Goal: Transaction & Acquisition: Book appointment/travel/reservation

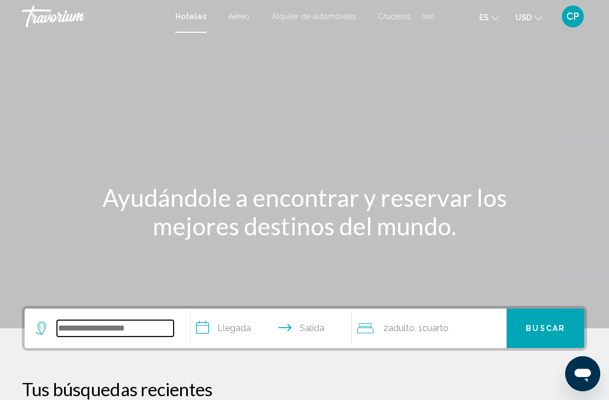
click at [91, 337] on input "Search widget" at bounding box center [115, 328] width 117 height 16
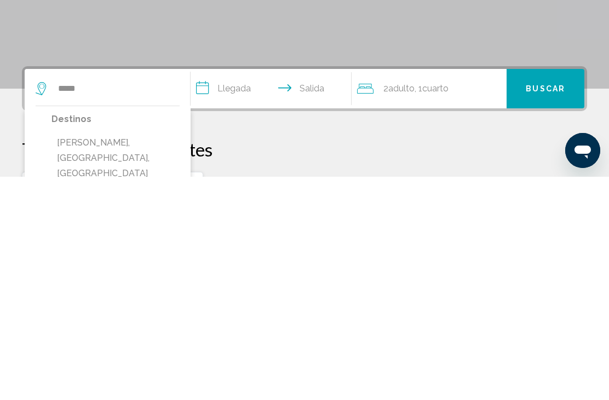
click at [71, 356] on button "Salou, Costa Daurada, Spain" at bounding box center [115, 381] width 128 height 51
type input "**********"
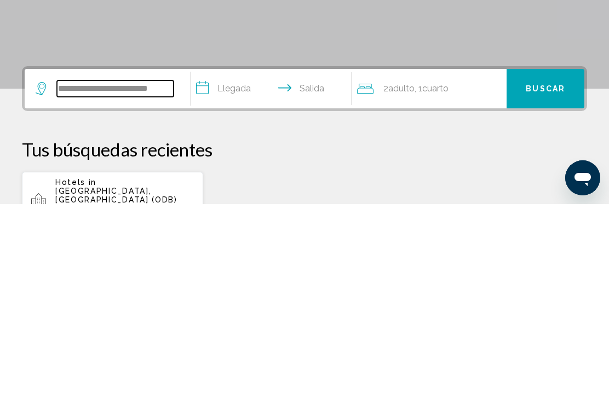
scroll to position [47, 0]
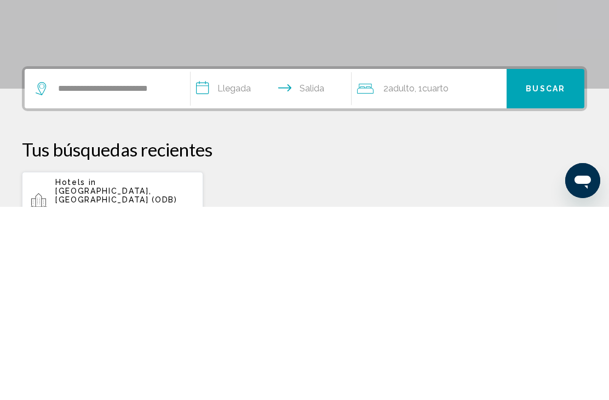
click at [227, 262] on input "**********" at bounding box center [273, 283] width 165 height 43
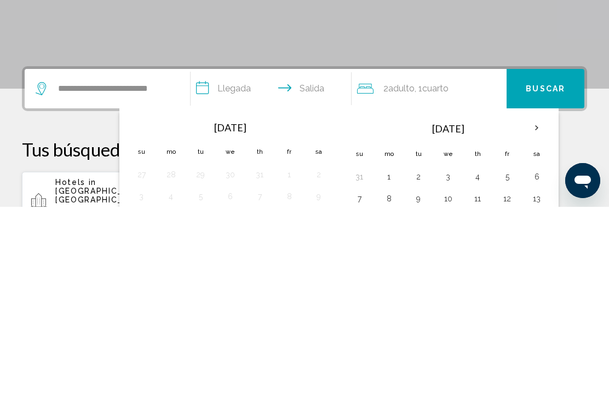
scroll to position [271, 0]
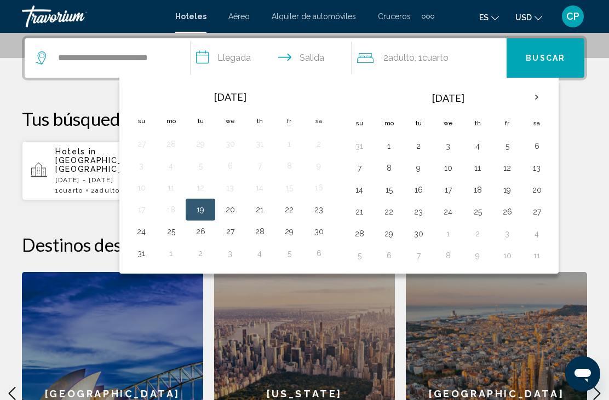
click at [389, 144] on button "1" at bounding box center [389, 146] width 18 height 15
click at [478, 144] on button "4" at bounding box center [478, 146] width 18 height 15
type input "**********"
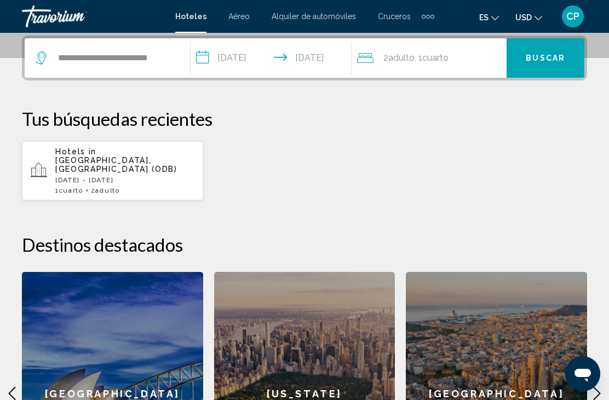
click at [536, 56] on span "Buscar" at bounding box center [545, 58] width 39 height 9
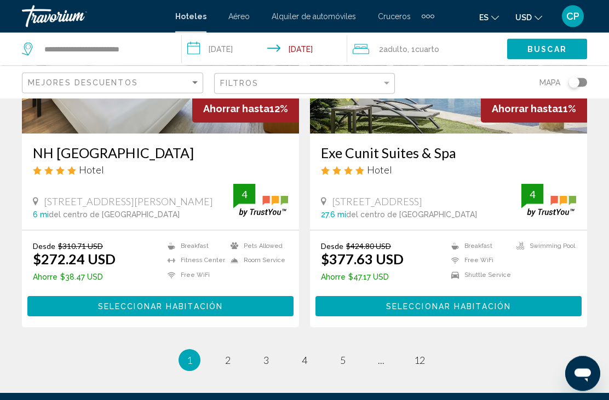
scroll to position [2133, 0]
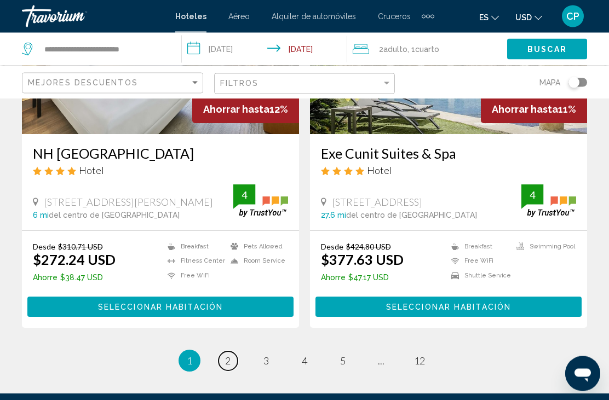
click at [231, 358] on span "2" at bounding box center [227, 361] width 5 height 12
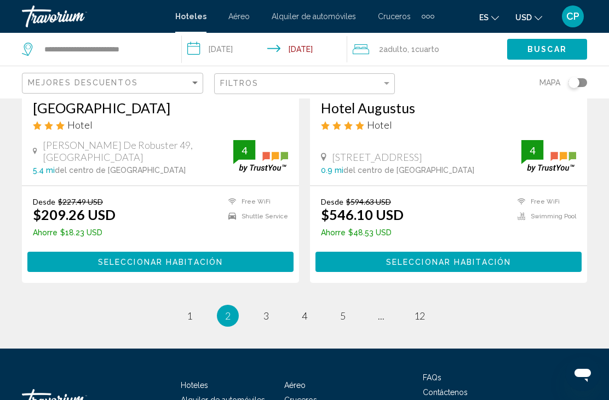
scroll to position [2185, 0]
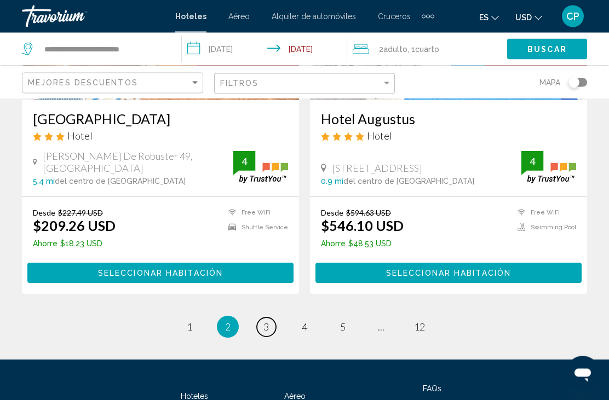
click at [271, 328] on link "page 3" at bounding box center [266, 327] width 19 height 19
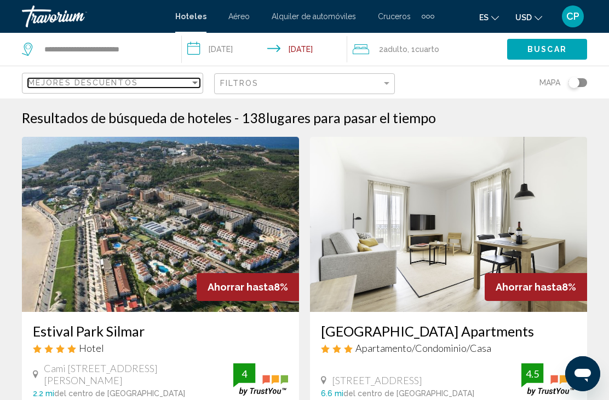
click at [194, 81] on div "Sort by" at bounding box center [195, 82] width 10 height 9
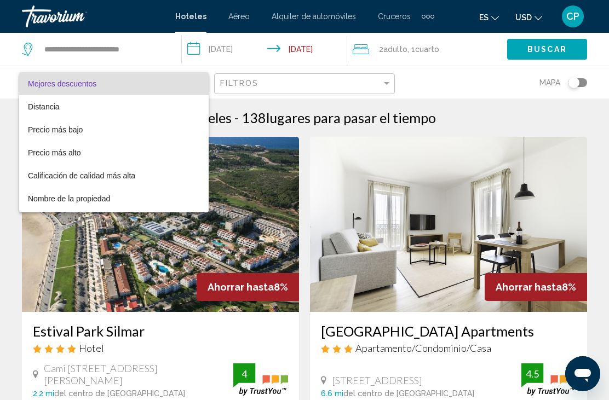
click at [380, 84] on div at bounding box center [304, 200] width 609 height 400
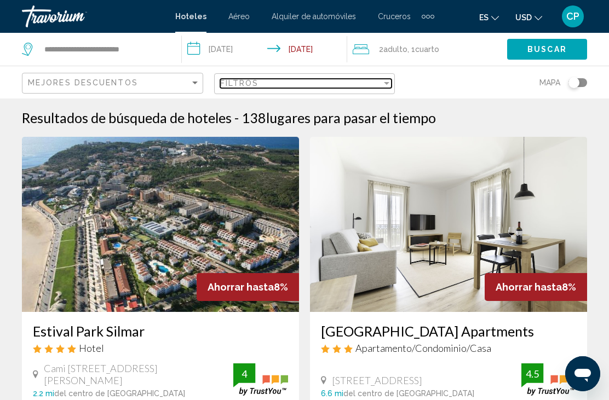
click at [383, 88] on div "Filter" at bounding box center [387, 83] width 10 height 9
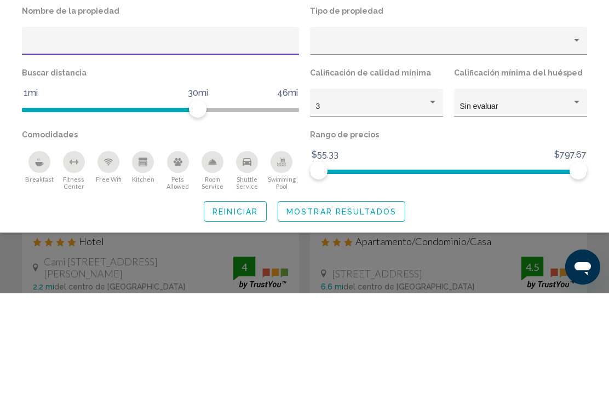
click at [572, 205] on div "Hotel Filters" at bounding box center [577, 209] width 10 height 9
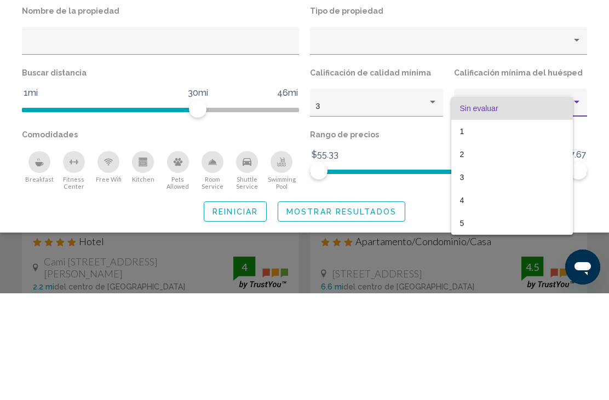
scroll to position [107, 0]
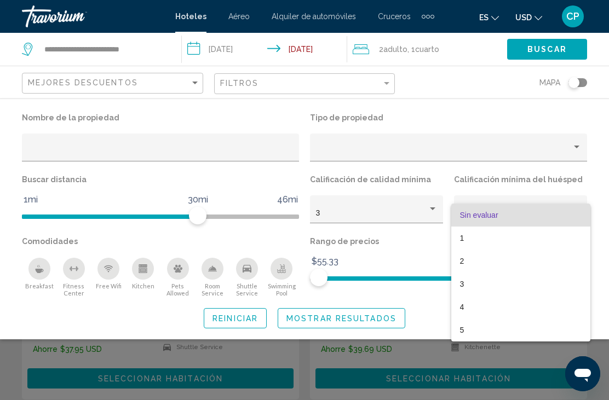
click at [576, 151] on div at bounding box center [304, 200] width 609 height 400
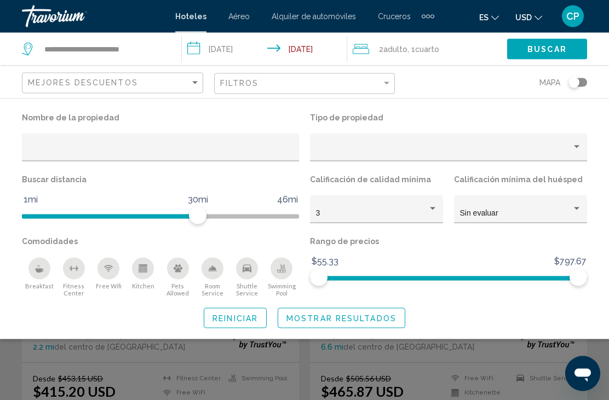
scroll to position [44, 0]
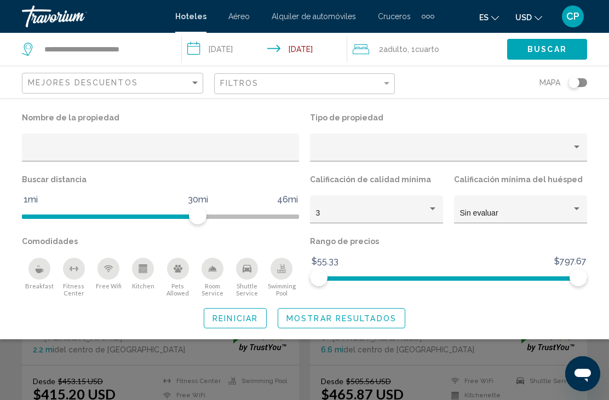
click at [236, 325] on button "Reiniciar" at bounding box center [235, 318] width 63 height 20
click at [243, 320] on span "Reiniciar" at bounding box center [235, 318] width 45 height 9
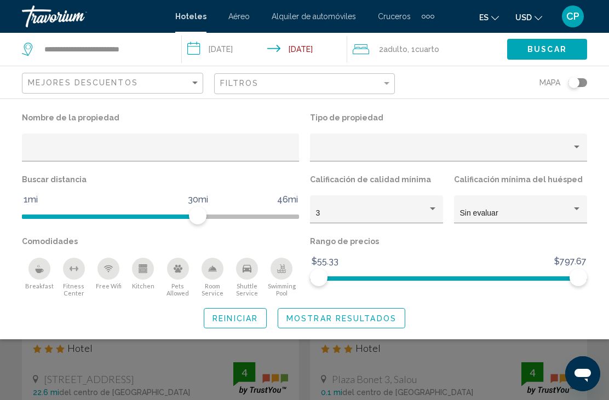
click at [554, 55] on button "Buscar" at bounding box center [547, 49] width 80 height 20
click at [551, 55] on button "Buscar" at bounding box center [547, 49] width 80 height 20
click at [548, 53] on span "Buscar" at bounding box center [546, 49] width 39 height 9
click at [394, 18] on span "Cruceros" at bounding box center [394, 16] width 33 height 9
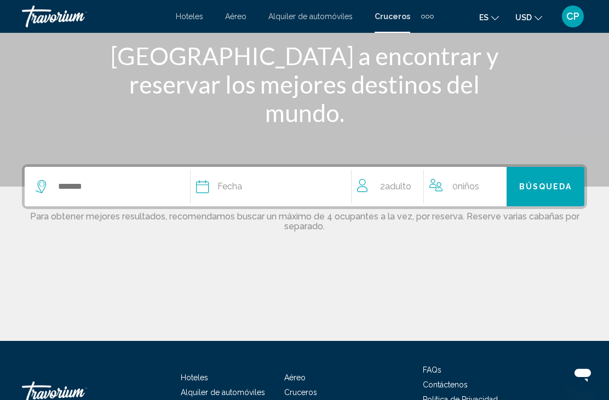
click at [70, 195] on input "Search widget" at bounding box center [123, 187] width 133 height 16
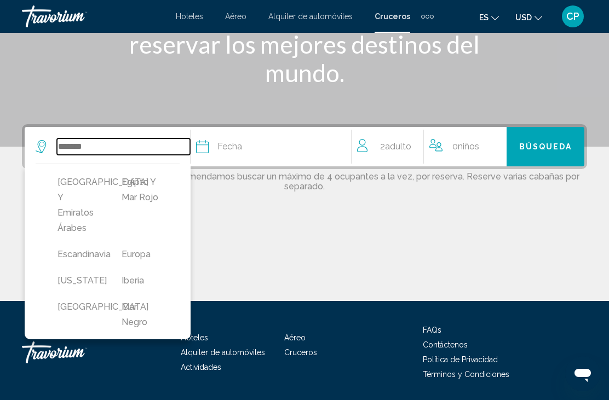
scroll to position [186, 0]
click at [136, 208] on button "Egipto y Mar Rojo" at bounding box center [142, 190] width 53 height 36
type input "**********"
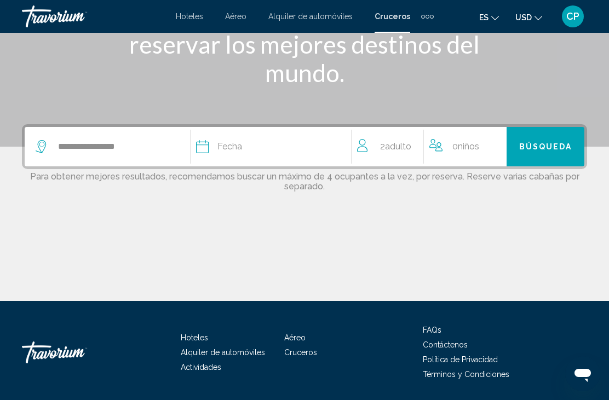
click at [542, 148] on span "Búsqueda" at bounding box center [545, 147] width 53 height 9
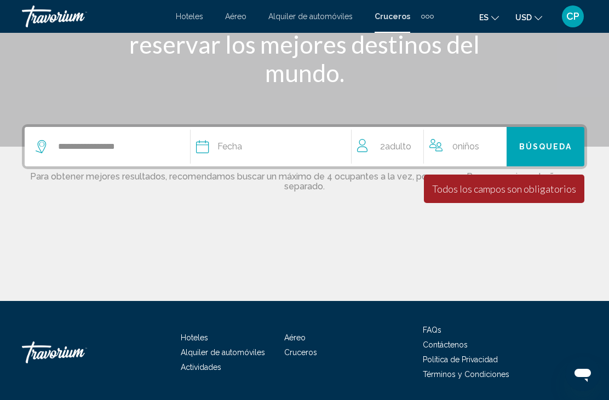
click at [217, 151] on div "Fecha" at bounding box center [273, 146] width 154 height 15
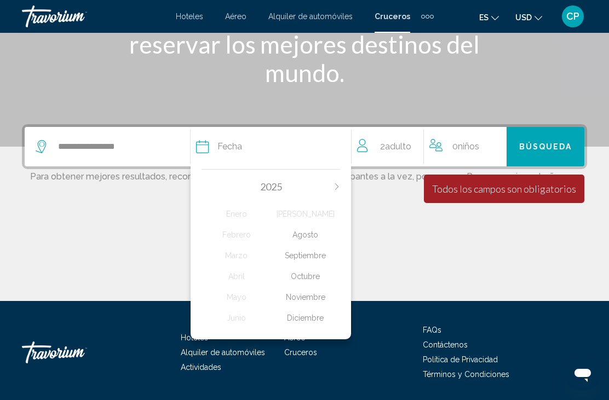
click at [311, 292] on div "Noviembre" at bounding box center [305, 298] width 69 height 20
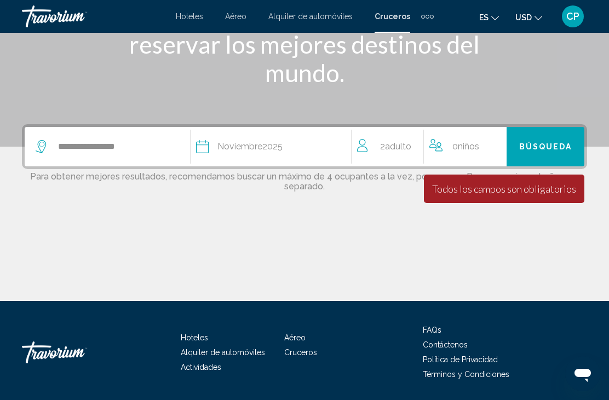
click at [557, 148] on span "Búsqueda" at bounding box center [545, 147] width 53 height 9
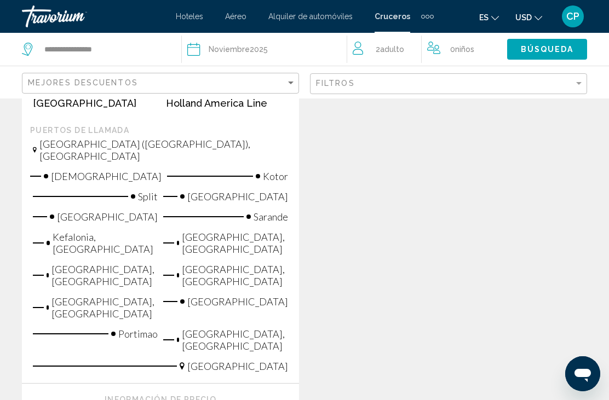
scroll to position [972, 0]
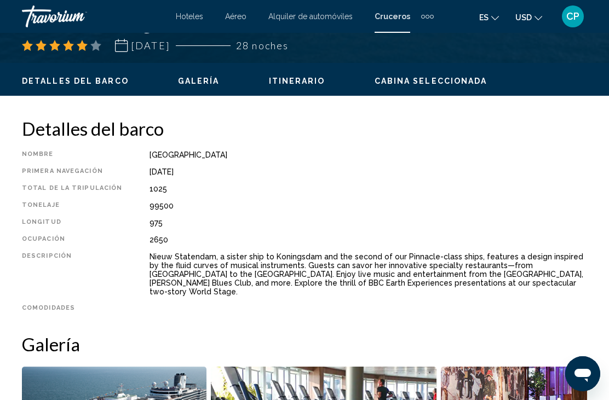
scroll to position [490, 0]
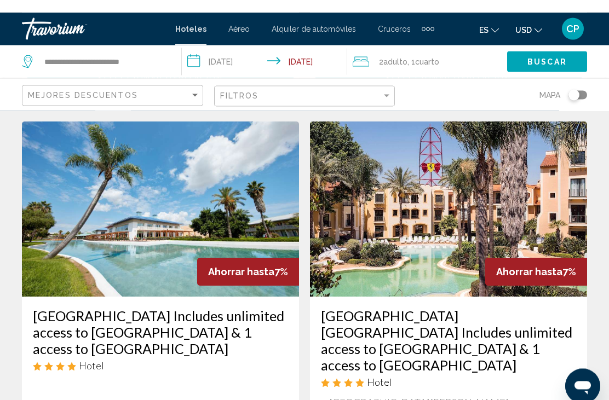
scroll to position [1286, 0]
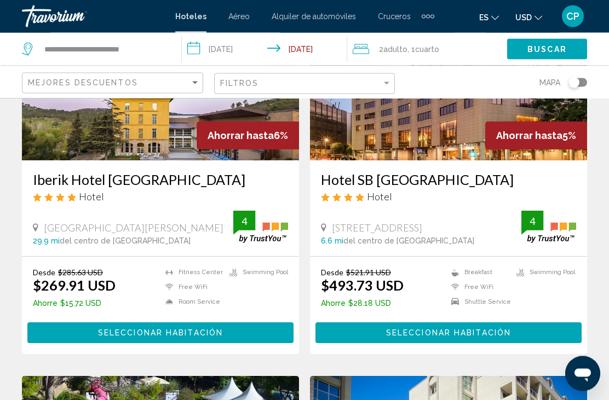
scroll to position [152, 0]
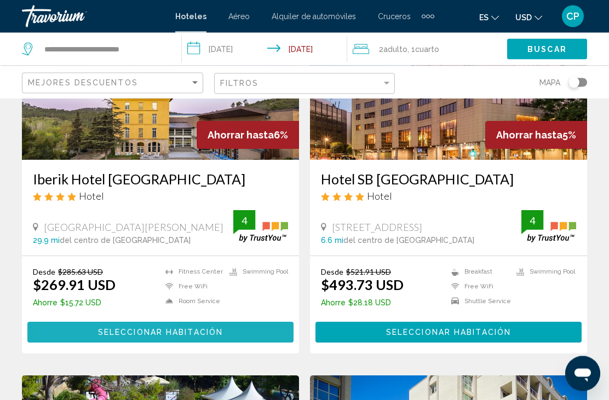
click at [96, 329] on button "Seleccionar habitación" at bounding box center [160, 333] width 266 height 20
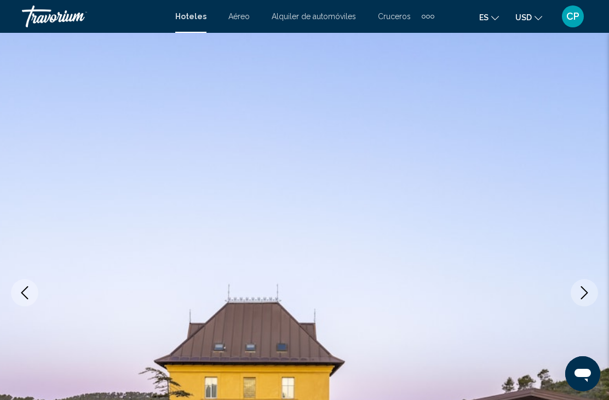
click at [577, 296] on button "Next image" at bounding box center [584, 292] width 27 height 27
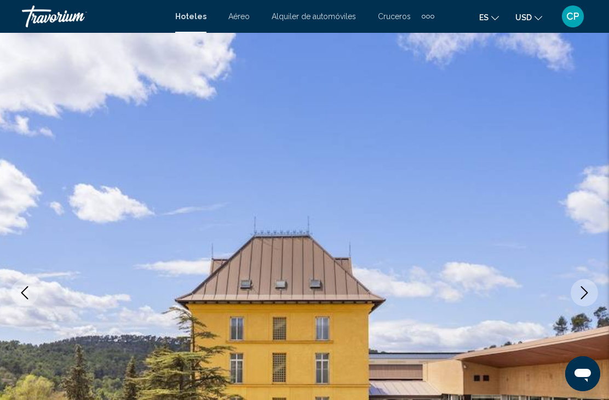
click at [586, 297] on icon "Next image" at bounding box center [584, 292] width 13 height 13
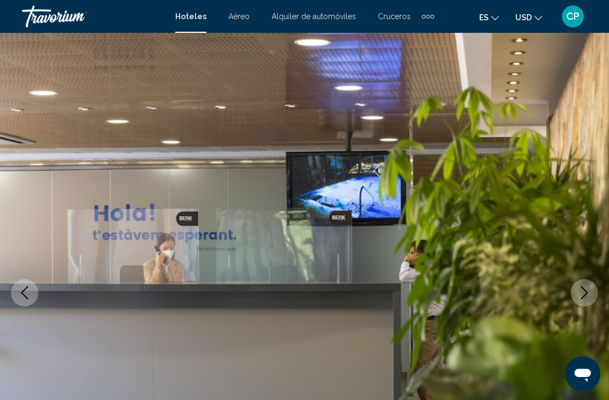
click at [588, 293] on icon "Next image" at bounding box center [584, 292] width 7 height 13
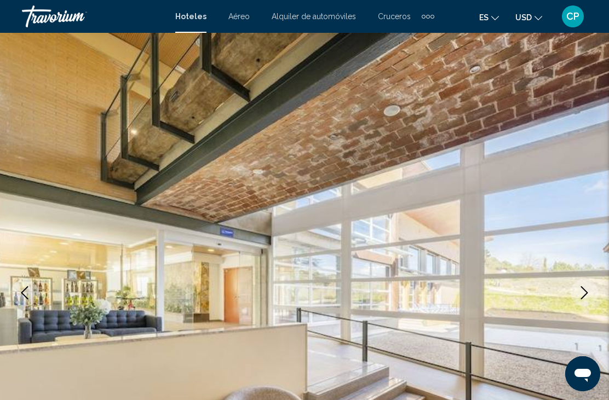
click at [581, 292] on icon "Next image" at bounding box center [584, 292] width 13 height 13
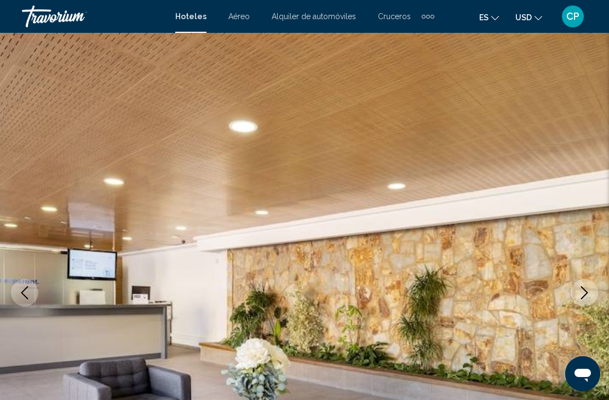
click at [588, 295] on icon "Next image" at bounding box center [584, 292] width 13 height 13
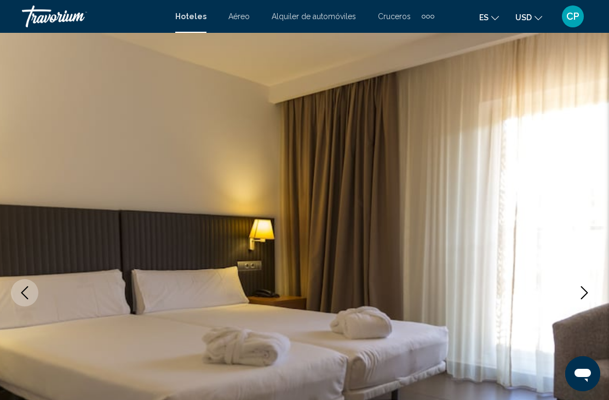
click at [589, 297] on icon "Next image" at bounding box center [584, 292] width 13 height 13
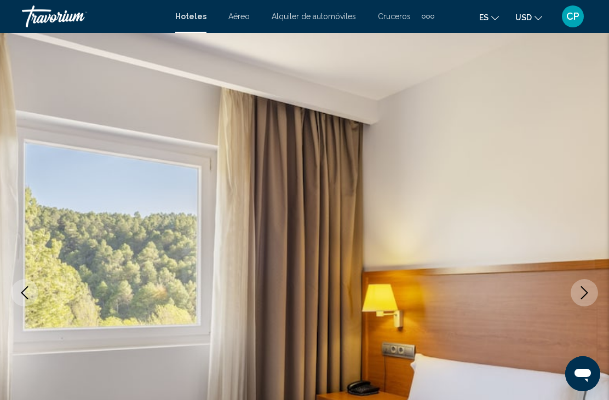
click at [577, 299] on button "Next image" at bounding box center [584, 292] width 27 height 27
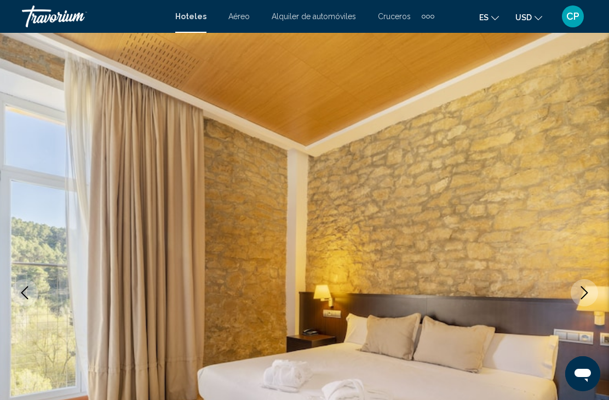
click at [588, 303] on button "Next image" at bounding box center [584, 292] width 27 height 27
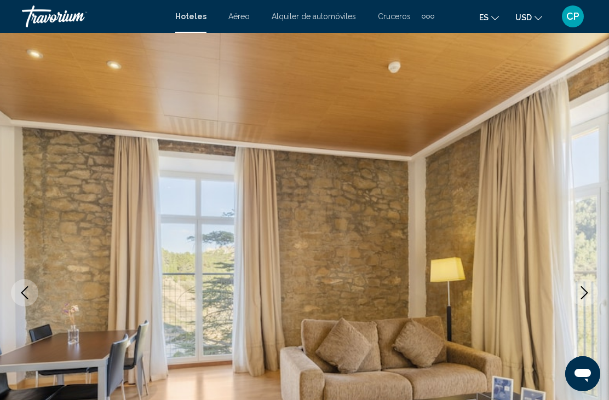
click at [583, 294] on icon "Next image" at bounding box center [584, 292] width 13 height 13
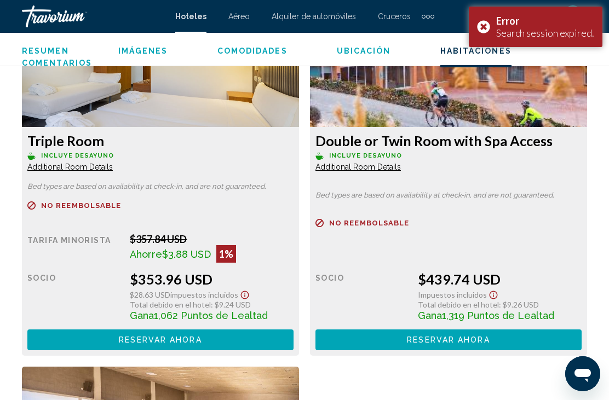
scroll to position [2120, 0]
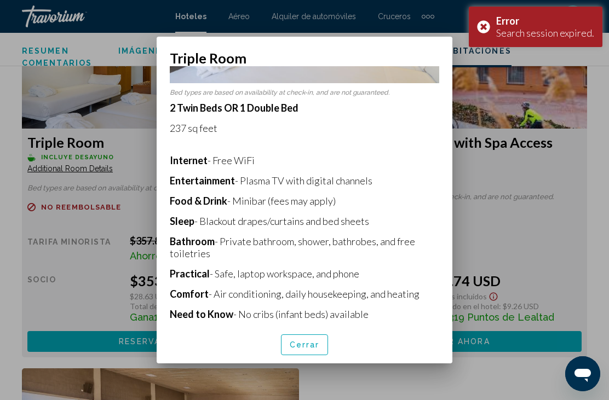
scroll to position [168, 0]
click at [308, 350] on span "Cerrar" at bounding box center [305, 345] width 30 height 9
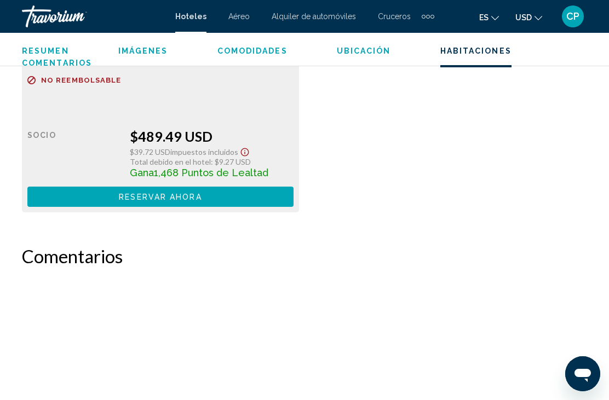
scroll to position [2640, 0]
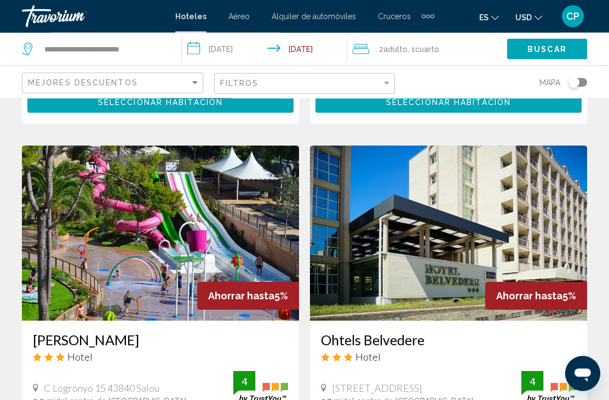
scroll to position [382, 0]
click at [151, 236] on img "Main content" at bounding box center [160, 233] width 277 height 175
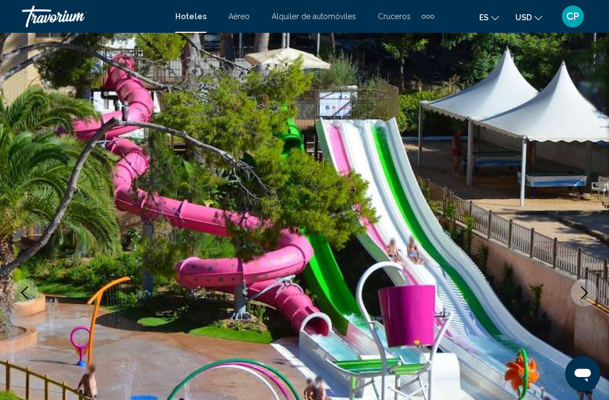
click at [580, 291] on icon "Next image" at bounding box center [584, 292] width 13 height 13
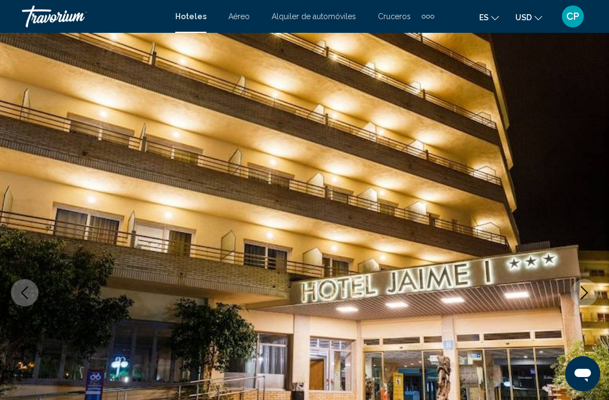
click at [583, 290] on icon "Next image" at bounding box center [584, 292] width 13 height 13
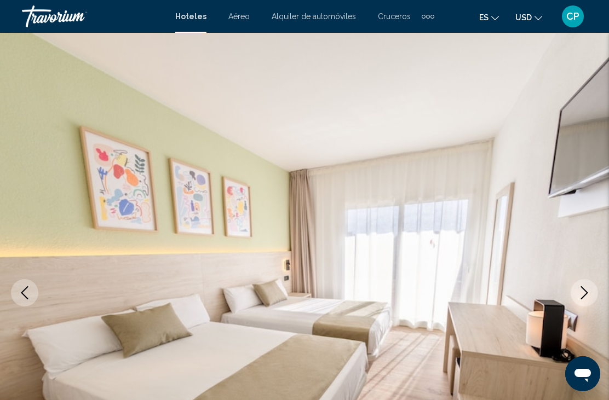
click at [579, 294] on icon "Next image" at bounding box center [584, 292] width 13 height 13
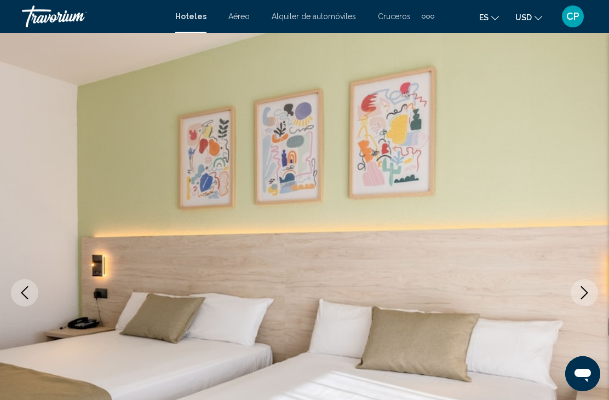
click at [580, 294] on icon "Next image" at bounding box center [584, 292] width 13 height 13
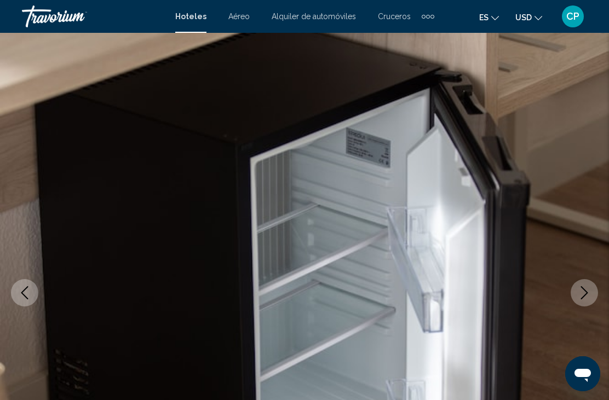
click at [579, 298] on icon "Next image" at bounding box center [584, 292] width 13 height 13
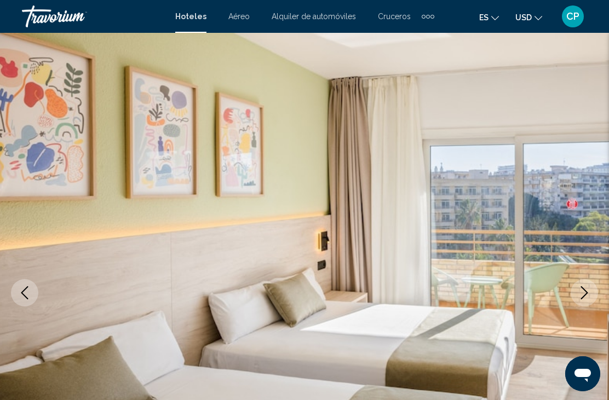
click at [581, 302] on button "Next image" at bounding box center [584, 292] width 27 height 27
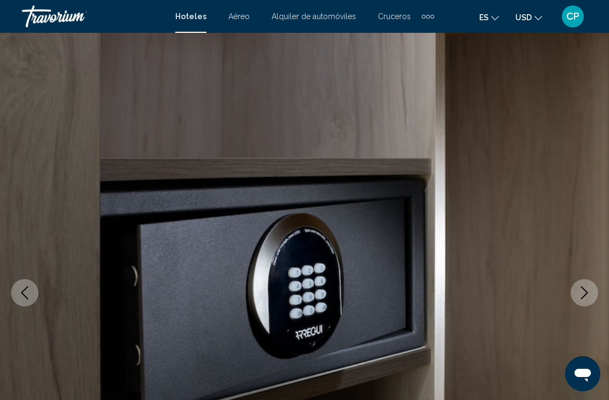
click at [583, 300] on button "Next image" at bounding box center [584, 292] width 27 height 27
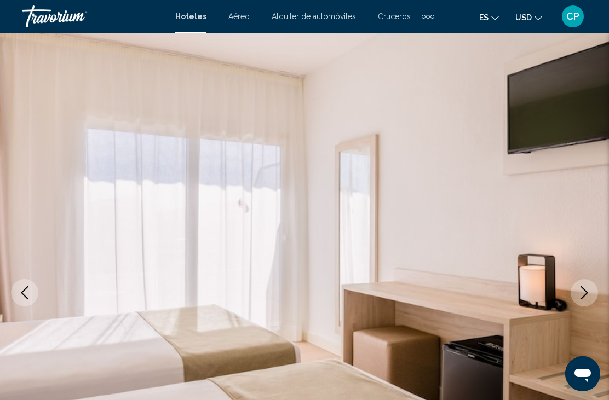
click at [582, 299] on icon "Next image" at bounding box center [584, 292] width 7 height 13
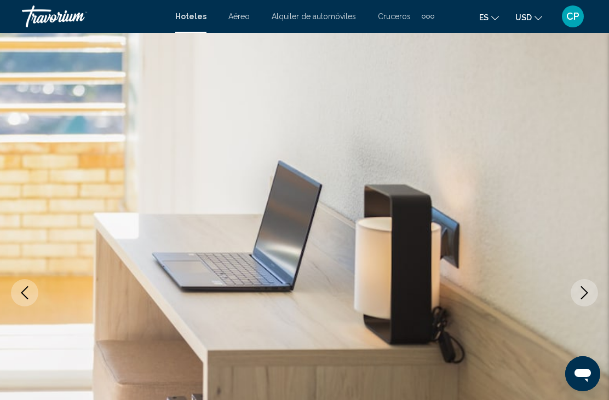
click at [583, 297] on icon "Next image" at bounding box center [584, 292] width 7 height 13
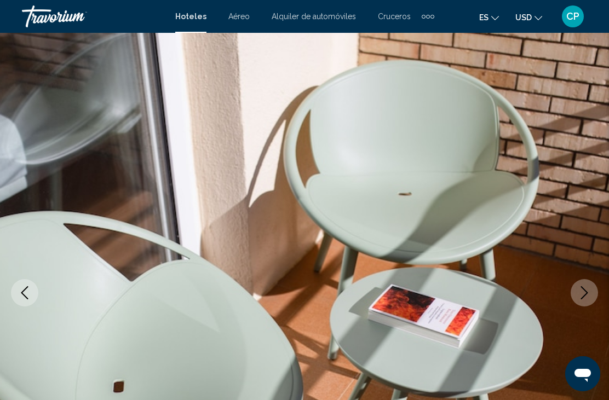
click at [582, 299] on icon "Next image" at bounding box center [584, 292] width 13 height 13
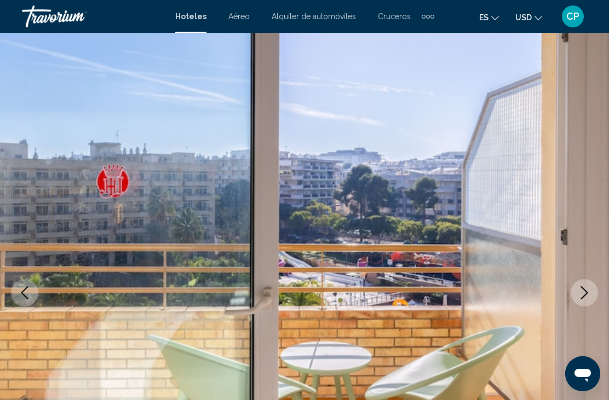
click at [583, 292] on icon "Next image" at bounding box center [584, 292] width 13 height 13
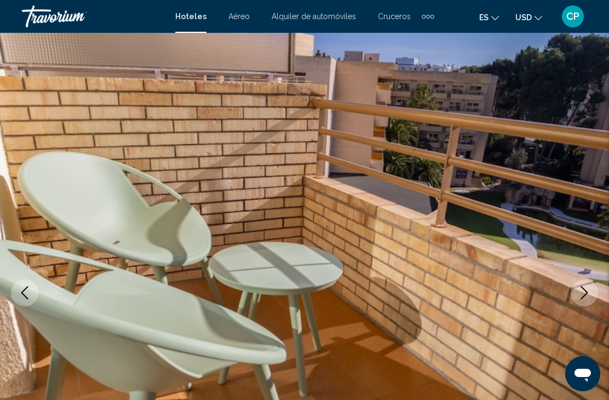
click at [596, 285] on img "Main content" at bounding box center [304, 293] width 609 height 520
click at [579, 296] on icon "Next image" at bounding box center [584, 292] width 13 height 13
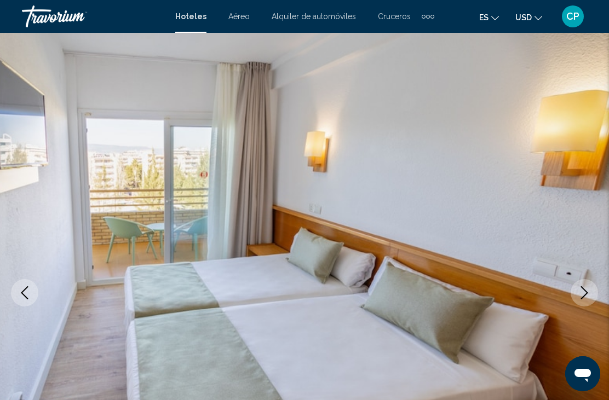
click at [582, 295] on icon "Next image" at bounding box center [584, 292] width 13 height 13
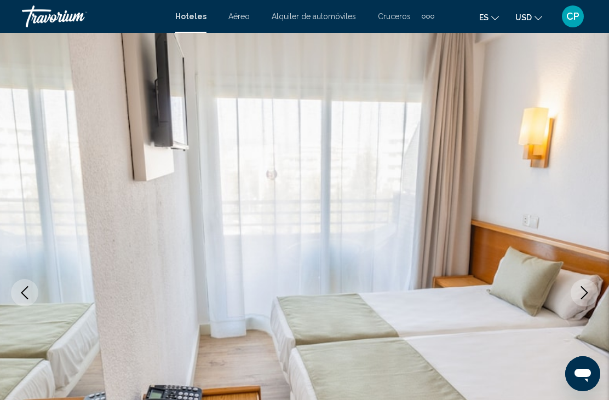
click at [578, 291] on icon "Next image" at bounding box center [584, 292] width 13 height 13
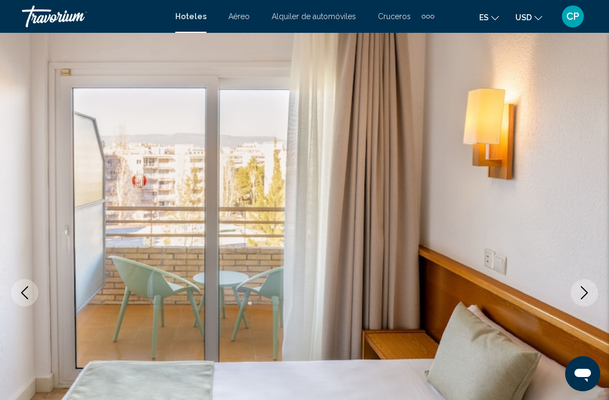
click at [579, 297] on icon "Next image" at bounding box center [584, 292] width 13 height 13
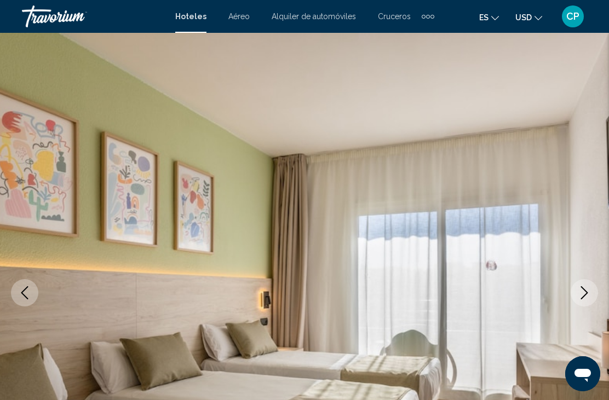
click at [579, 296] on icon "Next image" at bounding box center [584, 292] width 13 height 13
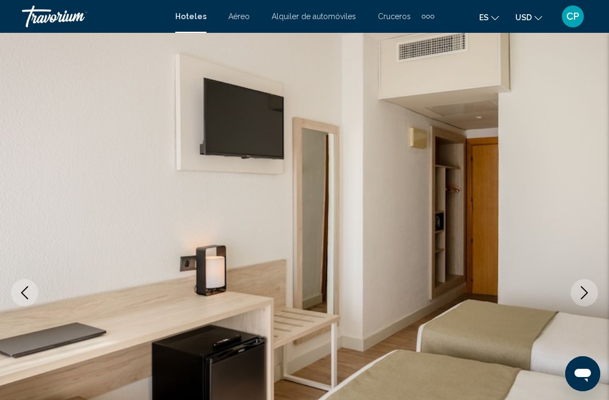
click at [582, 295] on icon "Next image" at bounding box center [584, 292] width 13 height 13
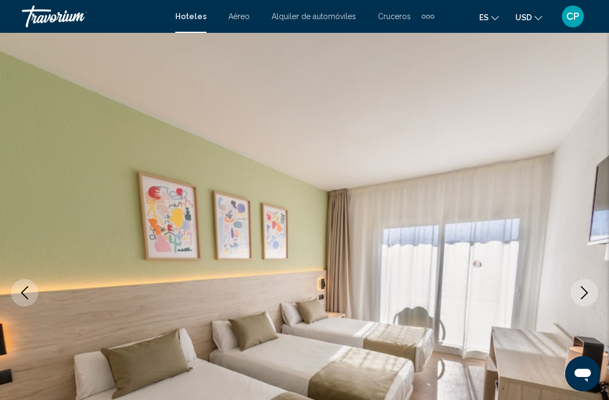
click at [586, 296] on icon "Next image" at bounding box center [584, 292] width 13 height 13
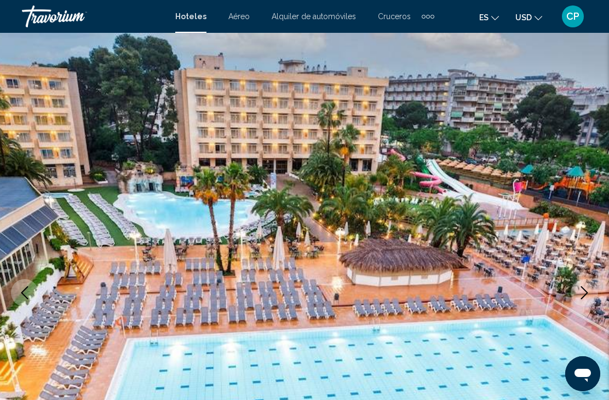
click at [584, 295] on icon "Next image" at bounding box center [584, 292] width 13 height 13
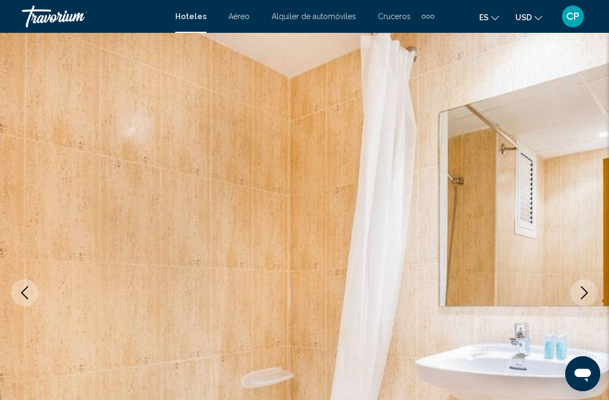
click at [584, 293] on icon "Next image" at bounding box center [584, 292] width 13 height 13
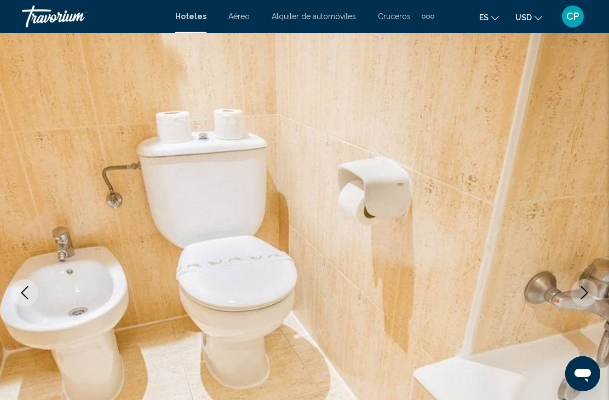
click at [584, 294] on icon "Next image" at bounding box center [584, 292] width 13 height 13
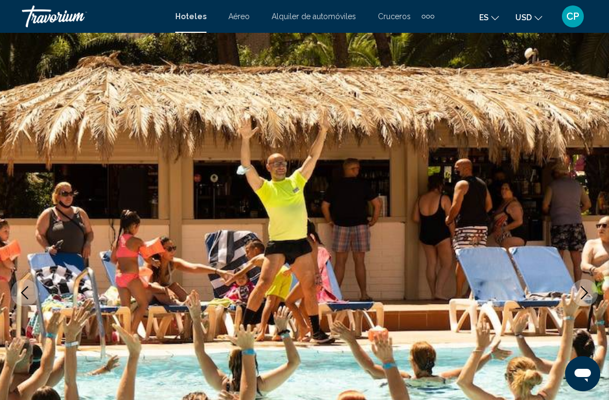
click at [589, 297] on icon "Next image" at bounding box center [584, 292] width 13 height 13
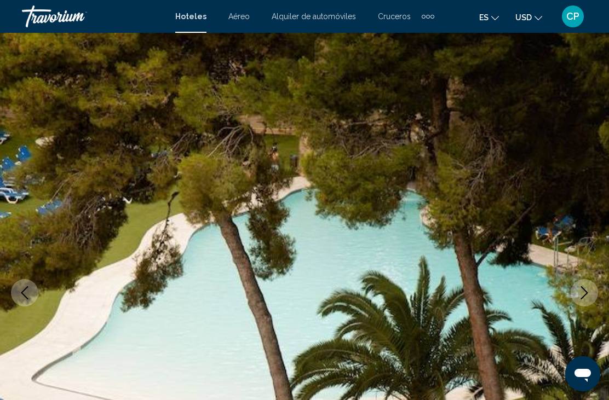
click at [584, 292] on icon "Next image" at bounding box center [584, 292] width 13 height 13
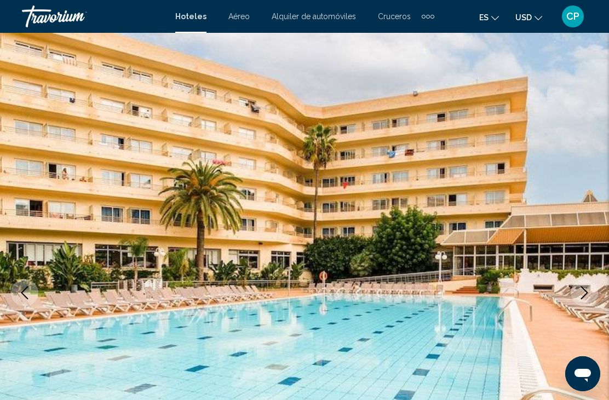
click at [586, 294] on icon "Next image" at bounding box center [584, 292] width 13 height 13
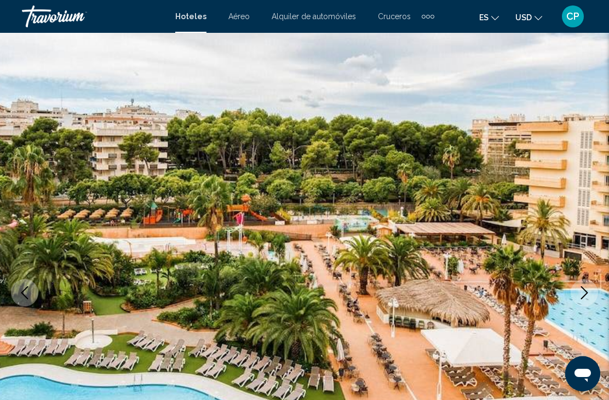
click at [583, 297] on icon "Next image" at bounding box center [584, 292] width 13 height 13
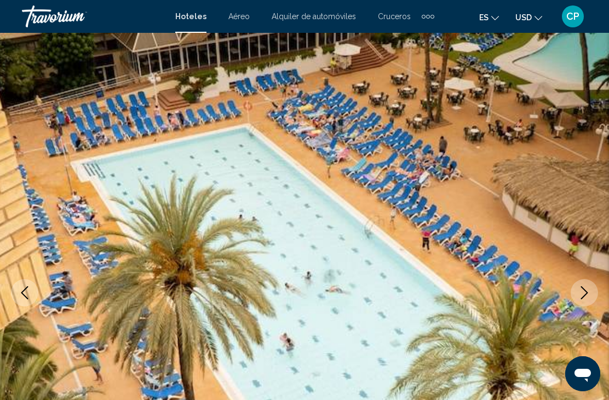
click at [584, 294] on icon "Next image" at bounding box center [584, 292] width 13 height 13
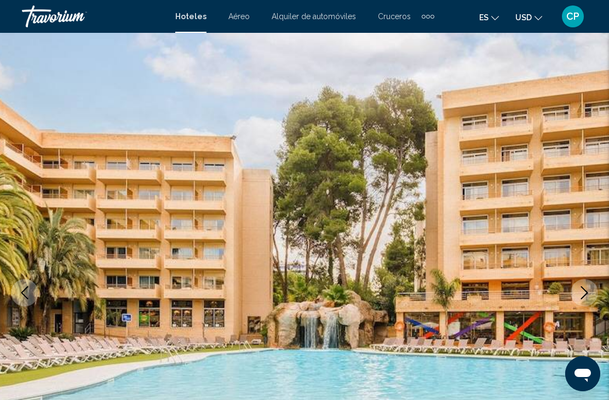
click at [587, 291] on icon "Next image" at bounding box center [584, 292] width 13 height 13
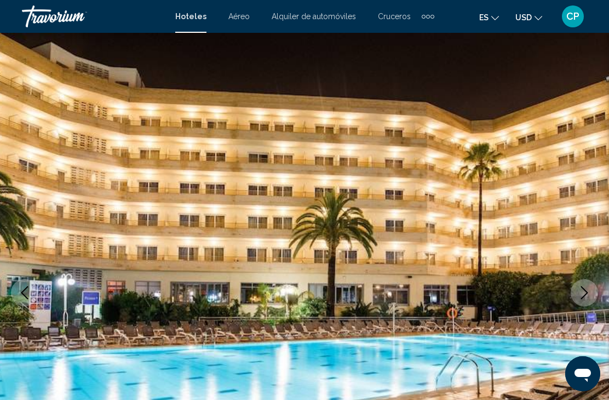
click at [589, 293] on icon "Next image" at bounding box center [584, 292] width 13 height 13
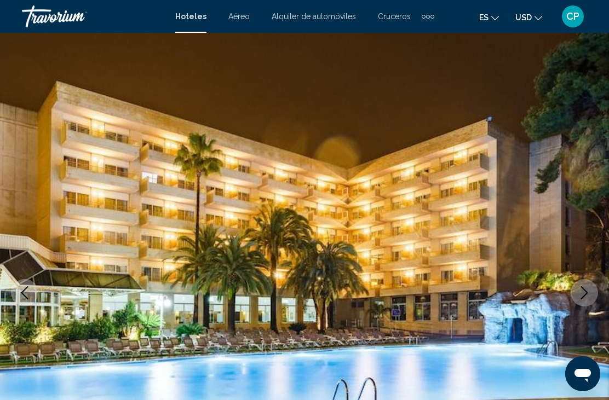
click at [587, 296] on icon "Next image" at bounding box center [584, 292] width 13 height 13
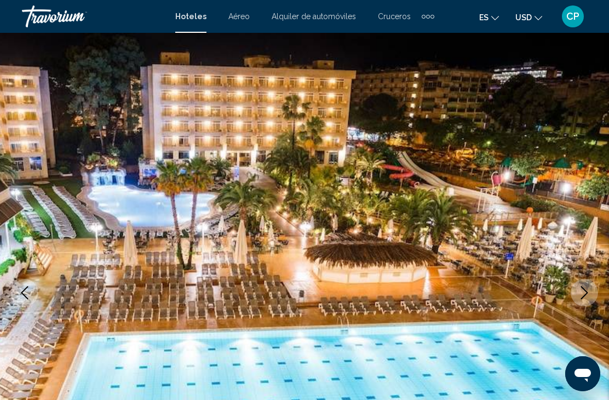
click at [583, 297] on icon "Next image" at bounding box center [584, 292] width 7 height 13
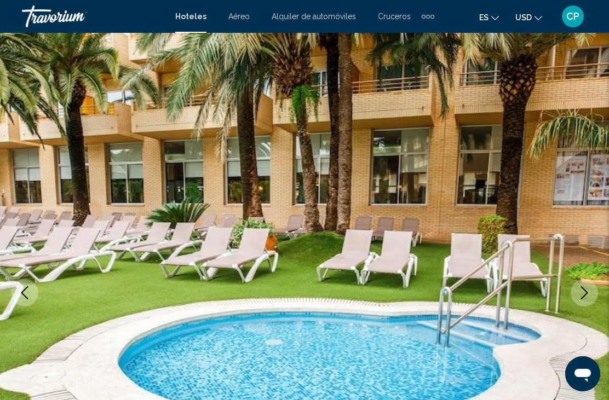
click at [586, 299] on icon "Next image" at bounding box center [584, 292] width 13 height 13
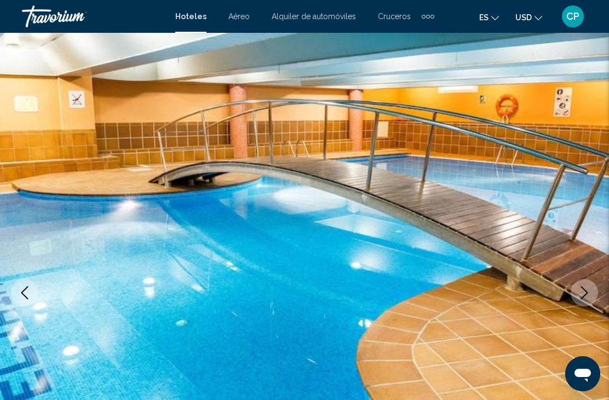
click at [581, 293] on icon "Next image" at bounding box center [584, 292] width 13 height 13
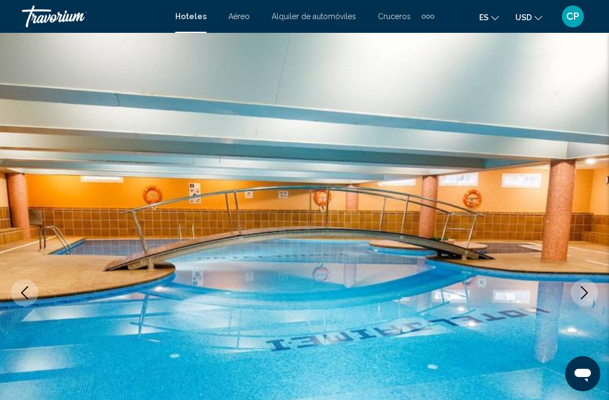
click at [583, 294] on icon "Next image" at bounding box center [584, 292] width 13 height 13
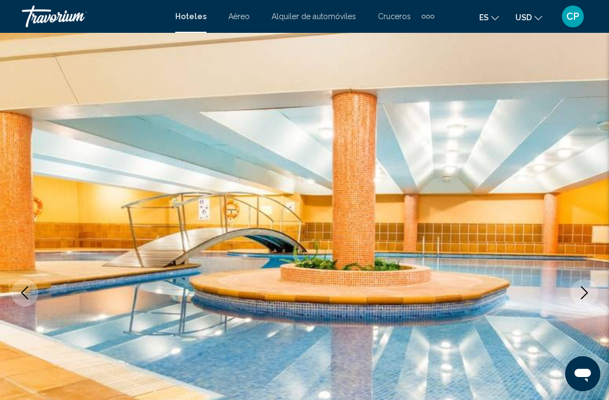
click at [583, 291] on icon "Next image" at bounding box center [584, 292] width 13 height 13
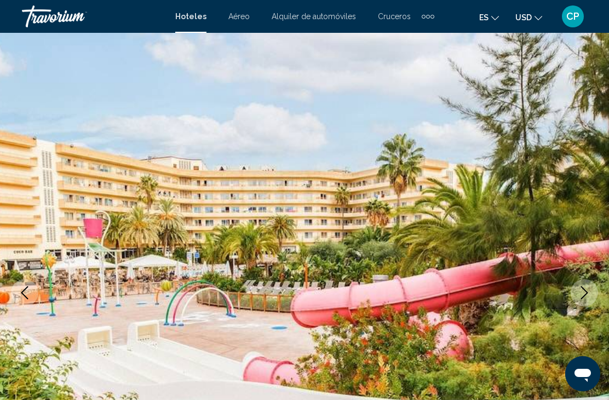
click at [604, 301] on img "Main content" at bounding box center [304, 293] width 609 height 520
click at [579, 297] on icon "Next image" at bounding box center [584, 292] width 13 height 13
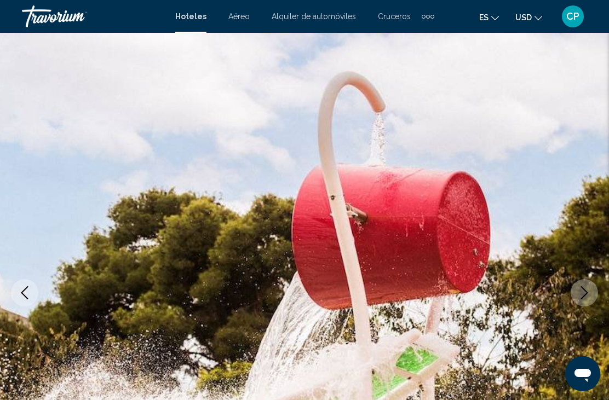
click at [583, 290] on icon "Next image" at bounding box center [584, 292] width 13 height 13
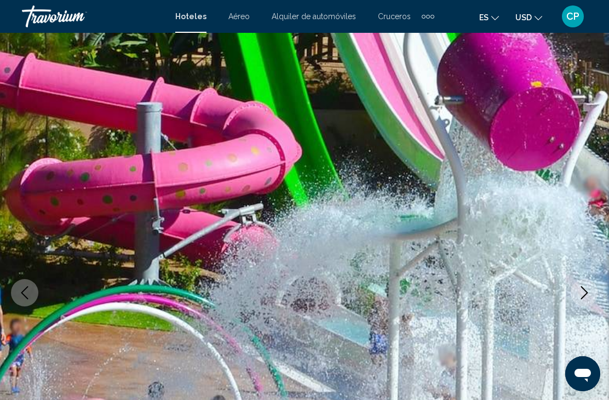
click at [581, 294] on icon "Next image" at bounding box center [584, 292] width 13 height 13
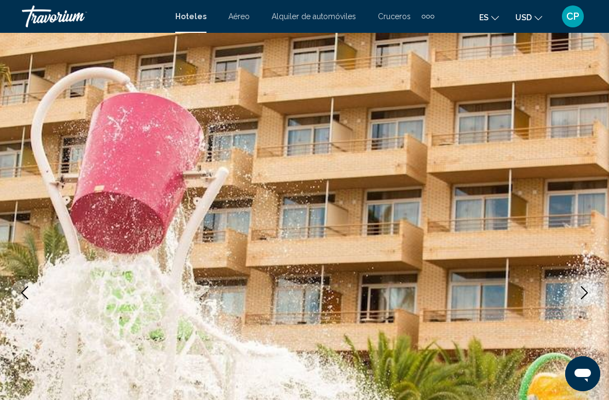
click at [581, 292] on icon "Next image" at bounding box center [584, 292] width 13 height 13
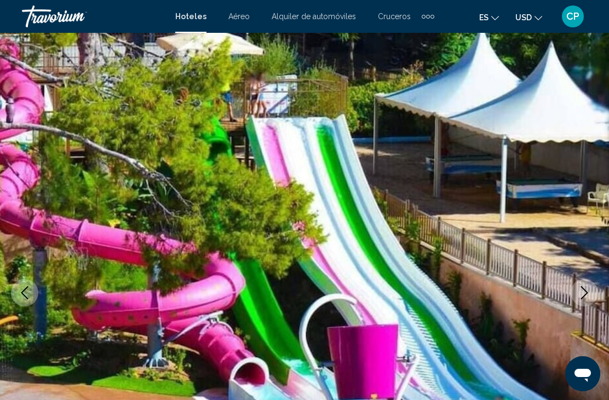
click at [583, 294] on icon "Next image" at bounding box center [584, 292] width 13 height 13
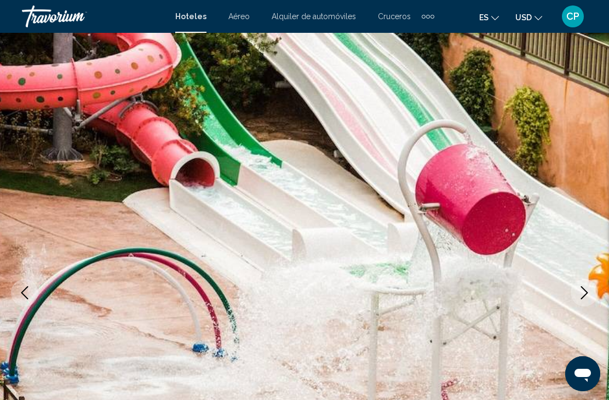
click at [583, 295] on icon "Next image" at bounding box center [584, 292] width 13 height 13
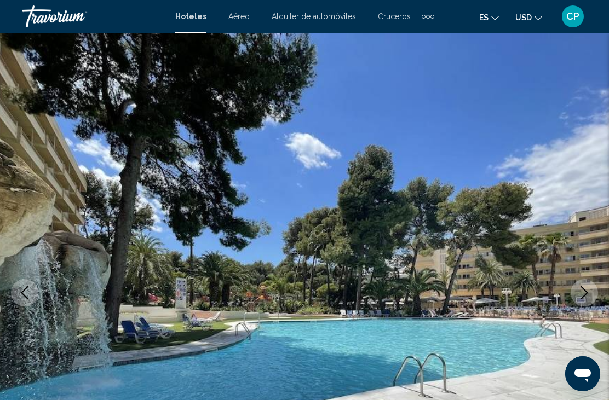
click at [583, 297] on icon "Next image" at bounding box center [584, 292] width 7 height 13
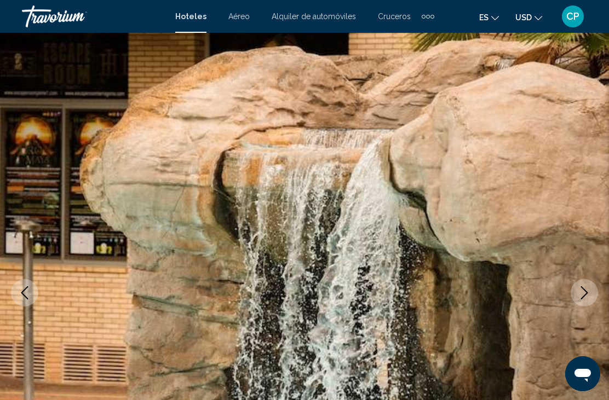
click at [585, 294] on icon "Next image" at bounding box center [584, 292] width 13 height 13
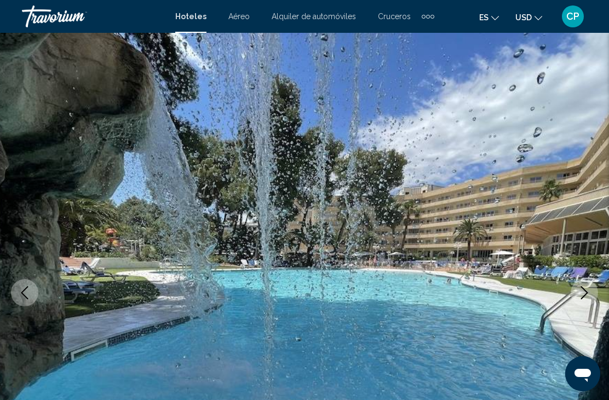
click at [584, 295] on icon "Next image" at bounding box center [584, 292] width 13 height 13
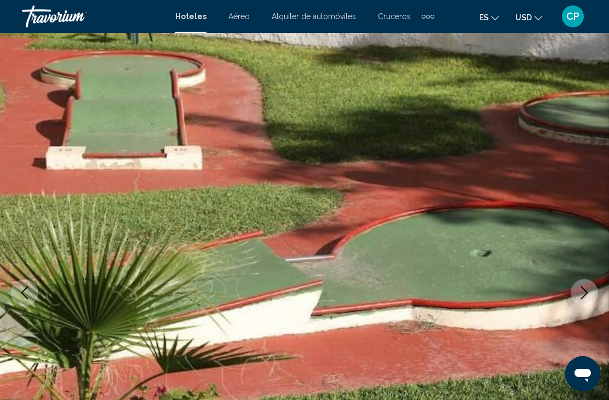
click at [583, 292] on icon "Next image" at bounding box center [584, 292] width 13 height 13
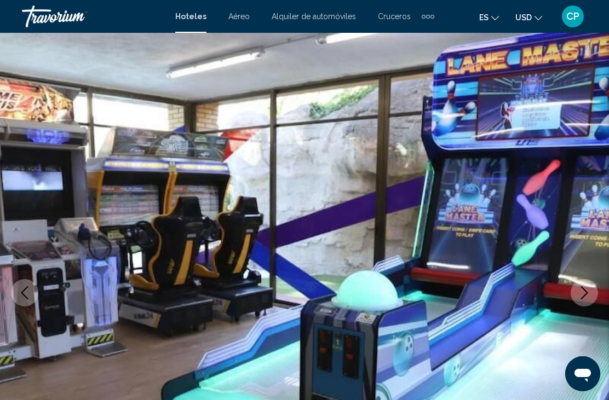
click at [584, 288] on icon "Next image" at bounding box center [584, 292] width 13 height 13
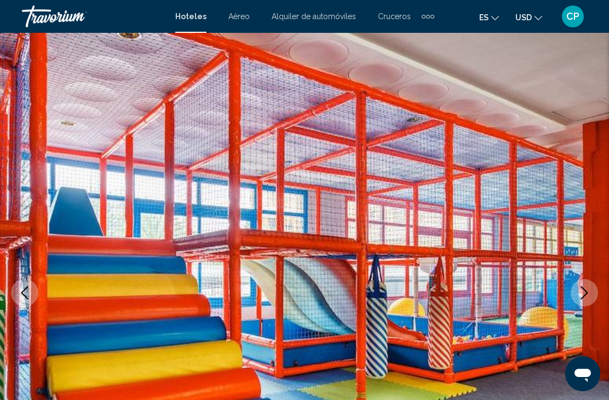
click at [581, 292] on icon "Next image" at bounding box center [584, 292] width 13 height 13
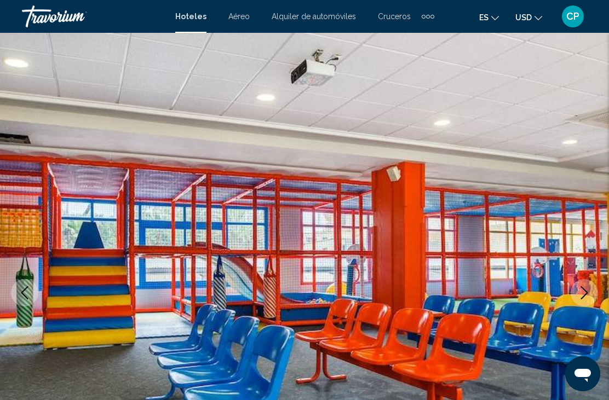
click at [581, 297] on icon "Next image" at bounding box center [584, 292] width 13 height 13
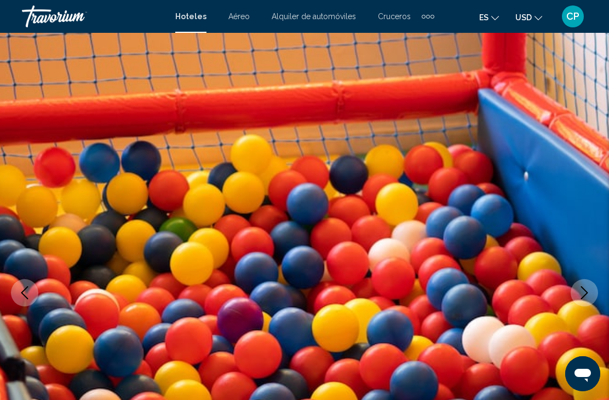
click at [584, 299] on icon "Next image" at bounding box center [584, 292] width 13 height 13
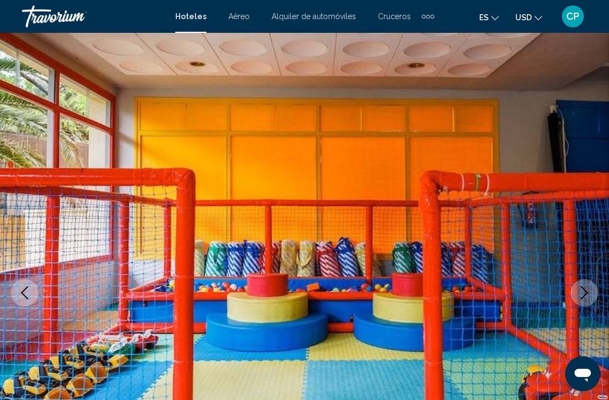
click at [581, 295] on icon "Next image" at bounding box center [584, 292] width 13 height 13
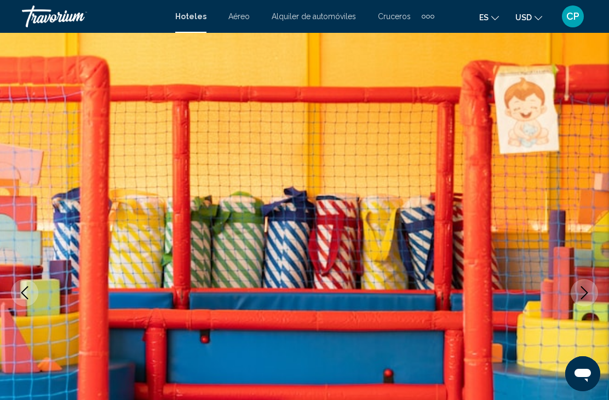
click at [582, 295] on icon "Next image" at bounding box center [584, 292] width 13 height 13
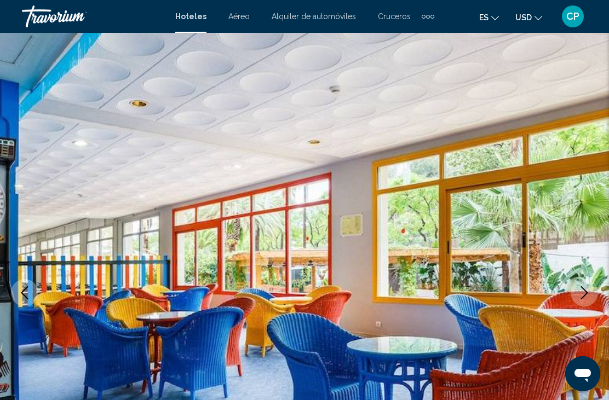
click at [582, 295] on icon "Next image" at bounding box center [584, 292] width 13 height 13
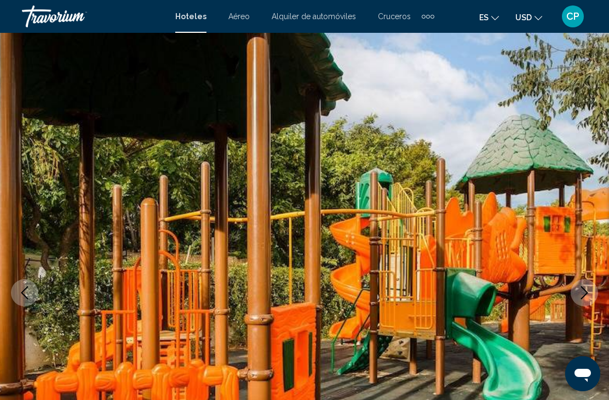
click at [580, 294] on icon "Next image" at bounding box center [584, 292] width 13 height 13
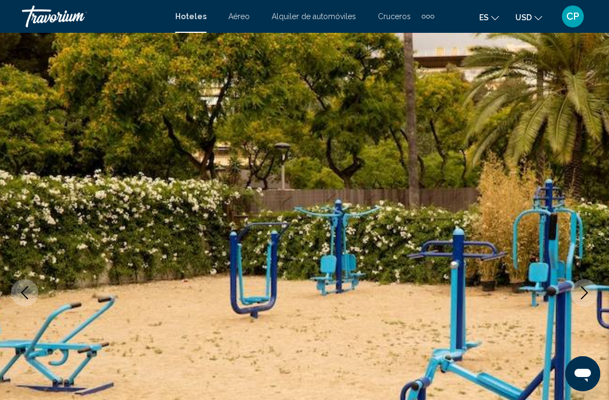
click at [588, 294] on icon "Next image" at bounding box center [584, 292] width 13 height 13
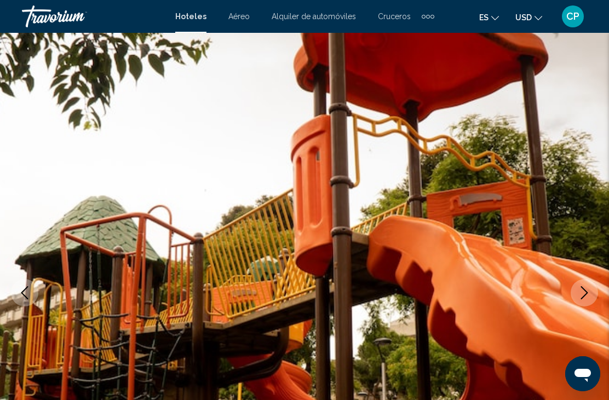
click at [589, 292] on icon "Next image" at bounding box center [584, 292] width 13 height 13
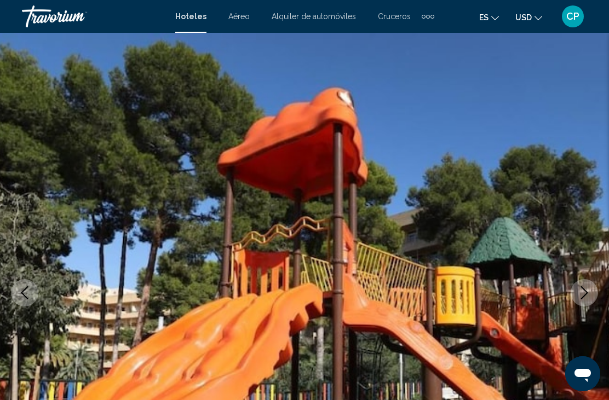
click at [586, 292] on icon "Next image" at bounding box center [584, 292] width 13 height 13
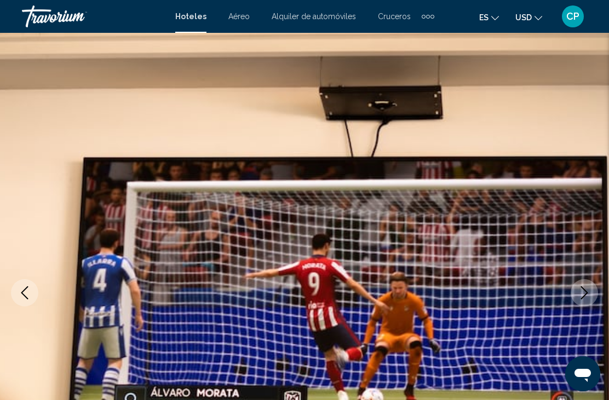
click at [584, 295] on icon "Next image" at bounding box center [584, 292] width 13 height 13
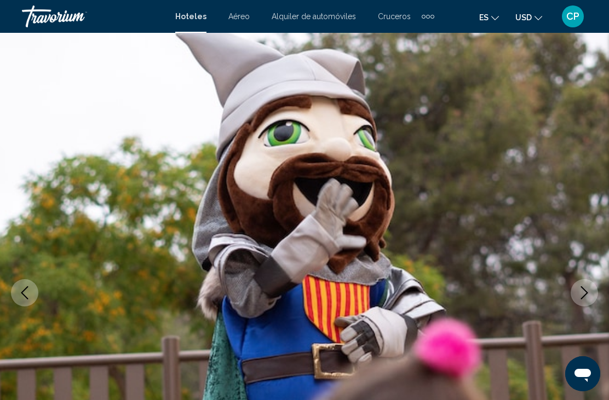
click at [588, 287] on icon "Next image" at bounding box center [584, 292] width 13 height 13
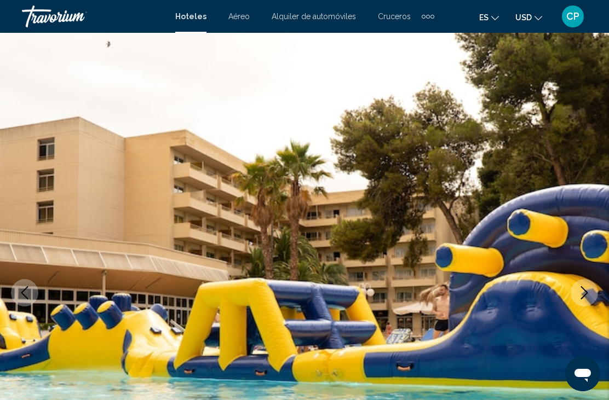
click at [589, 240] on img "Main content" at bounding box center [304, 293] width 609 height 520
click at [590, 292] on icon "Next image" at bounding box center [584, 292] width 13 height 13
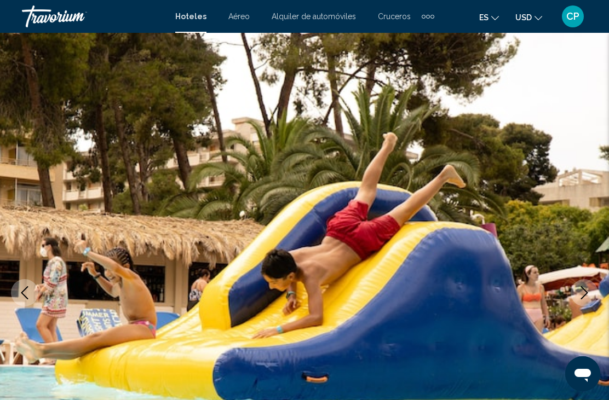
click at [582, 291] on icon "Next image" at bounding box center [584, 292] width 13 height 13
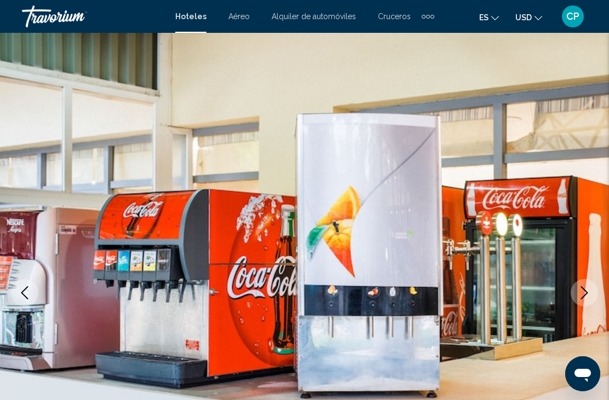
click at [592, 289] on button "Next image" at bounding box center [584, 292] width 27 height 27
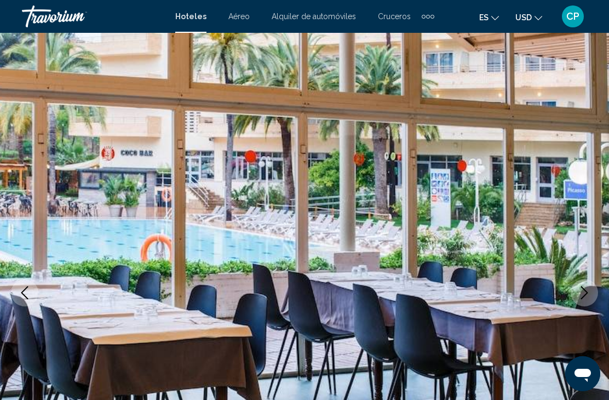
click at [587, 294] on icon "Next image" at bounding box center [584, 292] width 7 height 13
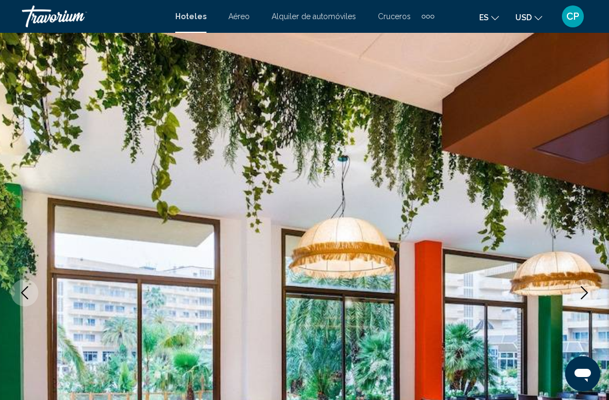
click at [586, 294] on icon "Next image" at bounding box center [584, 292] width 13 height 13
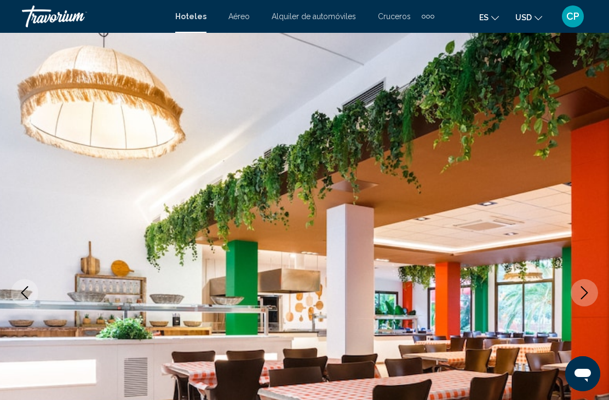
click at [586, 290] on icon "Next image" at bounding box center [584, 292] width 13 height 13
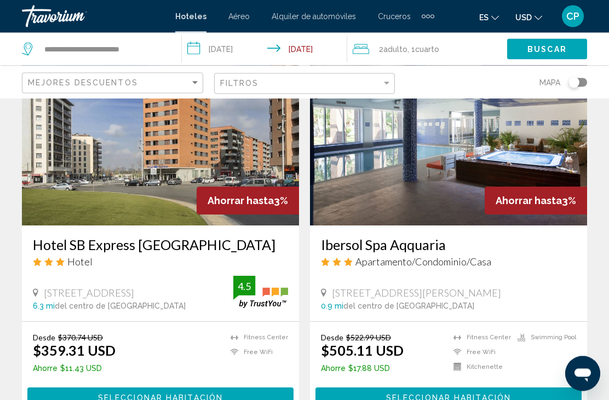
scroll to position [1261, 0]
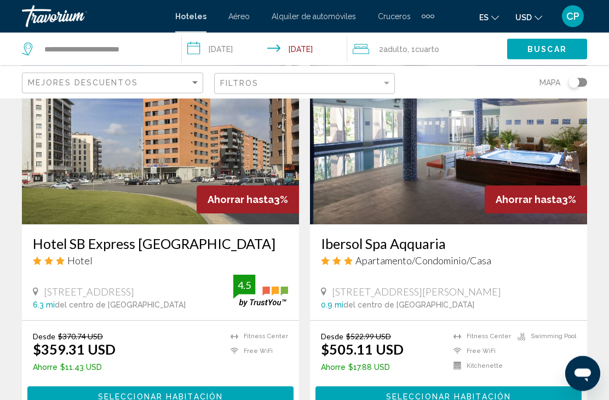
click at [424, 166] on img "Main content" at bounding box center [448, 137] width 277 height 175
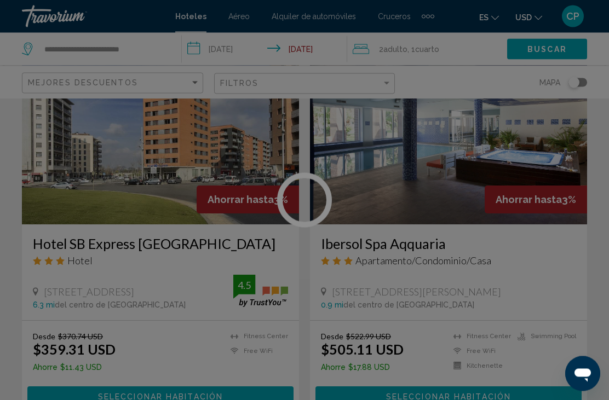
scroll to position [1261, 0]
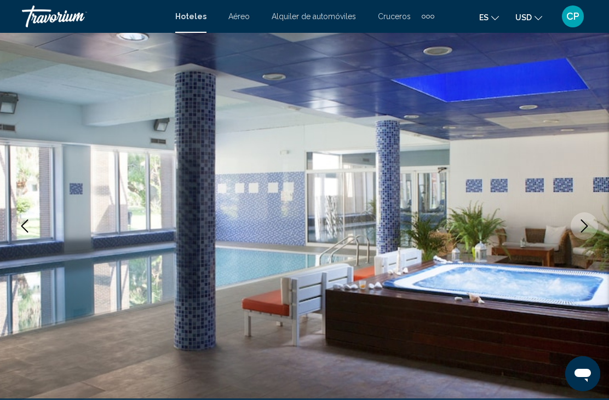
scroll to position [66, 0]
click at [578, 233] on button "Next image" at bounding box center [584, 226] width 27 height 27
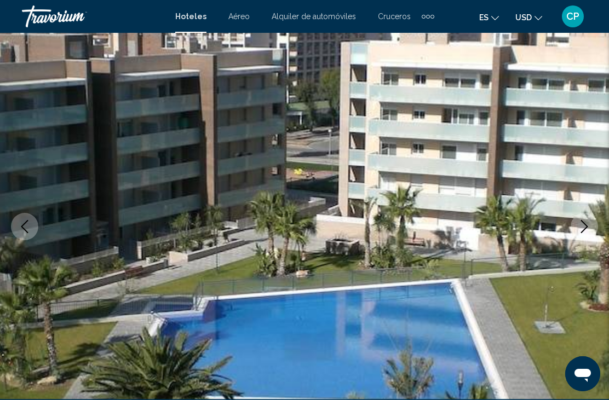
click at [578, 228] on icon "Next image" at bounding box center [584, 226] width 13 height 13
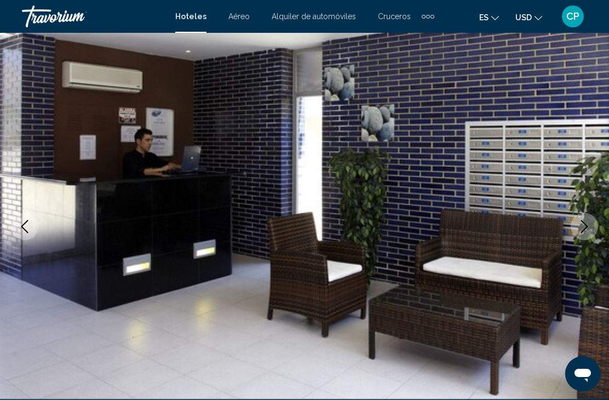
click at [580, 229] on icon "Next image" at bounding box center [584, 226] width 13 height 13
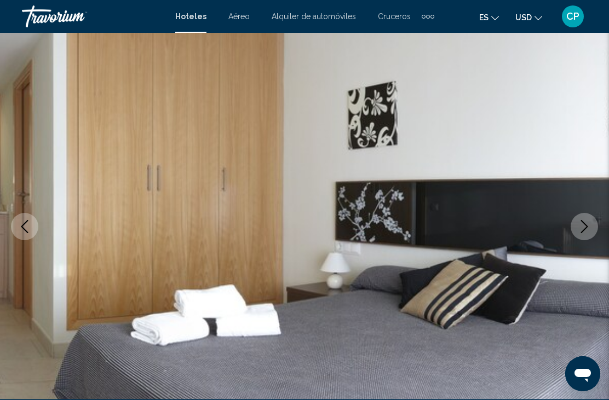
click at [584, 230] on icon "Next image" at bounding box center [584, 226] width 7 height 13
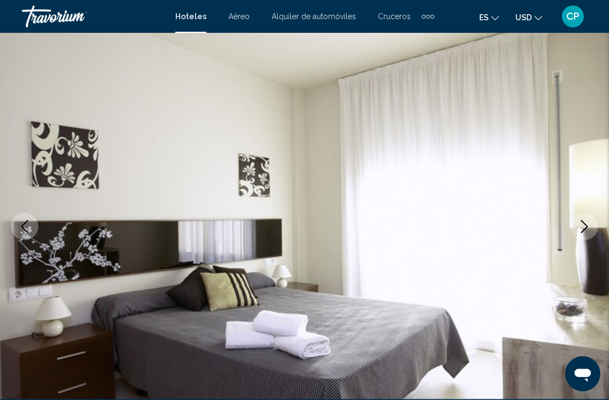
click at [580, 231] on icon "Next image" at bounding box center [584, 226] width 13 height 13
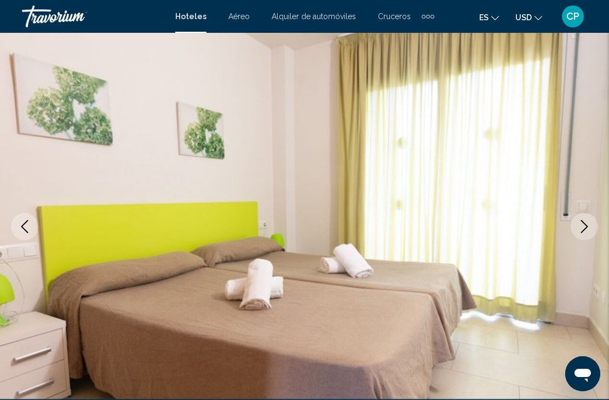
click at [578, 227] on icon "Next image" at bounding box center [584, 226] width 13 height 13
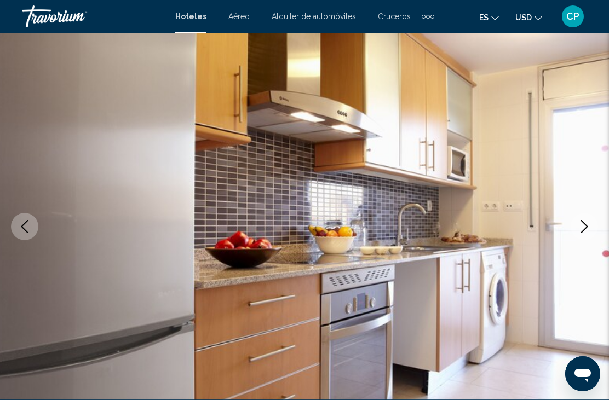
click at [579, 230] on icon "Next image" at bounding box center [584, 226] width 13 height 13
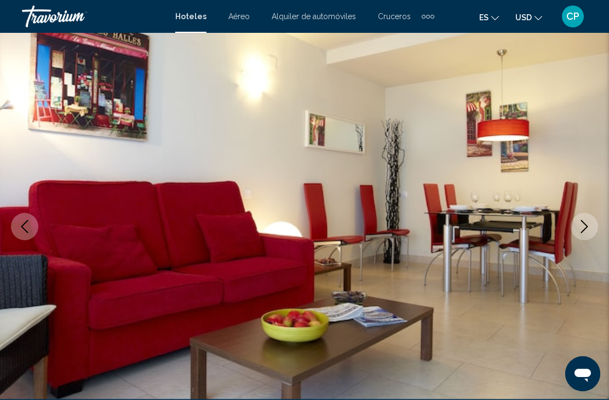
click at [583, 227] on icon "Next image" at bounding box center [584, 226] width 13 height 13
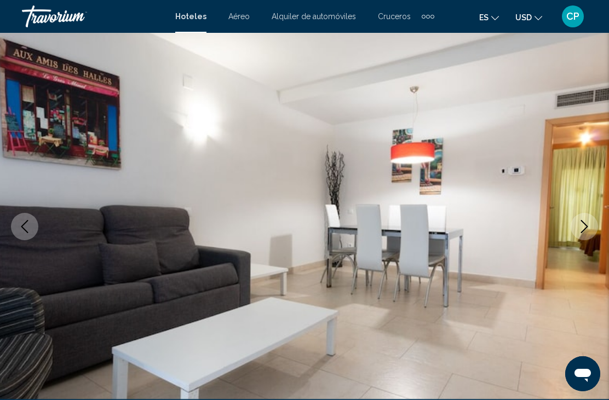
click at [584, 226] on icon "Next image" at bounding box center [584, 226] width 13 height 13
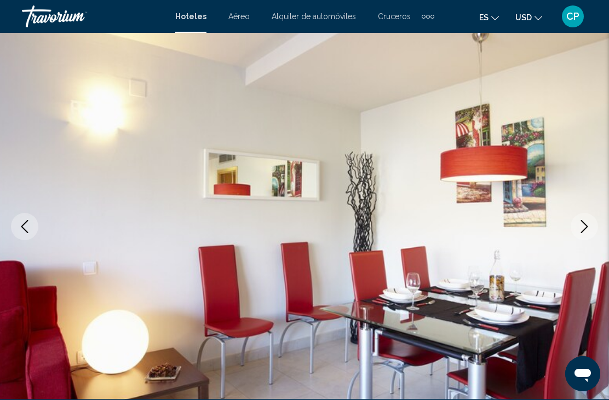
click at [590, 228] on icon "Next image" at bounding box center [584, 226] width 13 height 13
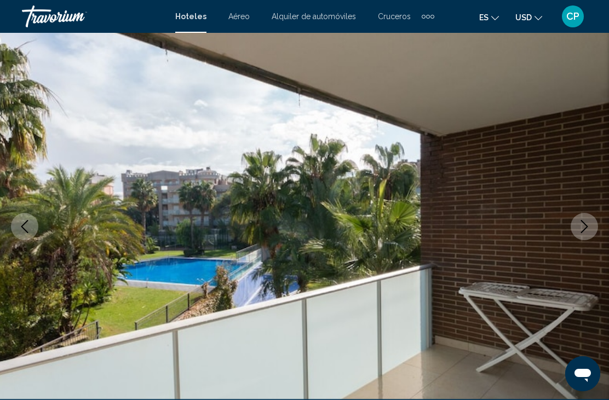
click at [579, 225] on icon "Next image" at bounding box center [584, 226] width 13 height 13
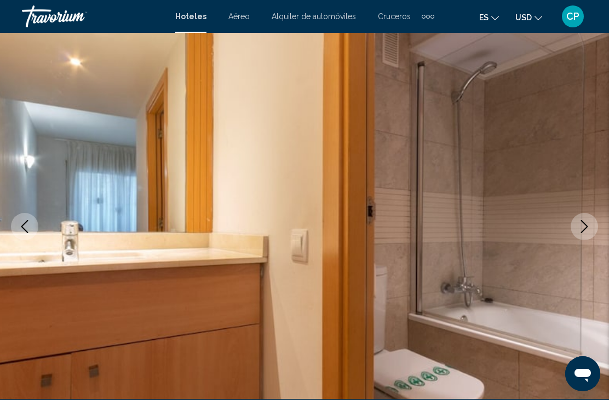
click at [583, 233] on button "Next image" at bounding box center [584, 226] width 27 height 27
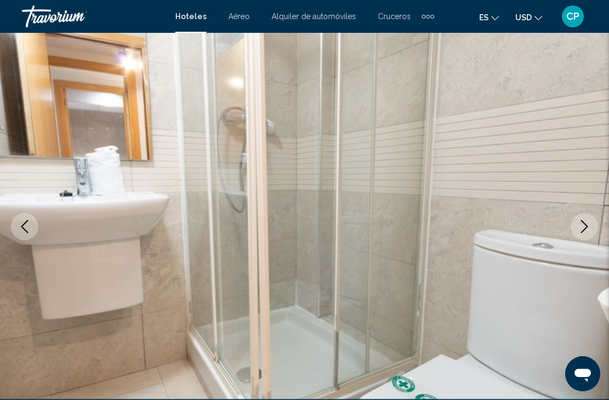
click at [579, 228] on icon "Next image" at bounding box center [584, 226] width 13 height 13
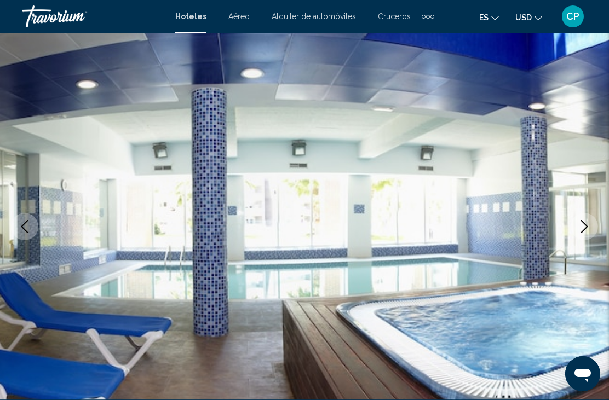
click at [575, 232] on button "Next image" at bounding box center [584, 226] width 27 height 27
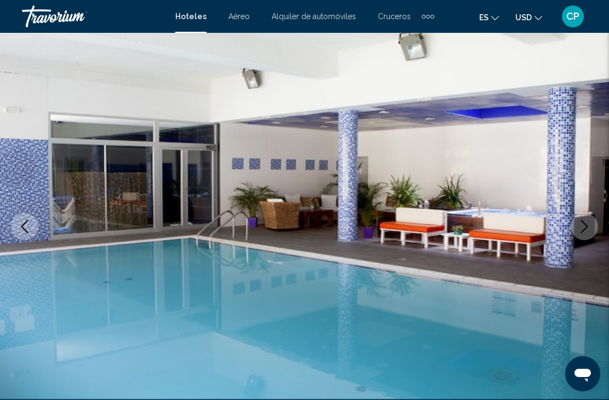
click at [578, 228] on icon "Next image" at bounding box center [584, 226] width 13 height 13
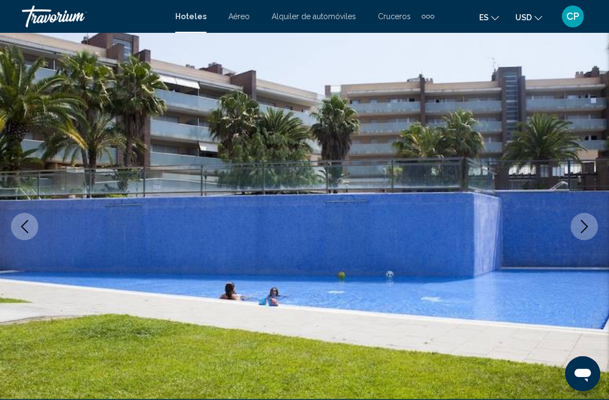
click at [581, 228] on icon "Next image" at bounding box center [584, 226] width 13 height 13
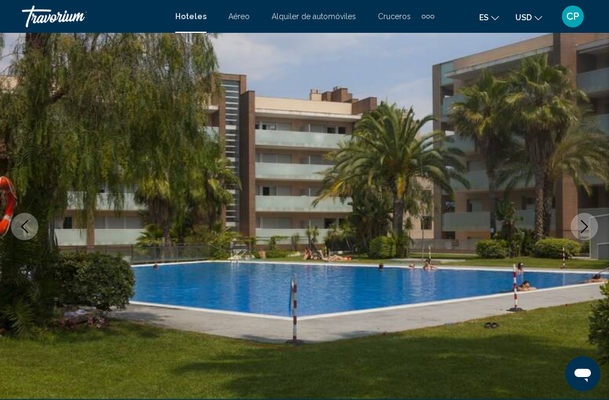
click at [586, 229] on icon "Next image" at bounding box center [584, 226] width 7 height 13
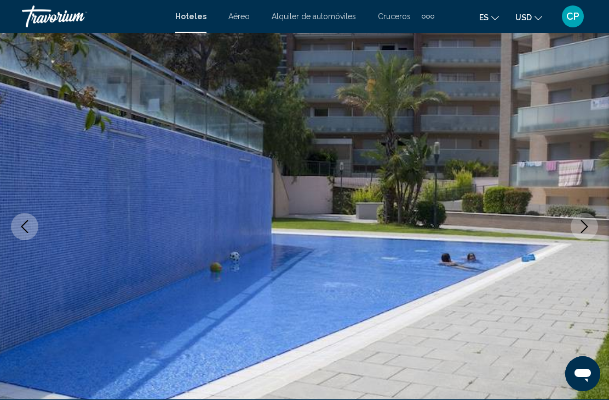
click at [582, 224] on icon "Next image" at bounding box center [584, 226] width 13 height 13
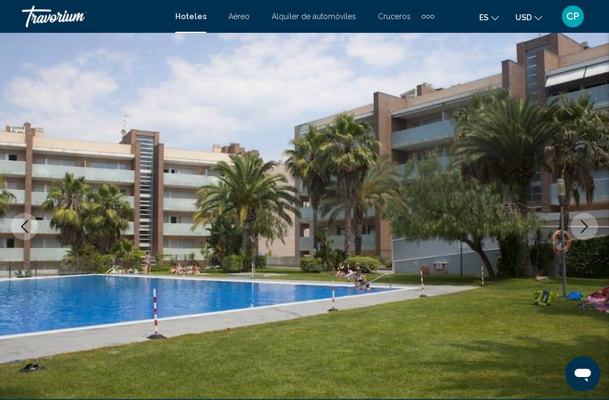
click at [560, 248] on img "Main content" at bounding box center [304, 227] width 609 height 520
click at [583, 238] on button "Next image" at bounding box center [584, 226] width 27 height 27
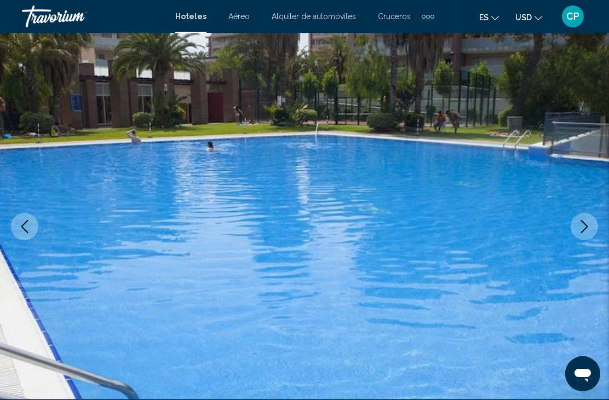
click at [592, 223] on button "Next image" at bounding box center [584, 226] width 27 height 27
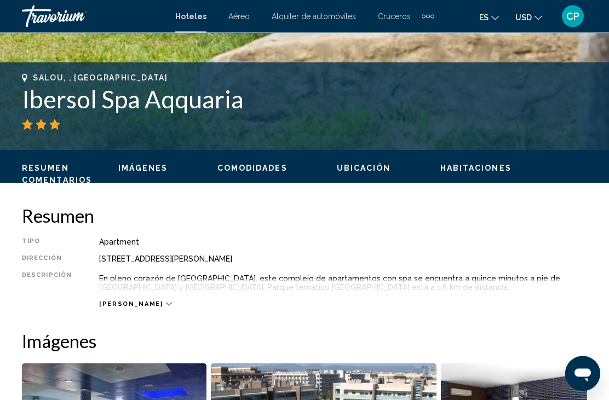
scroll to position [402, 0]
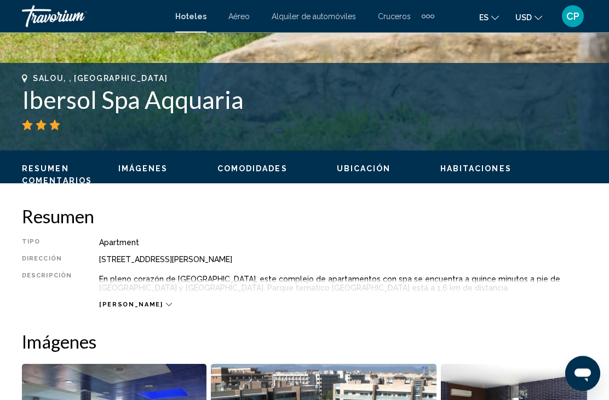
click at [122, 307] on span "[PERSON_NAME]" at bounding box center [131, 305] width 64 height 7
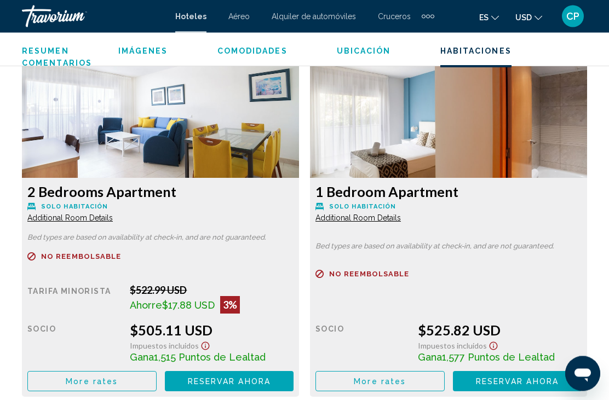
scroll to position [1631, 0]
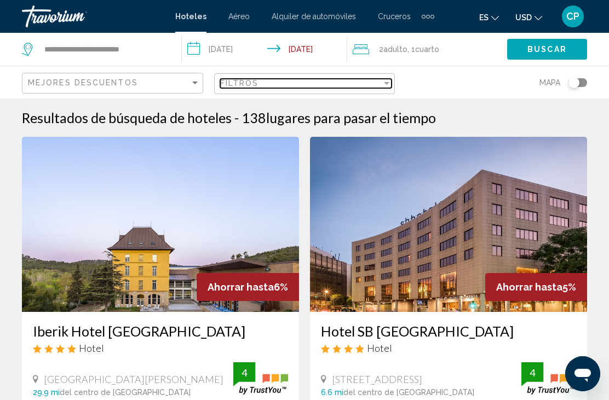
click at [381, 83] on div "Filtros" at bounding box center [301, 83] width 162 height 9
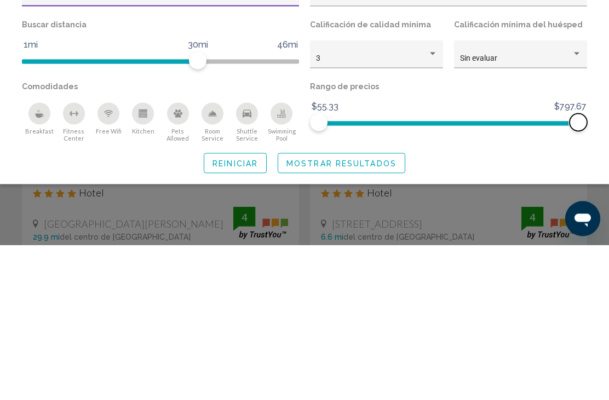
scroll to position [156, 0]
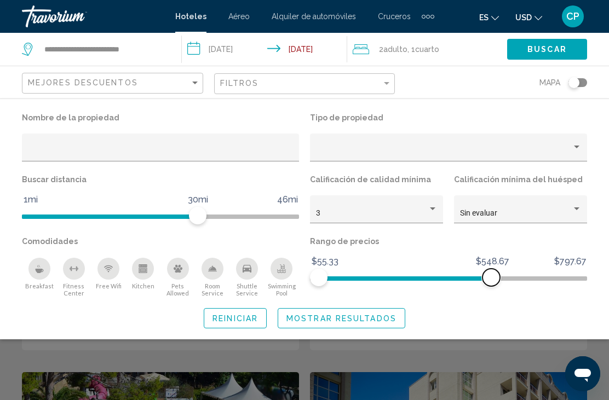
click at [504, 281] on span "Hotel Filters" at bounding box center [448, 279] width 277 height 4
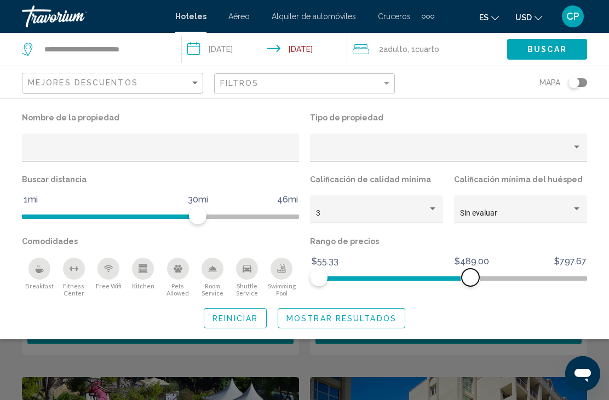
scroll to position [150, 0]
click at [552, 48] on span "Buscar" at bounding box center [546, 49] width 39 height 9
click at [551, 51] on span "Buscar" at bounding box center [546, 49] width 39 height 9
click at [365, 319] on span "Mostrar resultados" at bounding box center [341, 318] width 110 height 9
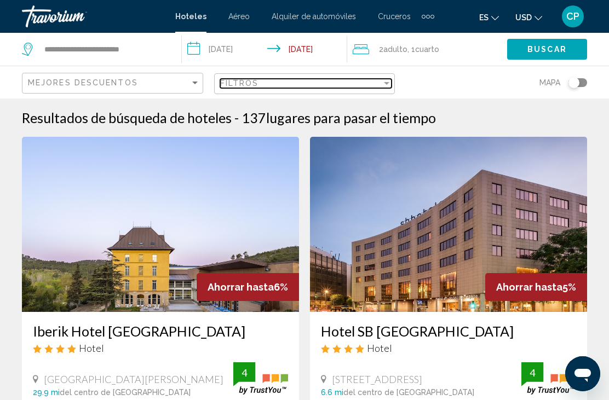
click at [377, 85] on div "Filtros" at bounding box center [301, 83] width 162 height 9
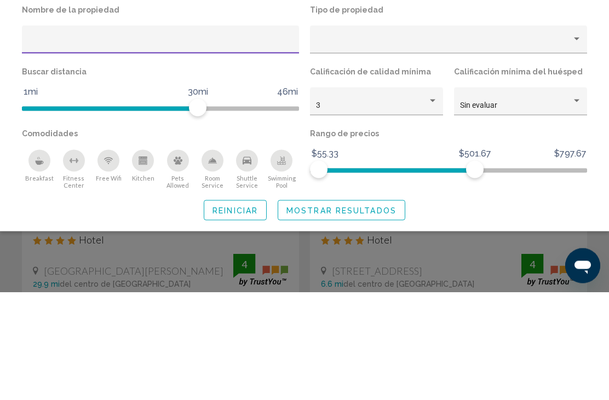
scroll to position [108, 0]
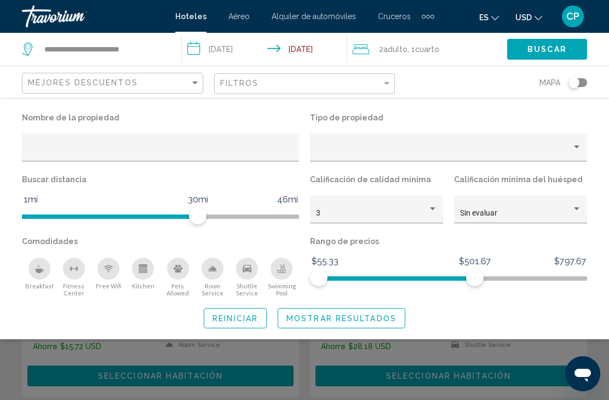
click at [247, 318] on span "Reiniciar" at bounding box center [235, 318] width 45 height 9
click at [249, 324] on button "Reiniciar" at bounding box center [235, 318] width 63 height 20
click at [382, 322] on span "Mostrar resultados" at bounding box center [341, 318] width 110 height 9
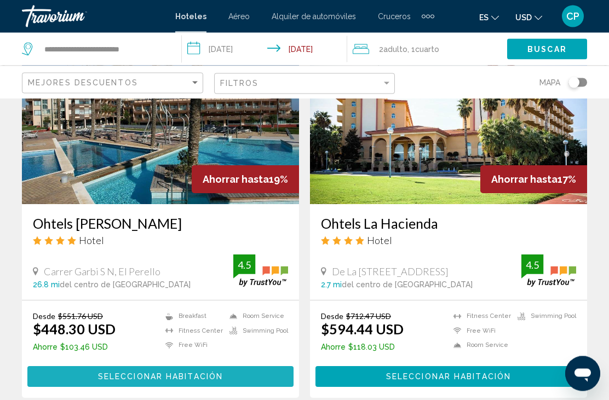
scroll to position [499, 0]
click at [90, 367] on button "Seleccionar habitación" at bounding box center [160, 376] width 266 height 20
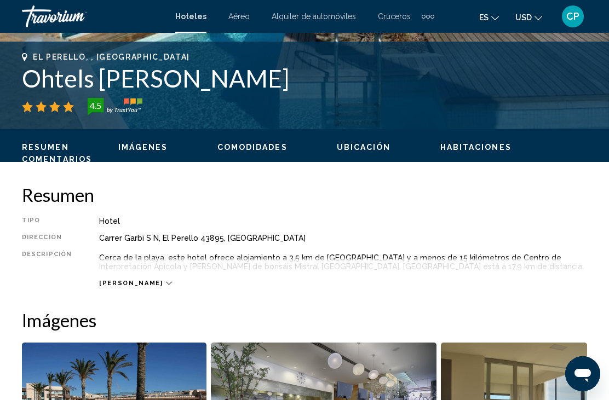
scroll to position [432, 0]
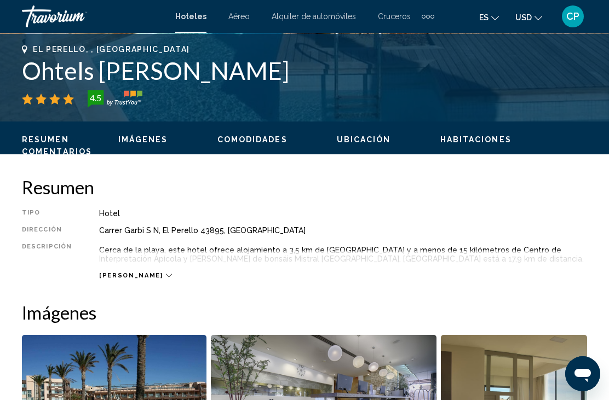
click at [125, 278] on span "[PERSON_NAME]" at bounding box center [131, 275] width 64 height 7
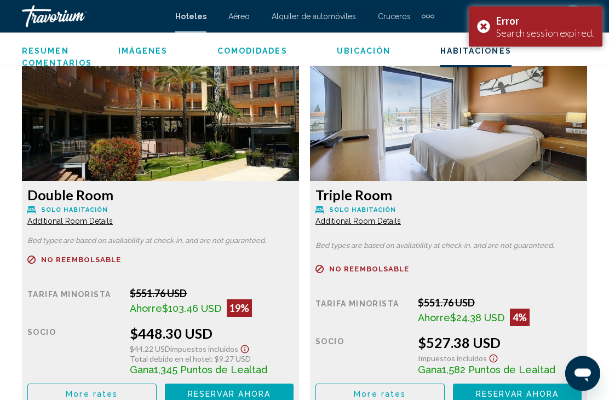
scroll to position [1640, 0]
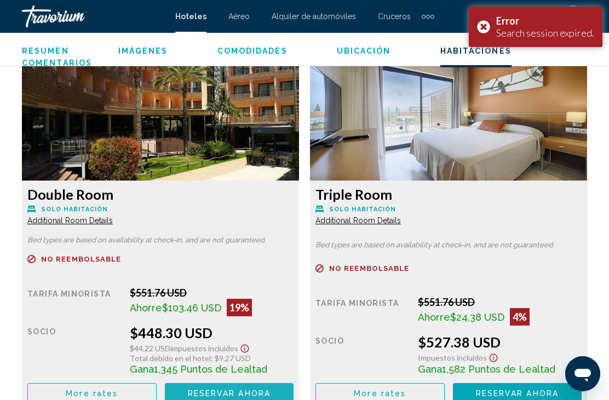
click at [194, 395] on span "Reservar ahora" at bounding box center [229, 393] width 83 height 9
click at [490, 30] on div "Error Search session expired." at bounding box center [536, 27] width 134 height 41
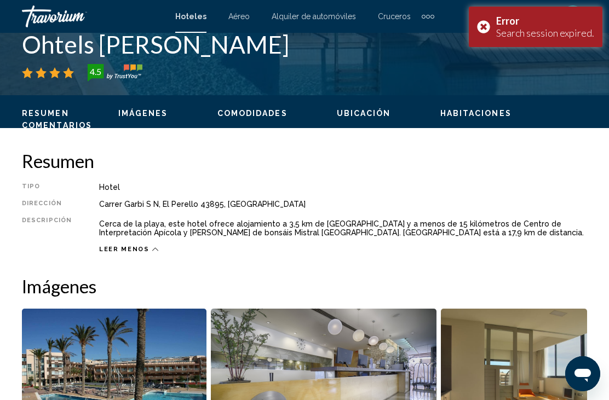
scroll to position [455, 0]
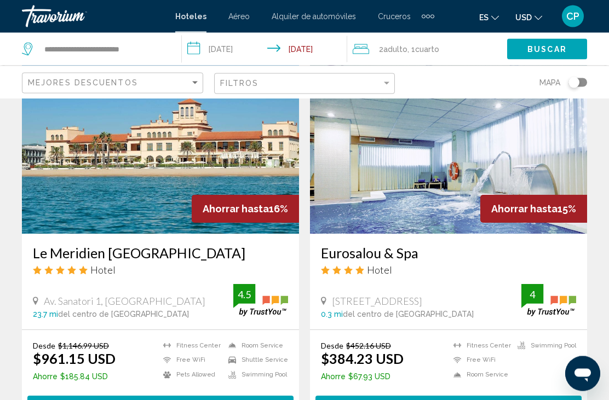
scroll to position [860, 0]
click at [497, 400] on span "Seleccionar habitación" at bounding box center [448, 406] width 125 height 9
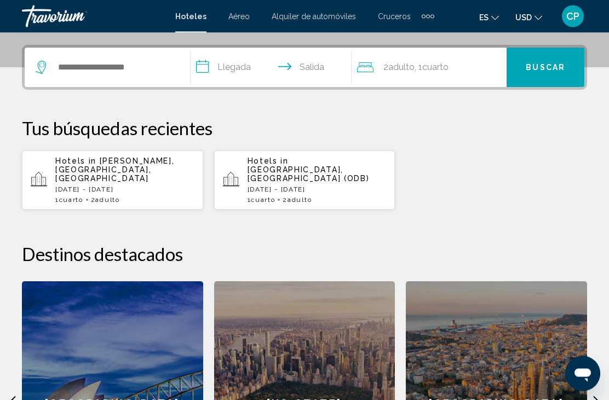
scroll to position [261, 0]
click at [89, 163] on span "Hotels in" at bounding box center [75, 161] width 41 height 9
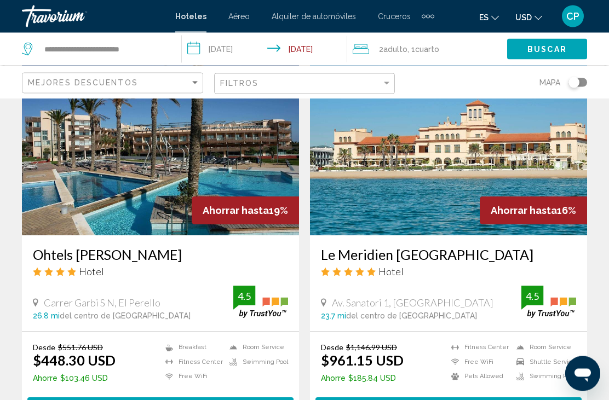
scroll to position [468, 0]
click at [89, 400] on button "Seleccionar habitación" at bounding box center [160, 408] width 266 height 20
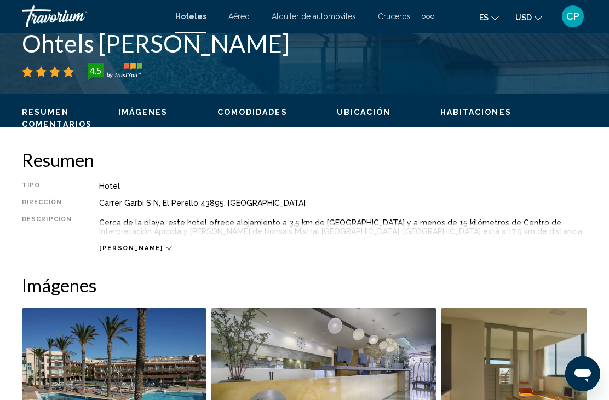
scroll to position [460, 0]
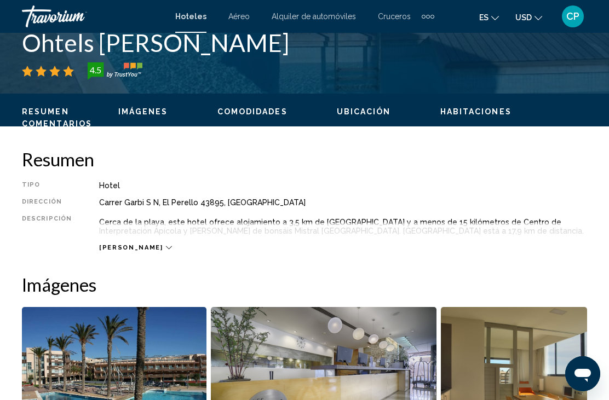
click at [166, 246] on icon "Main content" at bounding box center [169, 248] width 6 height 6
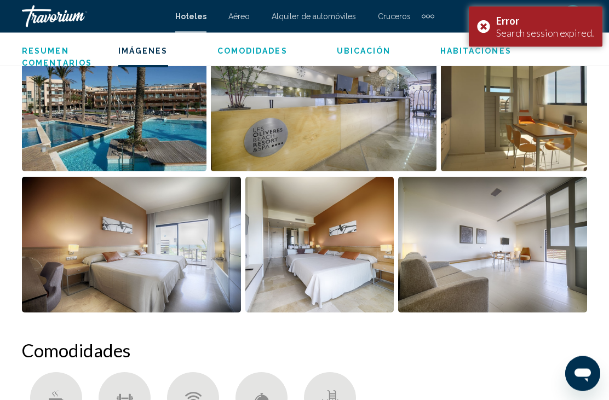
scroll to position [0, 0]
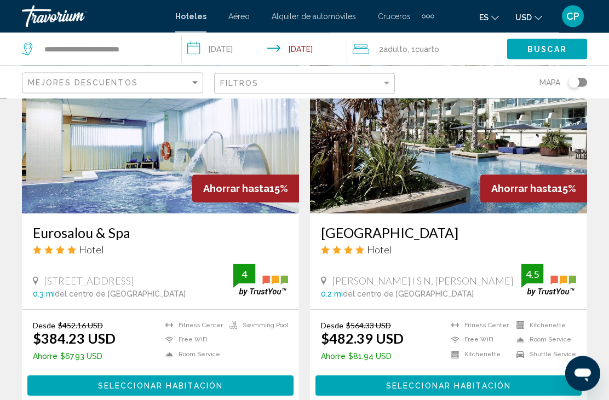
scroll to position [881, 0]
click at [505, 378] on button "Seleccionar habitación" at bounding box center [448, 386] width 266 height 20
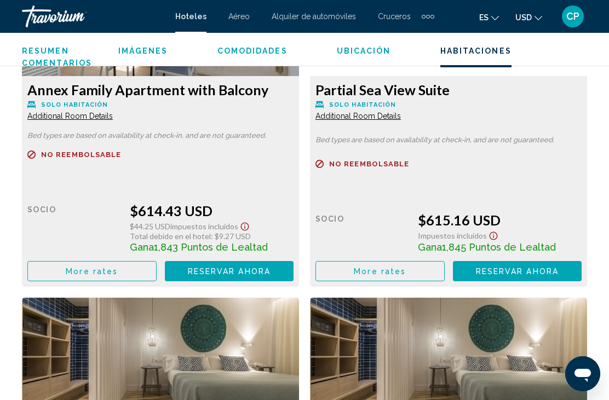
scroll to position [4394, 0]
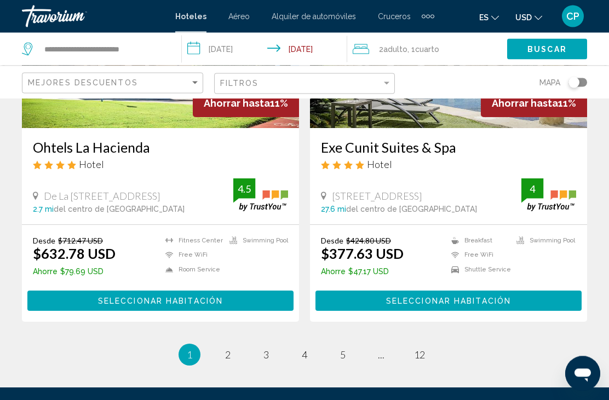
scroll to position [2140, 0]
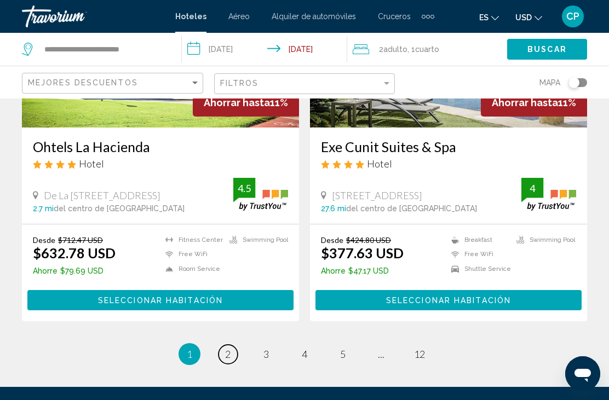
click at [231, 352] on link "page 2" at bounding box center [228, 354] width 19 height 19
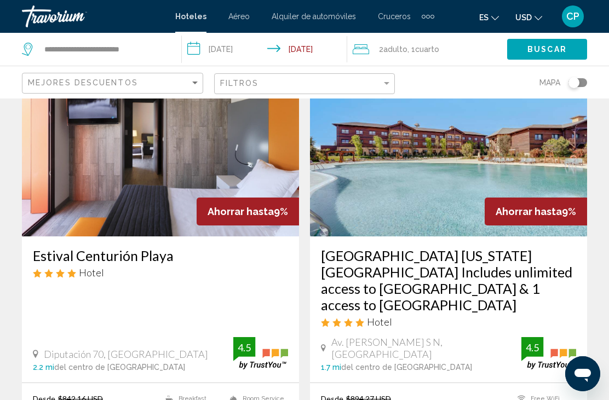
scroll to position [75, 0]
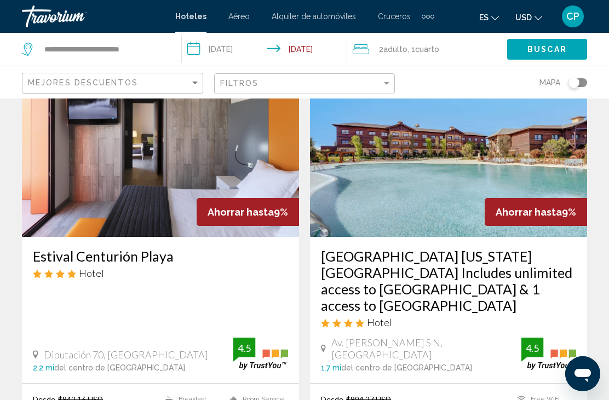
click at [441, 215] on img "Main content" at bounding box center [448, 149] width 277 height 175
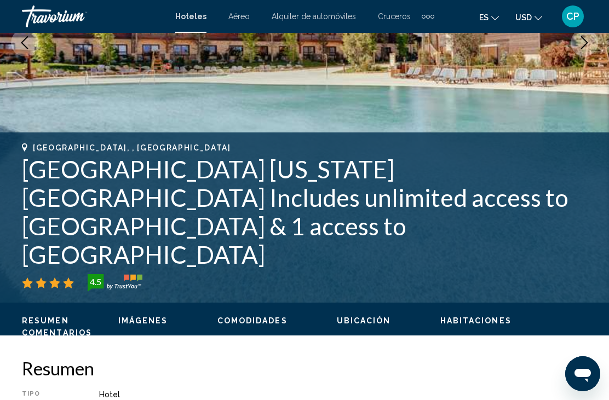
scroll to position [252, 0]
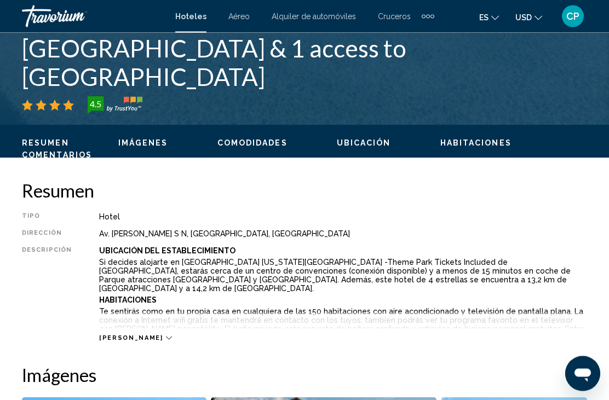
click at [129, 340] on div "[PERSON_NAME]" at bounding box center [135, 338] width 72 height 7
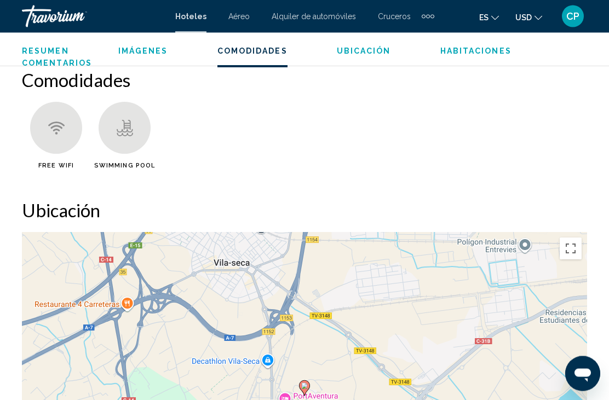
scroll to position [1126, 0]
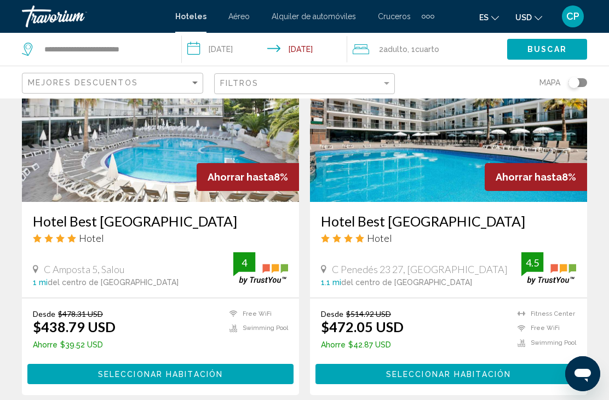
scroll to position [1334, 0]
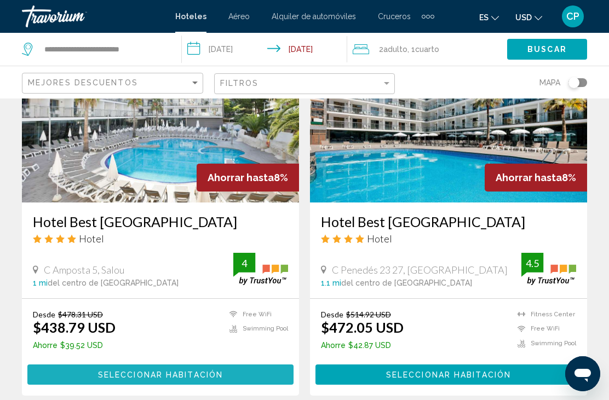
click at [197, 371] on span "Seleccionar habitación" at bounding box center [160, 375] width 125 height 9
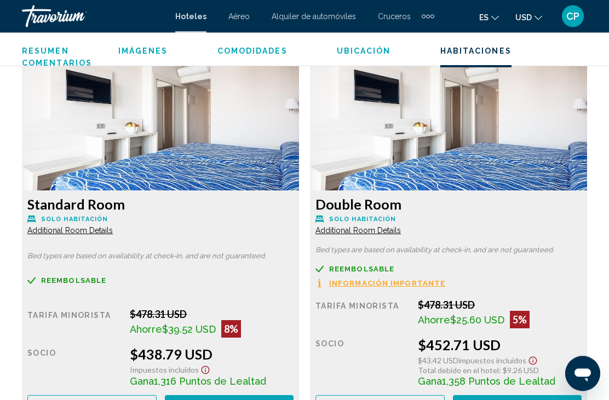
scroll to position [1633, 0]
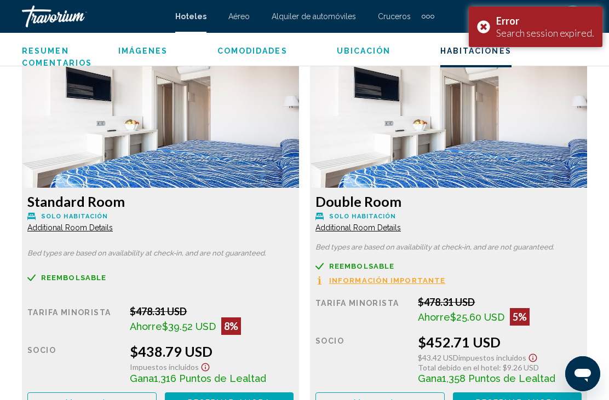
click at [112, 400] on button "More rates" at bounding box center [91, 403] width 129 height 20
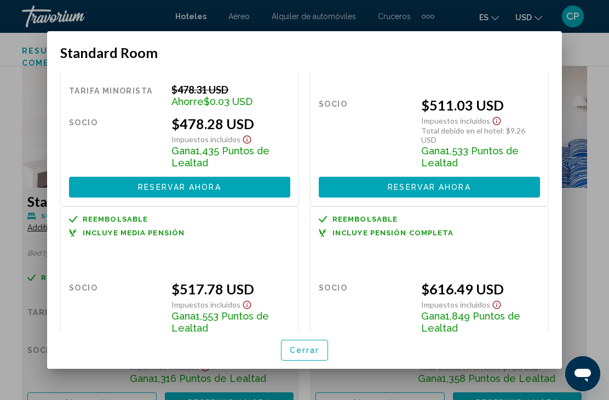
scroll to position [266, 0]
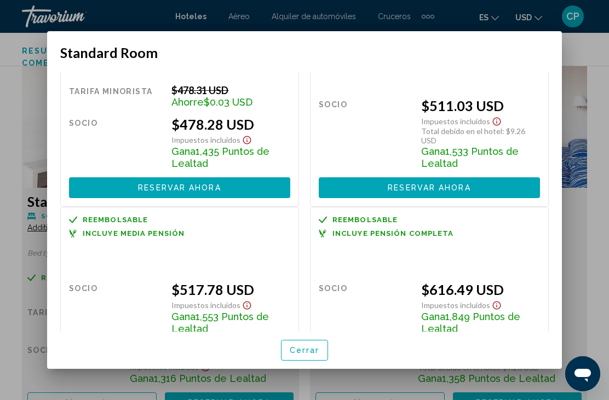
click at [198, 349] on span "Reservar ahora" at bounding box center [179, 353] width 83 height 9
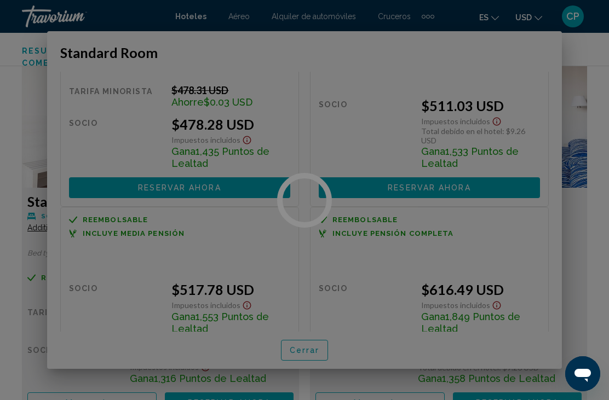
scroll to position [1633, 0]
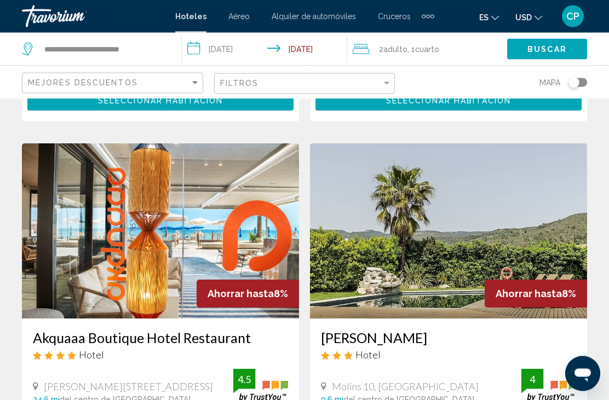
scroll to position [1619, 0]
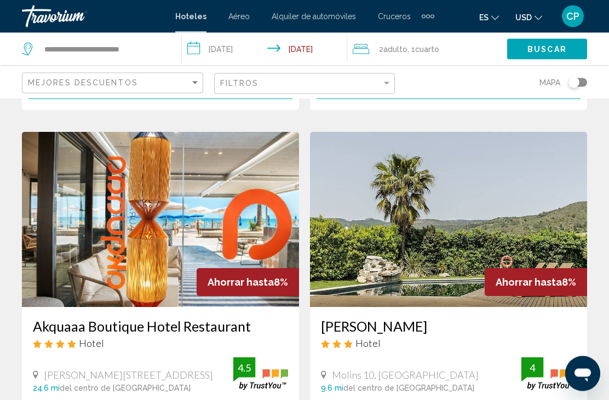
click at [188, 240] on img "Main content" at bounding box center [160, 220] width 277 height 175
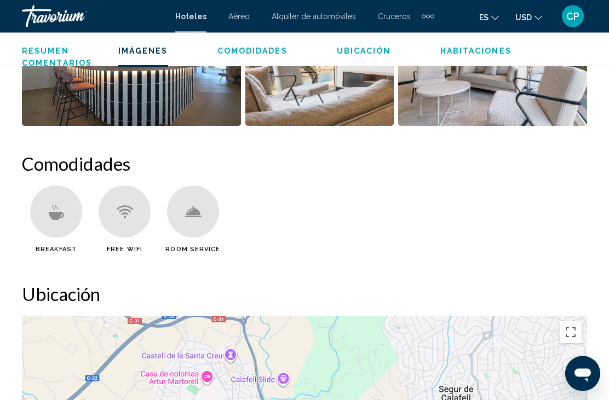
scroll to position [917, 0]
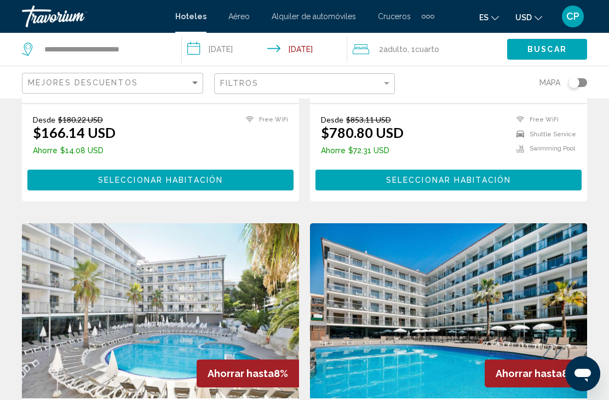
scroll to position [1303, 0]
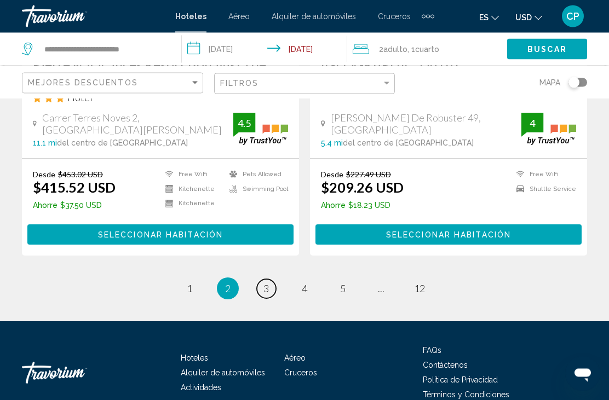
click at [273, 280] on link "page 3" at bounding box center [266, 289] width 19 height 19
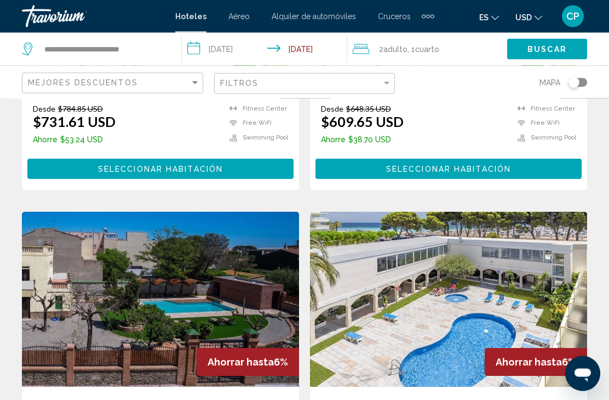
scroll to position [2027, 0]
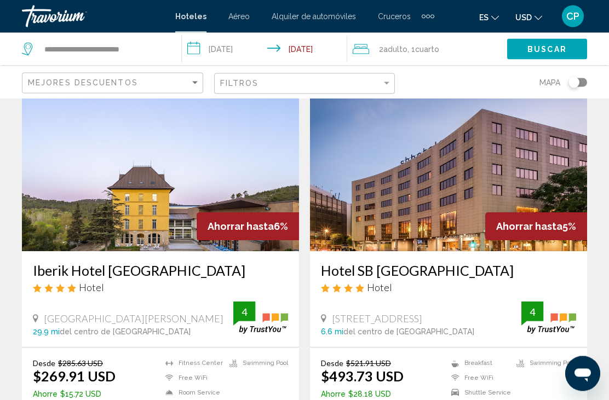
scroll to position [61, 0]
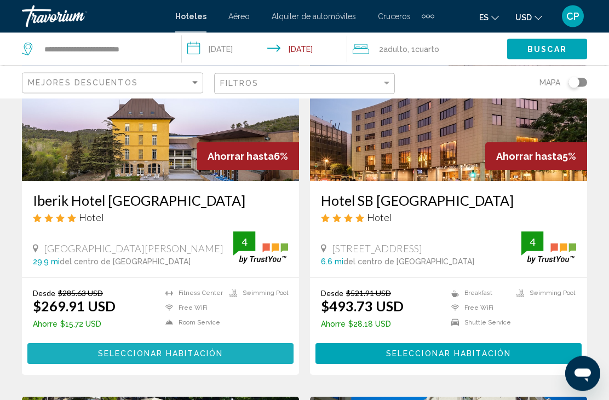
click at [184, 354] on span "Seleccionar habitación" at bounding box center [160, 355] width 125 height 9
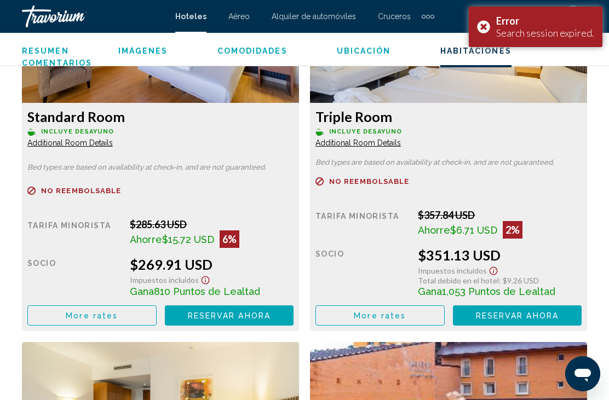
scroll to position [1774, 0]
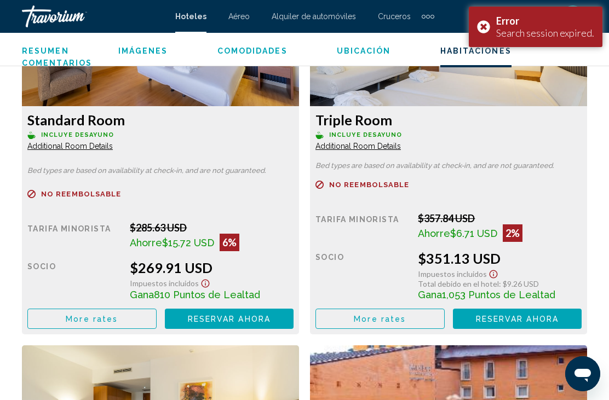
click at [102, 320] on span "More rates" at bounding box center [92, 319] width 52 height 9
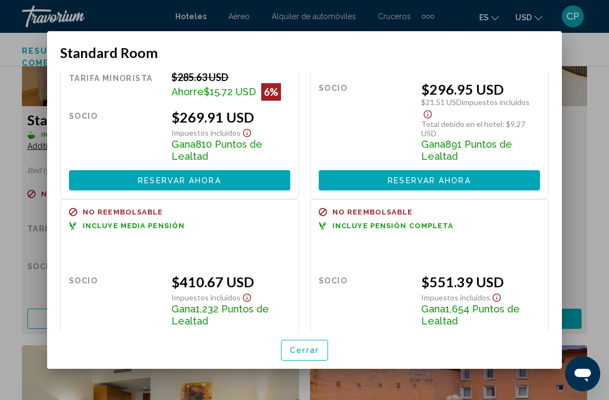
scroll to position [76, 0]
click at [217, 342] on span "Reservar ahora" at bounding box center [179, 346] width 83 height 9
click at [464, 335] on button "Reservar ahora Ya no está disponible" at bounding box center [429, 345] width 221 height 20
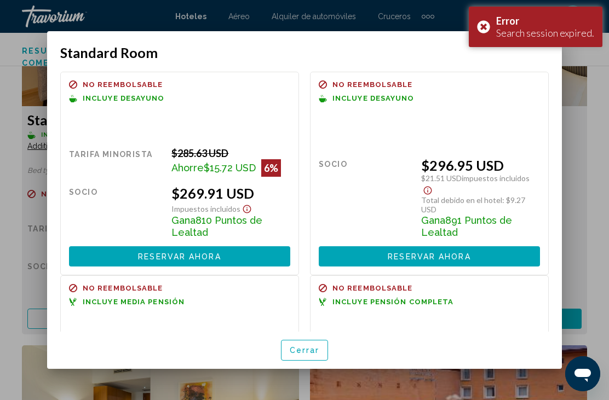
scroll to position [0, 0]
click at [244, 246] on button "Reservar ahora Ya no está disponible" at bounding box center [179, 256] width 221 height 20
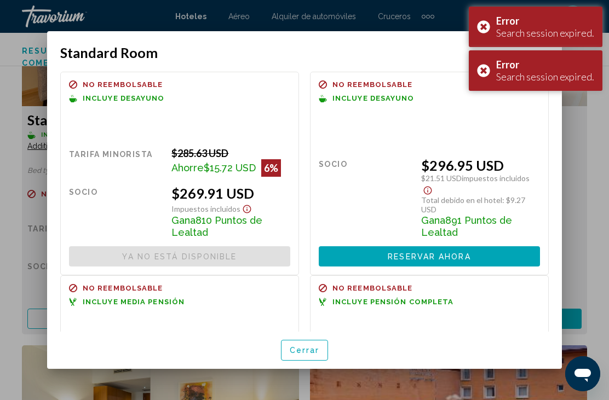
click at [476, 246] on button "Reservar ahora Ya no está disponible" at bounding box center [429, 256] width 221 height 20
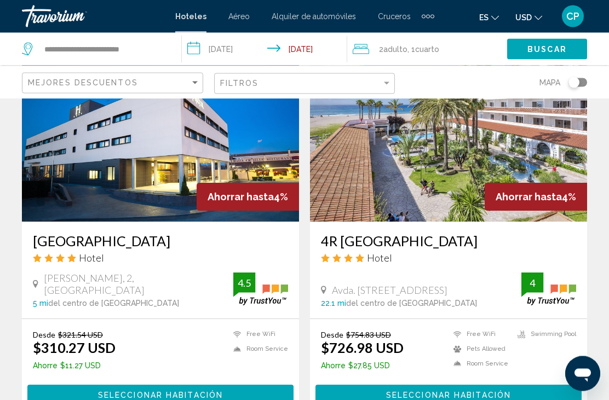
scroll to position [873, 0]
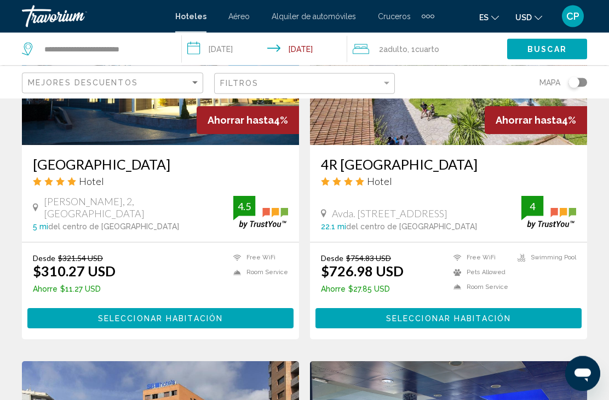
click at [180, 318] on span "Seleccionar habitación" at bounding box center [160, 319] width 125 height 9
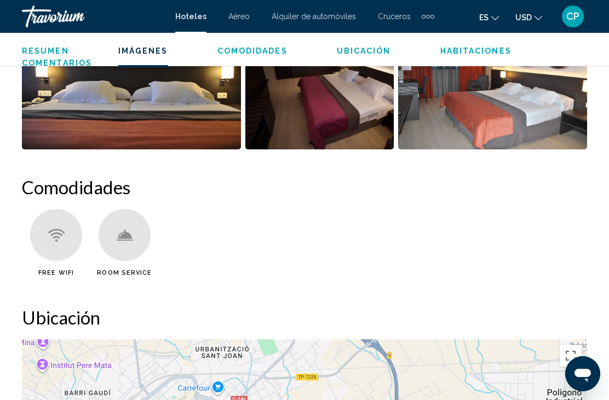
scroll to position [907, 0]
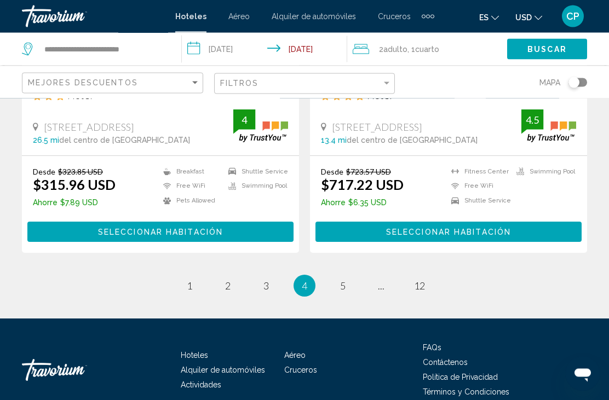
scroll to position [2223, 0]
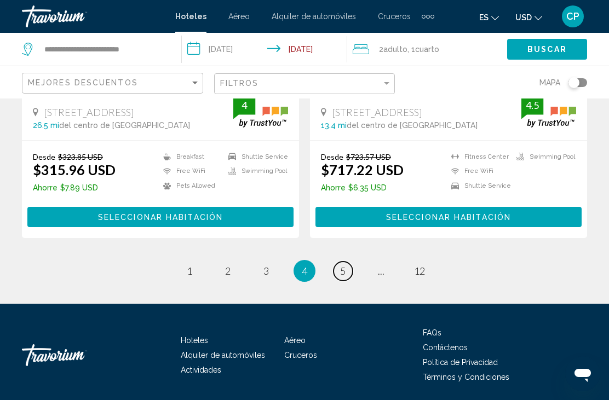
click at [340, 265] on span "5" at bounding box center [342, 271] width 5 height 12
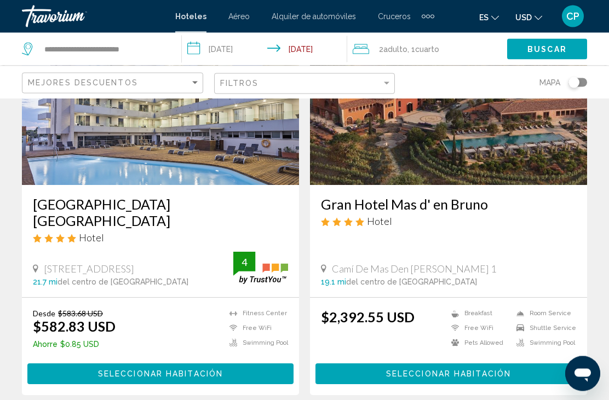
scroll to position [127, 0]
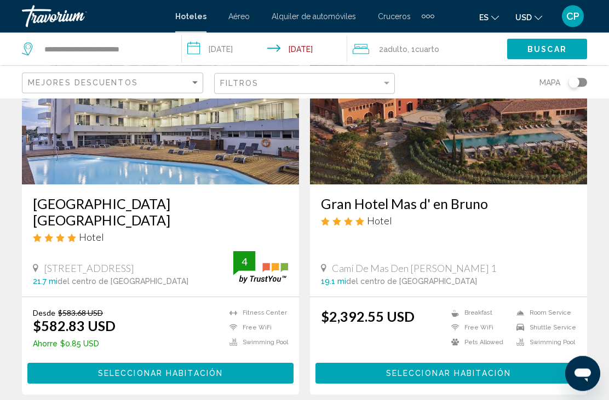
click at [189, 366] on button "Seleccionar habitación" at bounding box center [160, 374] width 266 height 20
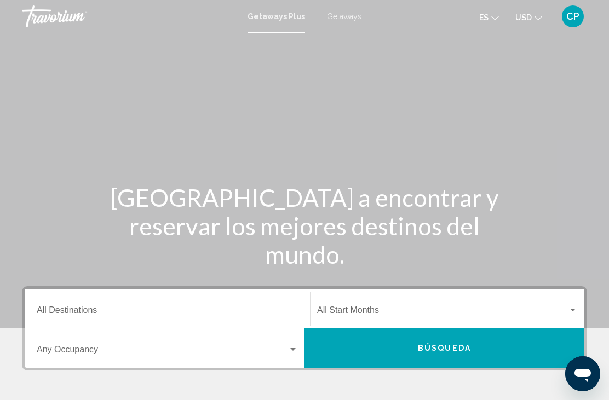
click at [462, 343] on span "Búsqueda" at bounding box center [444, 347] width 53 height 9
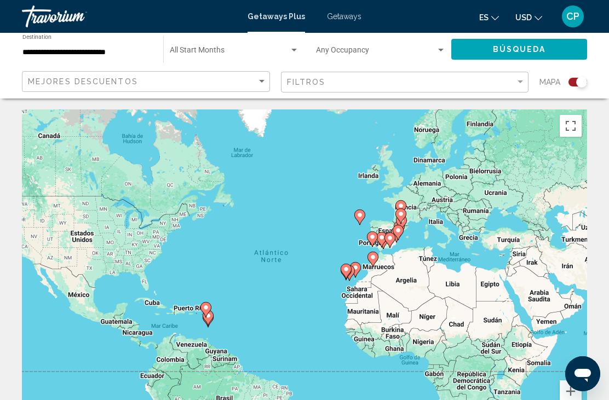
scroll to position [38, 0]
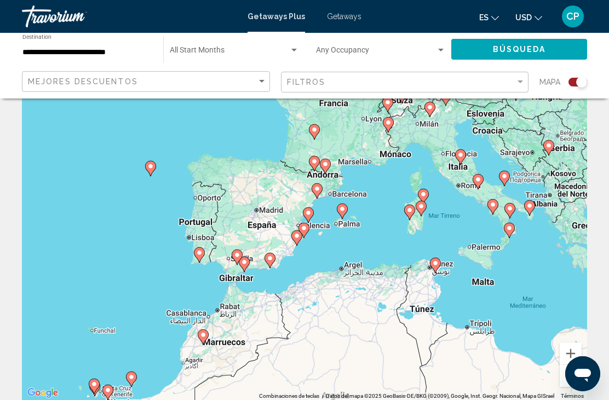
type input "**********"
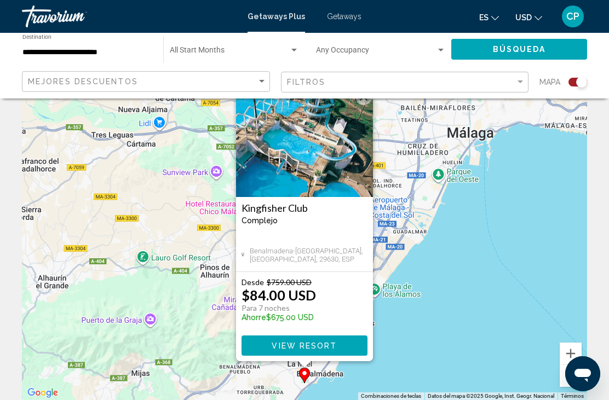
click at [318, 348] on span "View Resort" at bounding box center [304, 346] width 65 height 9
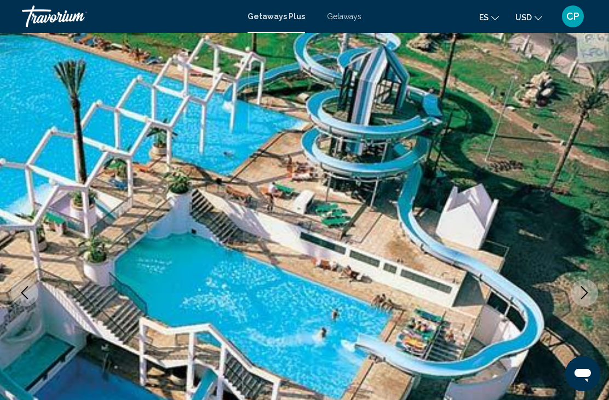
click at [586, 262] on img "Main content" at bounding box center [304, 293] width 609 height 520
click at [583, 302] on button "Next image" at bounding box center [584, 292] width 27 height 27
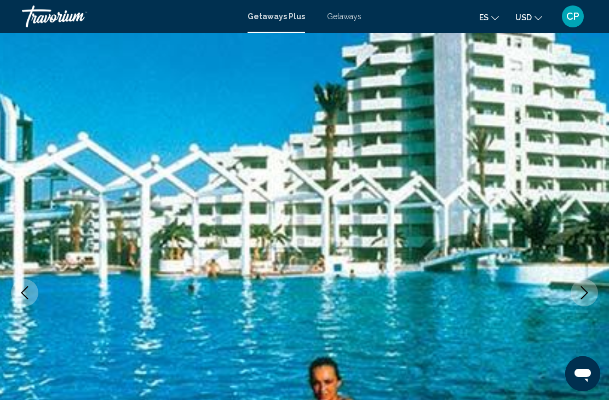
click at [582, 294] on icon "Next image" at bounding box center [584, 292] width 13 height 13
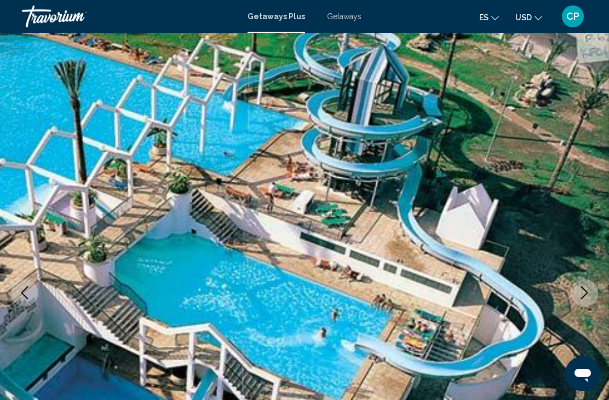
click at [594, 288] on button "Next image" at bounding box center [584, 292] width 27 height 27
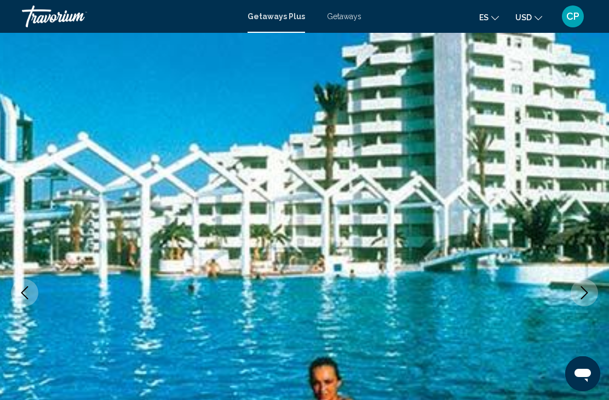
click at [583, 294] on icon "Next image" at bounding box center [584, 292] width 13 height 13
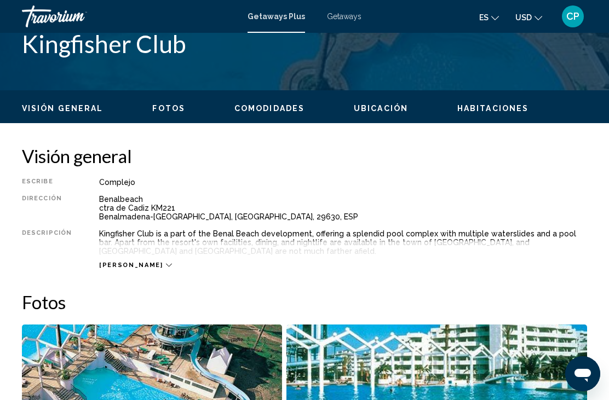
scroll to position [464, 0]
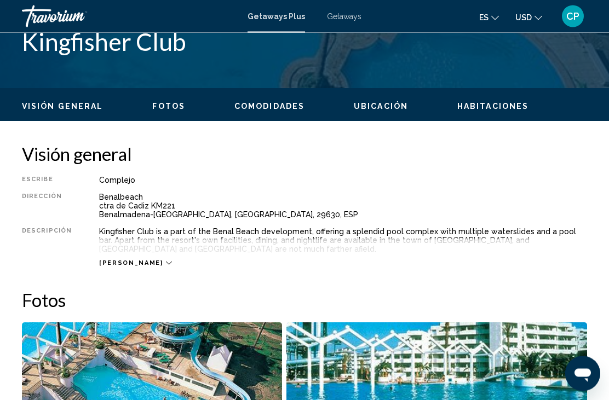
click at [166, 261] on icon "Main content" at bounding box center [169, 264] width 6 height 6
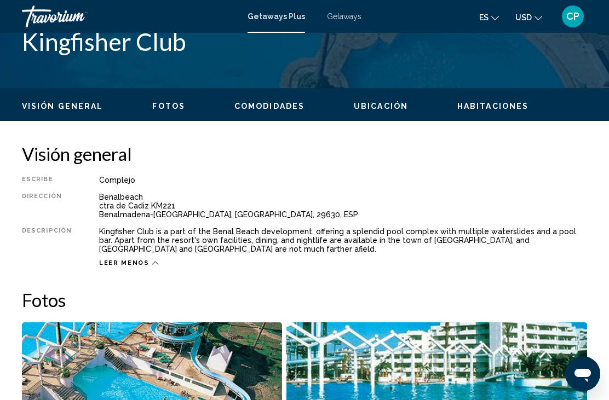
click at [144, 265] on div "Leer menos" at bounding box center [128, 263] width 59 height 7
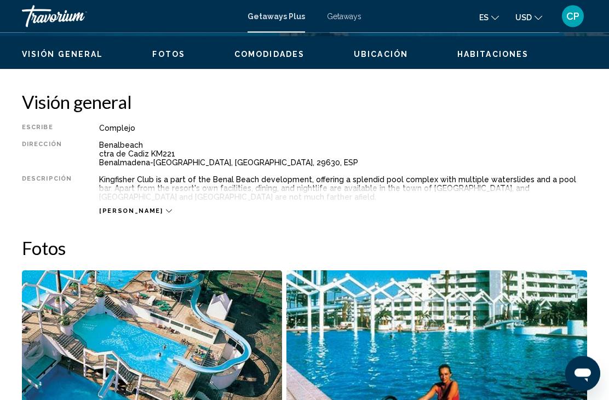
scroll to position [517, 0]
click at [166, 213] on icon "Main content" at bounding box center [169, 211] width 6 height 6
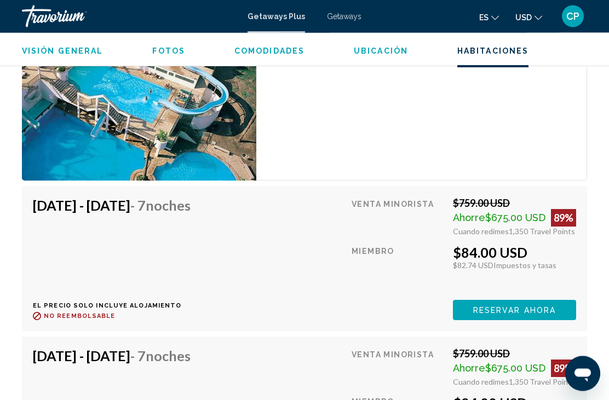
scroll to position [1968, 0]
click at [548, 306] on span "Reservar ahora" at bounding box center [514, 310] width 83 height 9
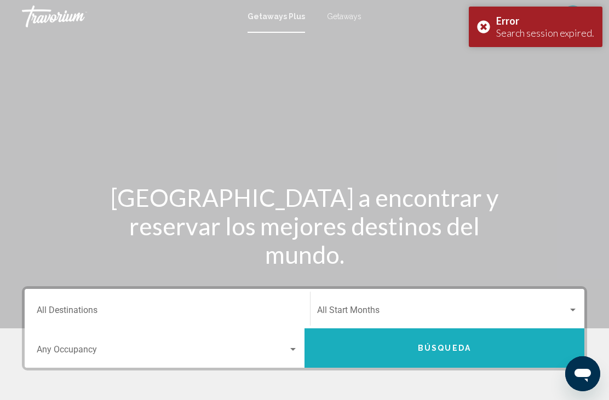
click at [444, 348] on span "Búsqueda" at bounding box center [444, 349] width 53 height 9
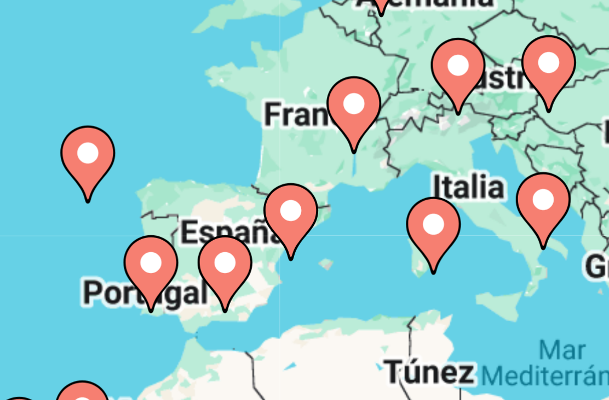
click at [51, 110] on div "Para activar la función de arrastre con el teclado, pulsa Alt + Intro. Cuando h…" at bounding box center [304, 274] width 565 height 329
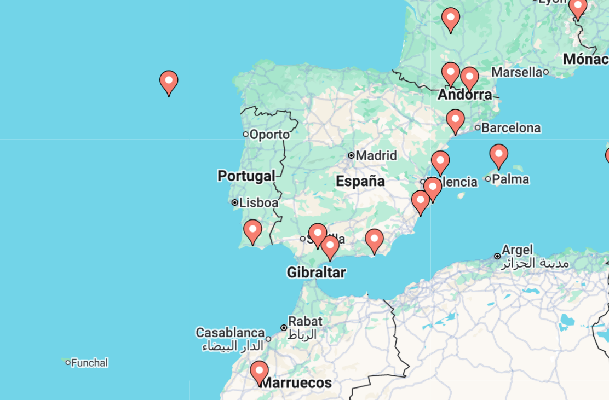
type input "**********"
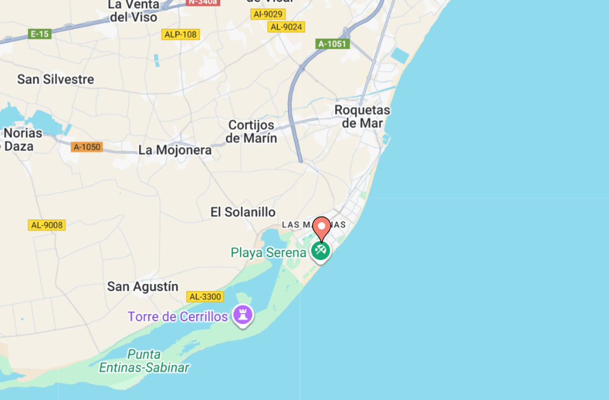
click at [186, 147] on div "Para desplazarte, pulsa las teclas [PERSON_NAME]. Para activar la función de ar…" at bounding box center [304, 274] width 565 height 329
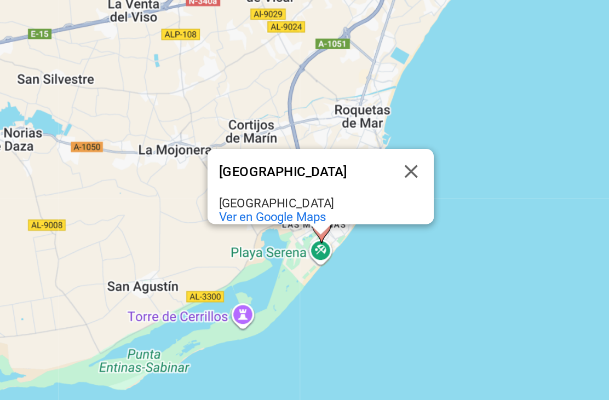
click at [198, 174] on div "Para desplazarte, pulsa las teclas de flecha. Para activar la función de arrast…" at bounding box center [304, 274] width 565 height 329
click at [351, 216] on button "Cerrar" at bounding box center [364, 229] width 26 height 26
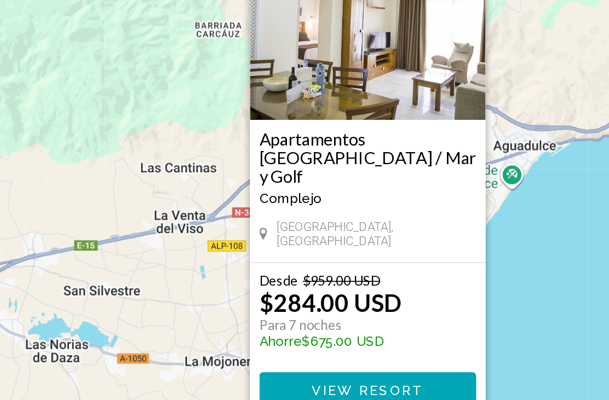
scroll to position [10, 0]
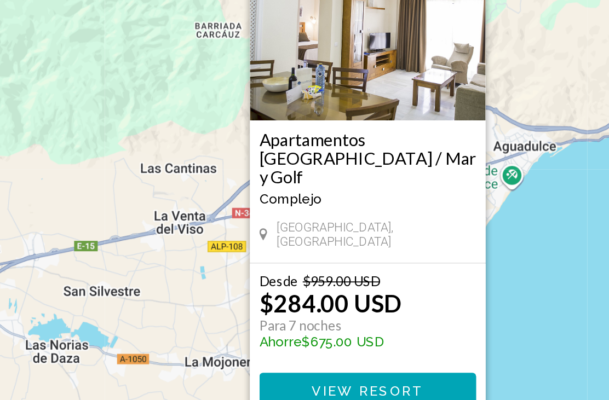
click at [306, 370] on span "View Resort" at bounding box center [338, 374] width 65 height 9
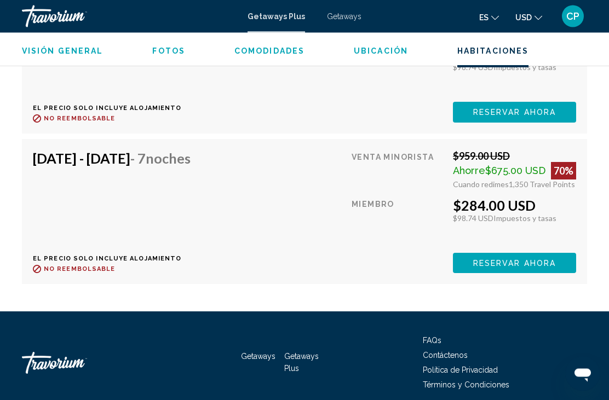
scroll to position [2374, 0]
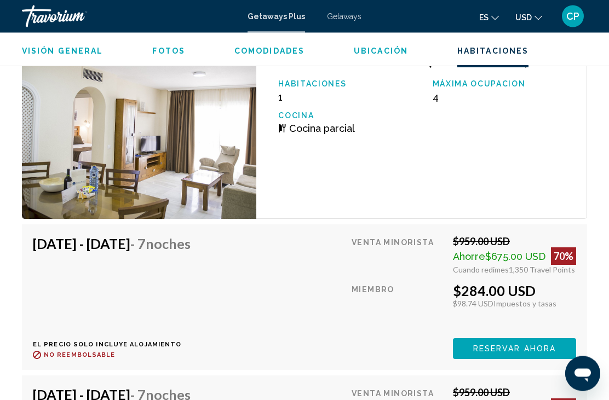
click at [532, 346] on span "Reservar ahora" at bounding box center [514, 350] width 83 height 9
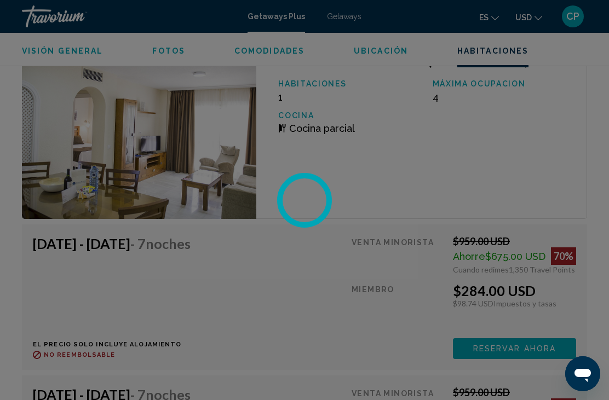
scroll to position [35, 0]
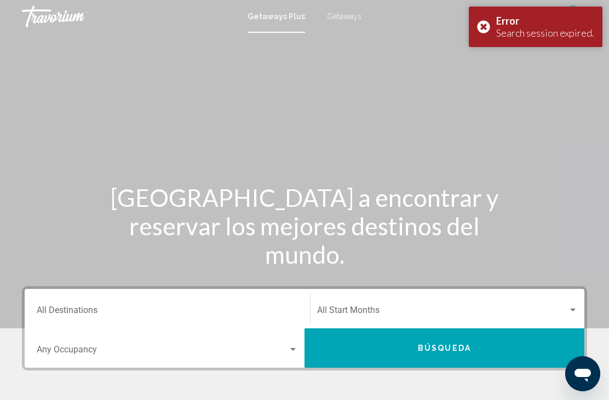
click at [572, 311] on div "Search widget" at bounding box center [572, 310] width 5 height 3
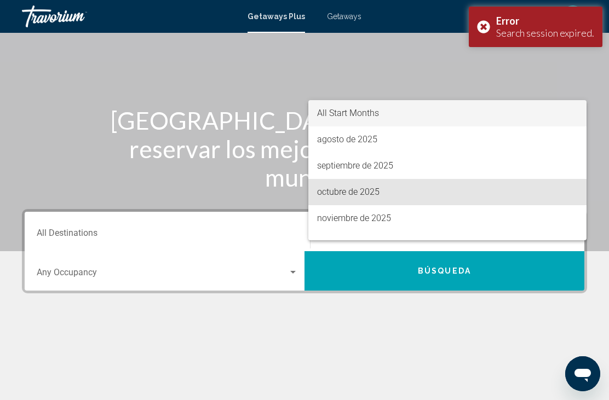
scroll to position [78, 0]
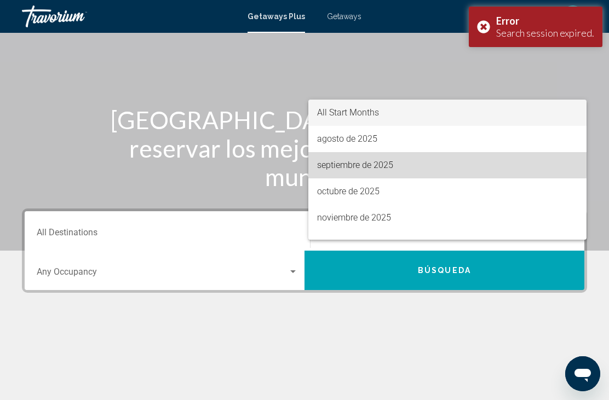
click at [392, 163] on span "septiembre de 2025" at bounding box center [447, 165] width 261 height 26
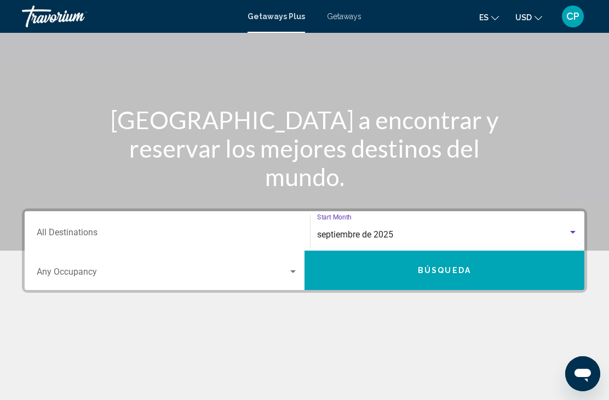
click at [286, 271] on span "Search widget" at bounding box center [162, 274] width 251 height 10
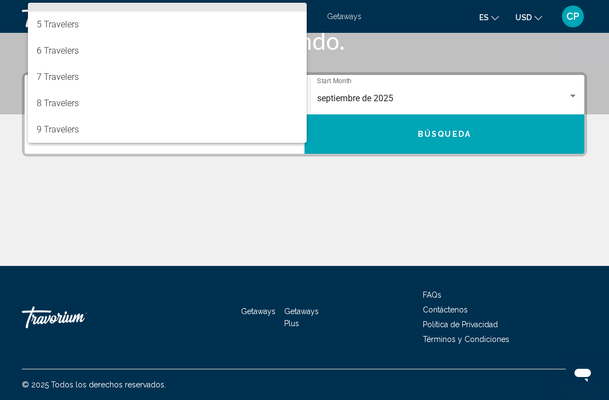
scroll to position [97, 0]
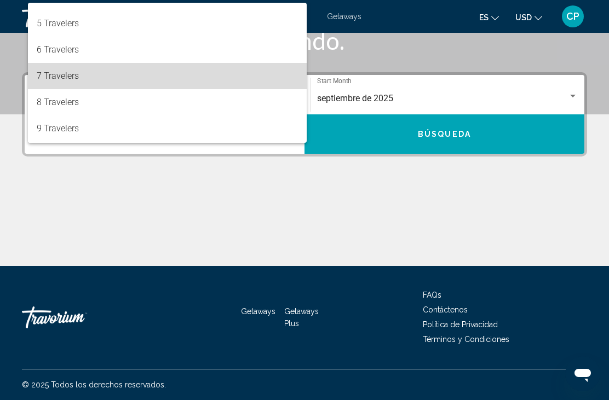
click at [47, 72] on span "7 Travelers" at bounding box center [167, 76] width 261 height 26
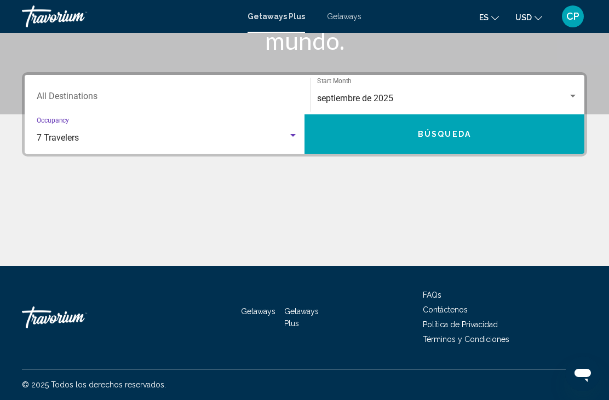
click at [41, 136] on span "7 Travelers" at bounding box center [58, 138] width 42 height 10
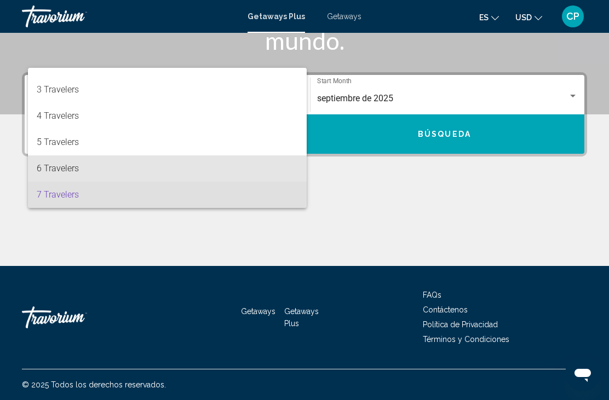
scroll to position [43, 0]
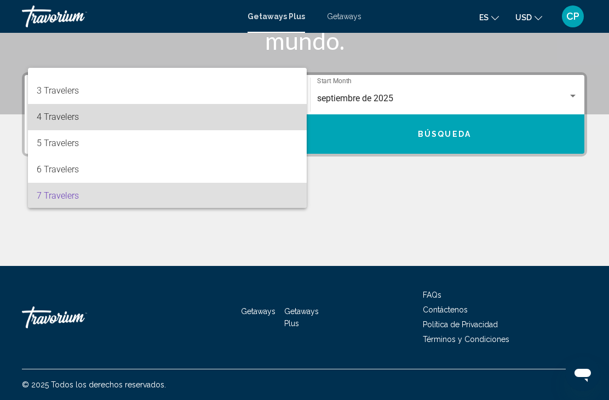
click at [49, 118] on span "4 Travelers" at bounding box center [167, 117] width 261 height 26
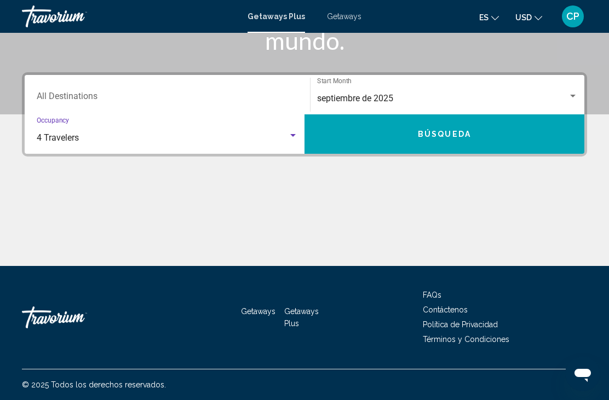
click at [456, 145] on button "Búsqueda" at bounding box center [445, 133] width 280 height 39
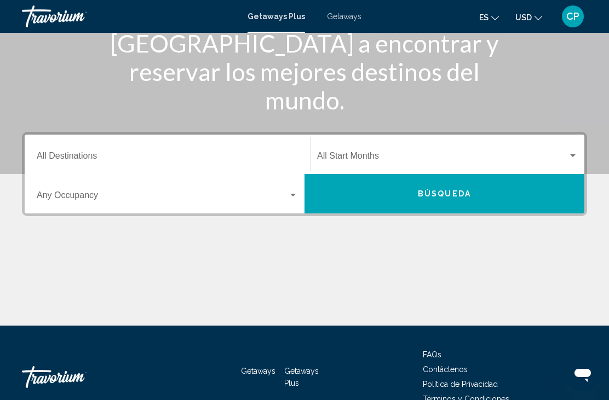
click at [571, 153] on div "Search widget" at bounding box center [573, 156] width 10 height 9
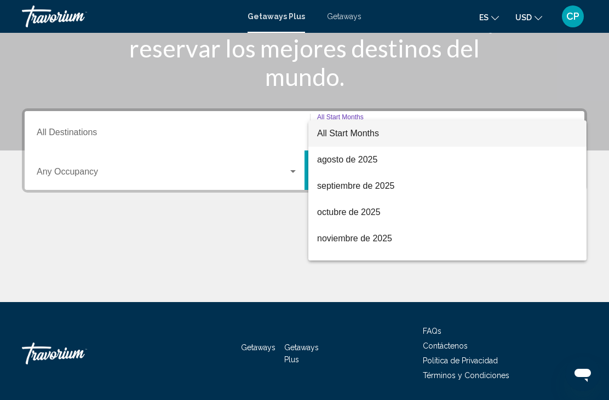
scroll to position [179, 0]
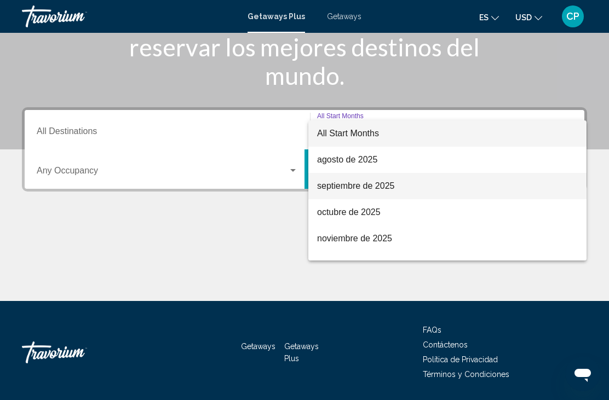
click at [380, 185] on span "septiembre de 2025" at bounding box center [447, 186] width 261 height 26
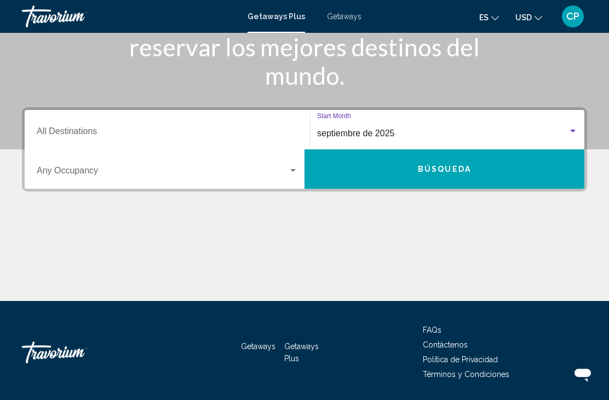
click at [290, 171] on div "Search widget" at bounding box center [292, 170] width 5 height 3
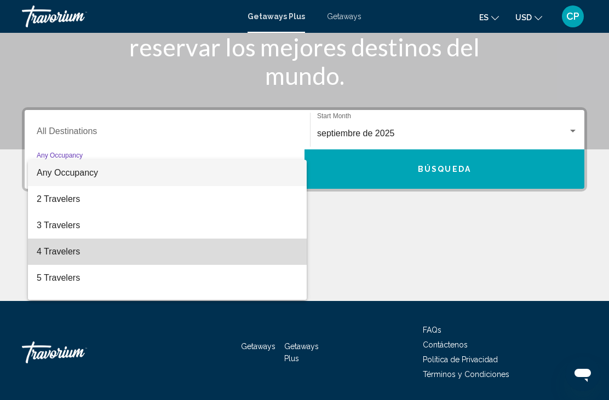
click at [70, 254] on span "4 Travelers" at bounding box center [167, 252] width 261 height 26
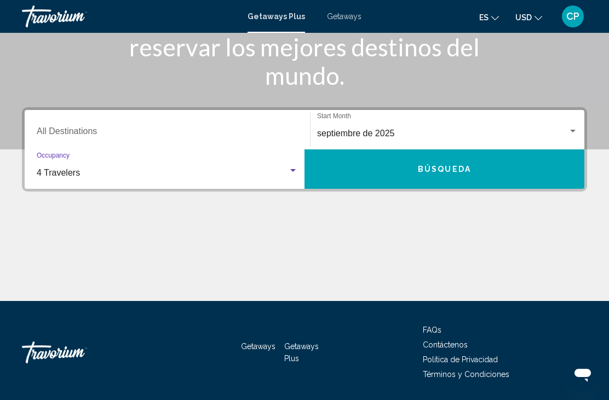
click at [286, 174] on div "4 Travelers" at bounding box center [162, 173] width 251 height 10
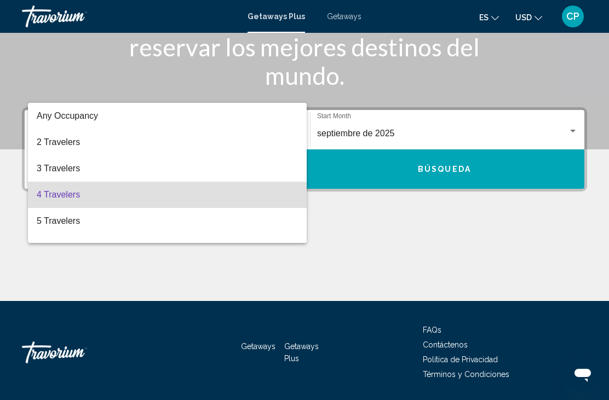
scroll to position [22, 0]
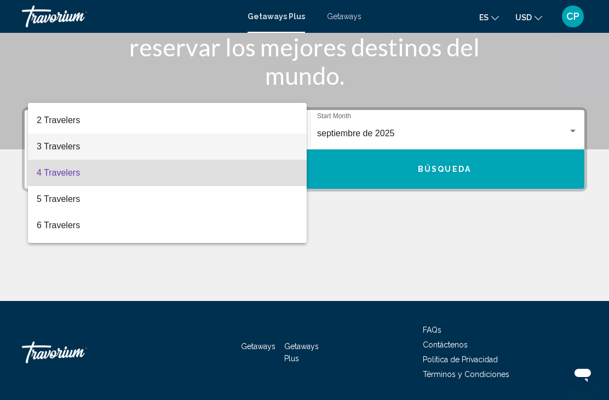
click at [81, 151] on span "3 Travelers" at bounding box center [167, 147] width 261 height 26
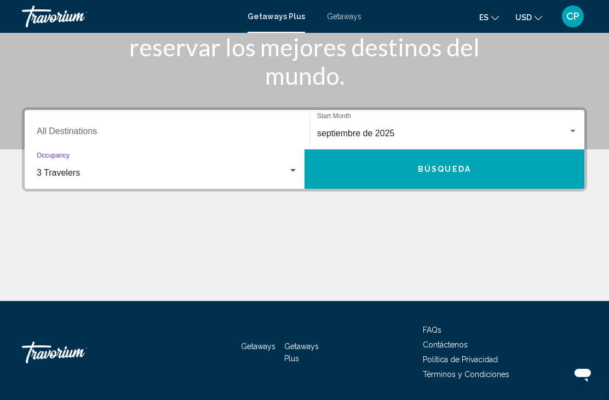
click at [463, 166] on span "Búsqueda" at bounding box center [444, 169] width 53 height 9
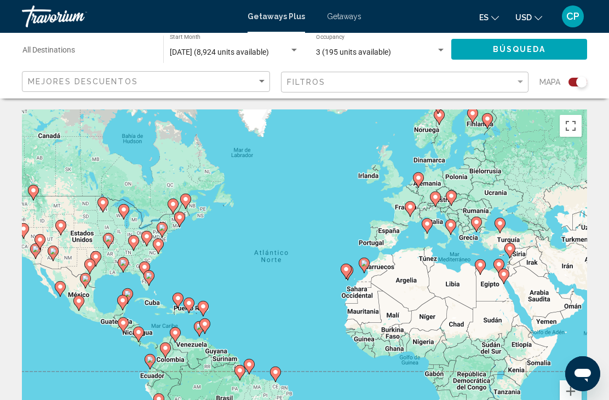
click at [388, 236] on div "Para activar la función de arrastre con el teclado, pulsa Alt + Intro. Cuando h…" at bounding box center [304, 274] width 565 height 329
click at [388, 240] on div "Para activar la función de arrastre con el teclado, pulsa Alt + Intro. Cuando h…" at bounding box center [304, 274] width 565 height 329
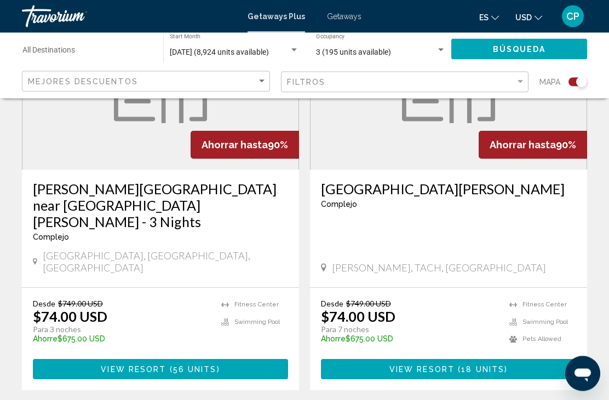
scroll to position [2492, 0]
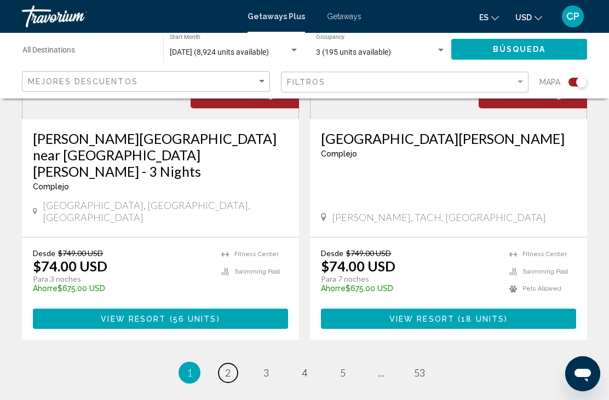
click at [222, 364] on link "page 2" at bounding box center [228, 373] width 19 height 19
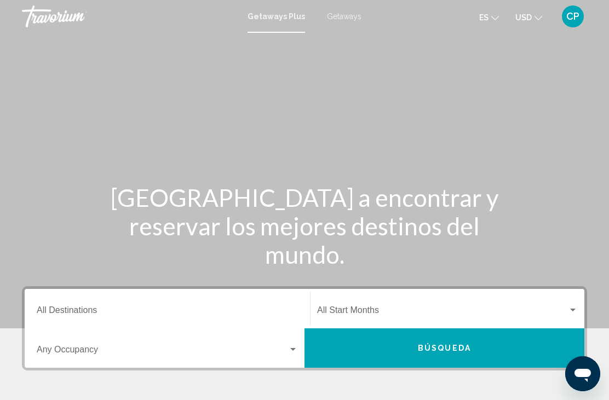
click at [573, 307] on div "Search widget" at bounding box center [573, 310] width 10 height 9
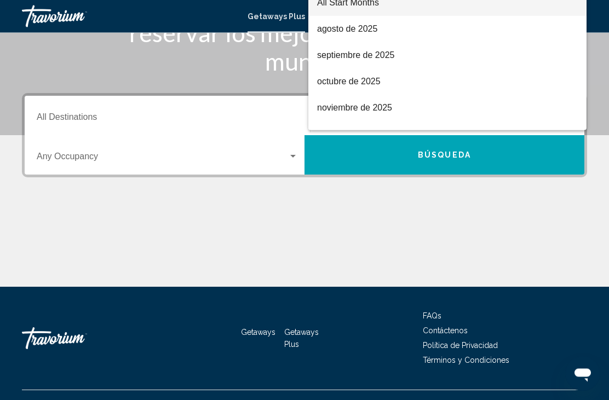
scroll to position [214, 0]
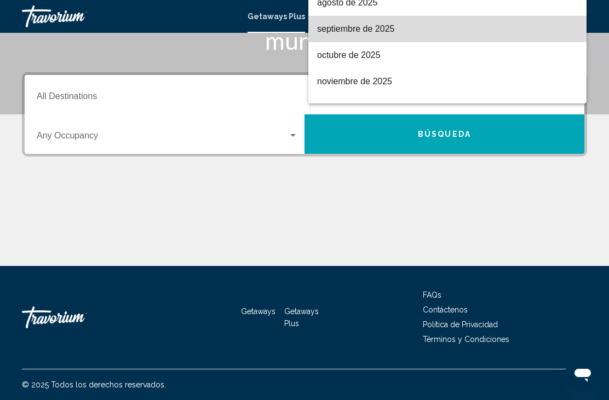
click at [395, 28] on span "septiembre de 2025" at bounding box center [447, 29] width 261 height 26
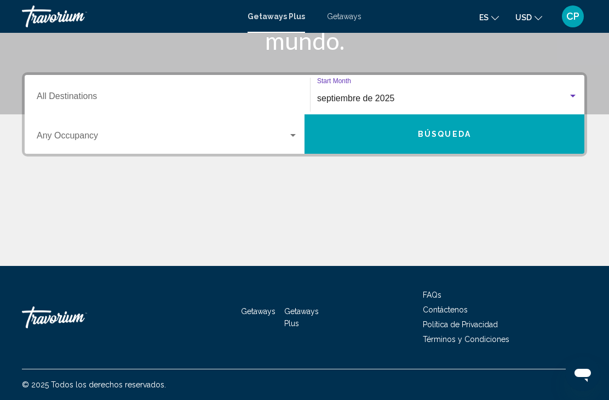
click at [480, 139] on button "Búsqueda" at bounding box center [445, 133] width 280 height 39
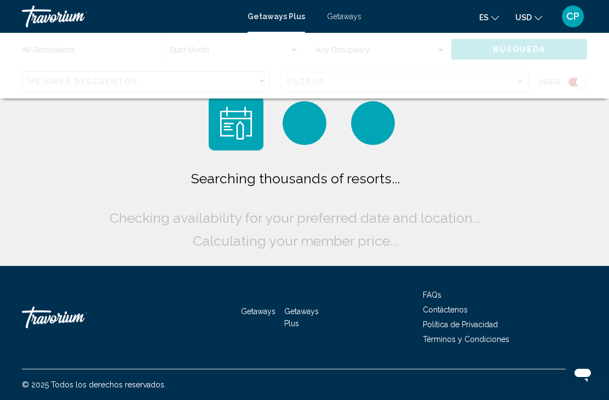
scroll to position [35, 0]
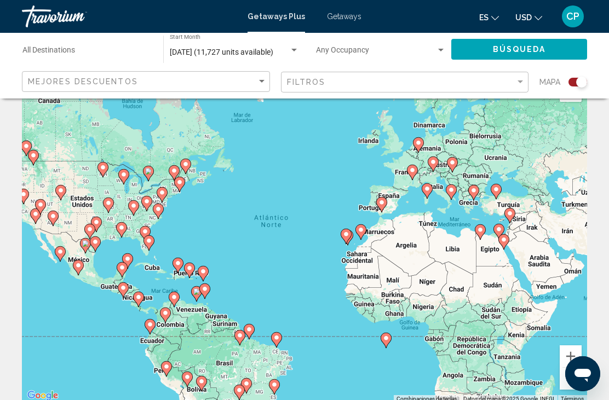
click at [339, 15] on span "Getaways" at bounding box center [344, 16] width 35 height 9
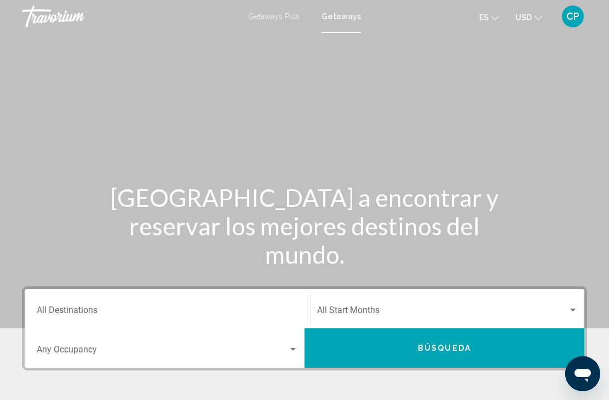
click at [570, 311] on div "Search widget" at bounding box center [572, 310] width 5 height 3
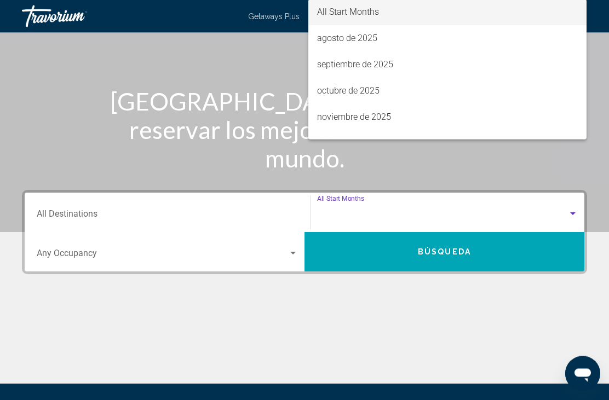
scroll to position [214, 0]
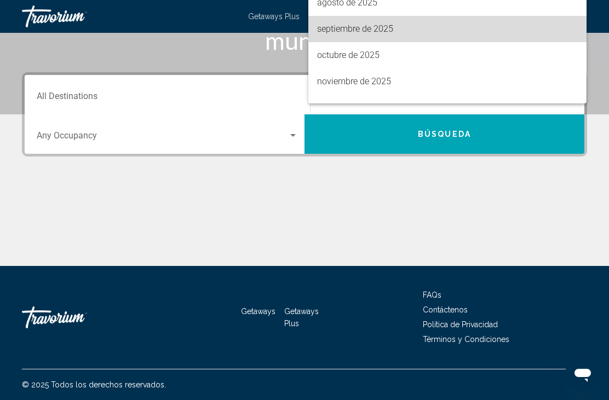
click at [380, 32] on span "septiembre de 2025" at bounding box center [447, 29] width 261 height 26
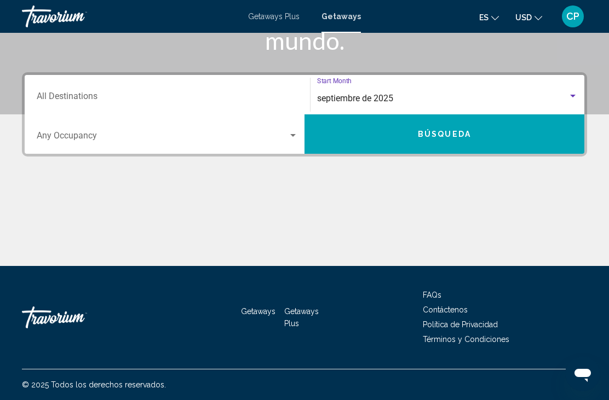
click at [479, 131] on button "Búsqueda" at bounding box center [445, 133] width 280 height 39
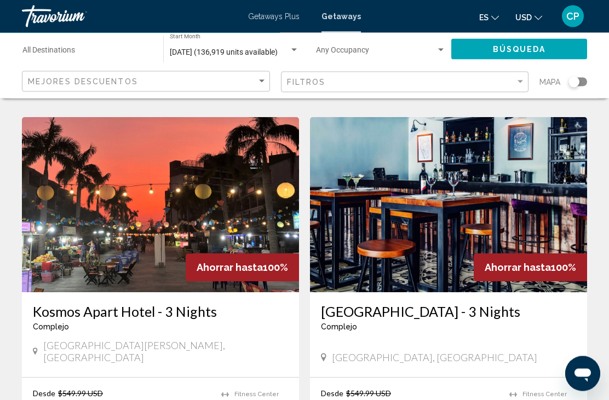
scroll to position [2000, 0]
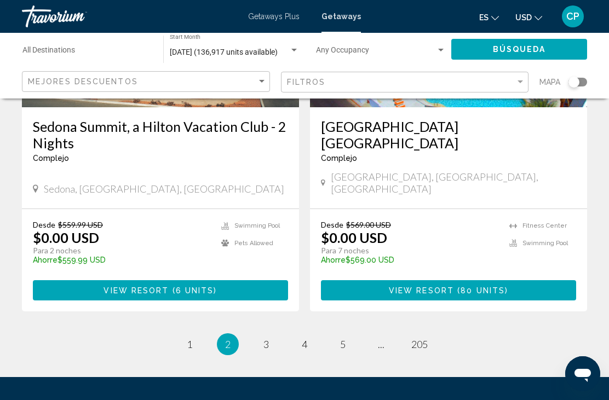
scroll to position [2159, 0]
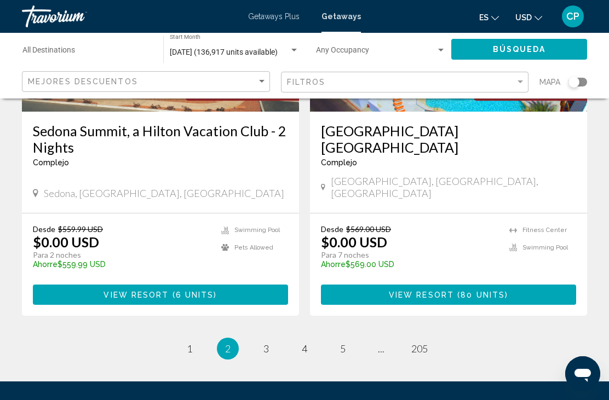
click at [250, 338] on ul "2 / 205 page 1 You're on page 2 page 3 page 4 page 5 page ... page 205" at bounding box center [304, 349] width 565 height 22
click at [266, 343] on span "3" at bounding box center [265, 349] width 5 height 12
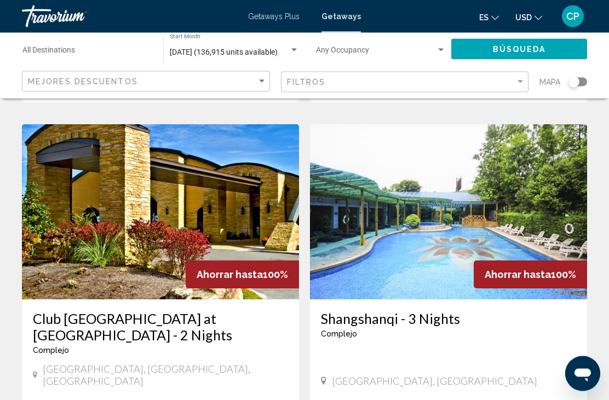
scroll to position [1630, 0]
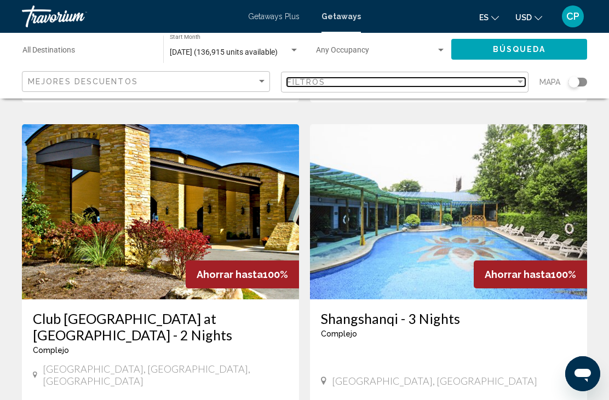
click at [509, 85] on div "Filtros" at bounding box center [401, 82] width 229 height 9
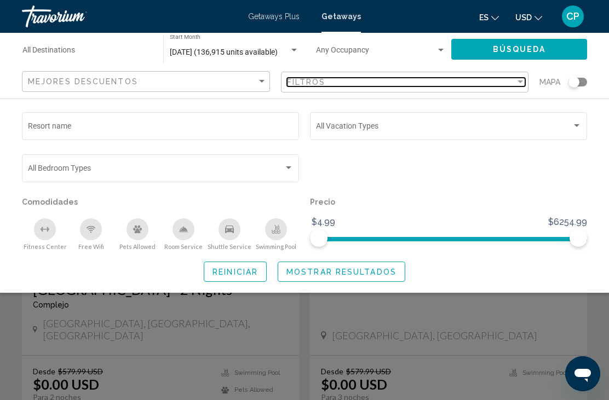
scroll to position [1646, 0]
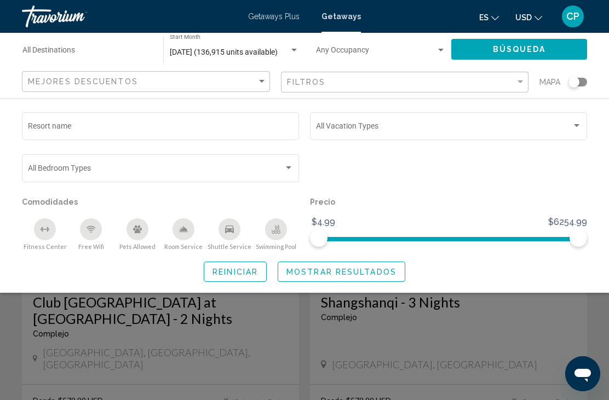
click at [487, 349] on div "Search widget" at bounding box center [304, 282] width 609 height 236
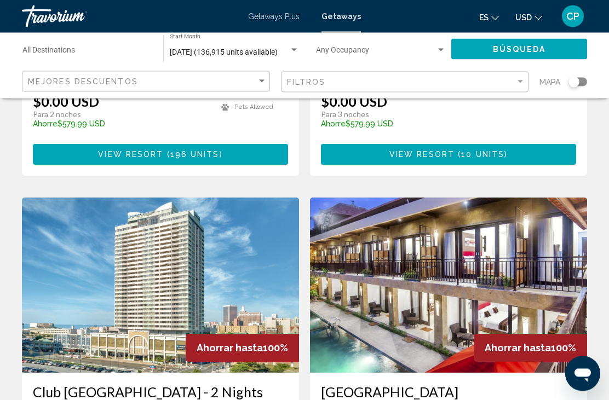
scroll to position [1959, 0]
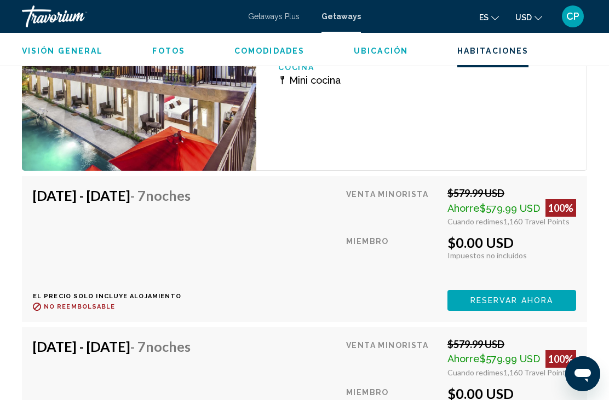
scroll to position [1872, 0]
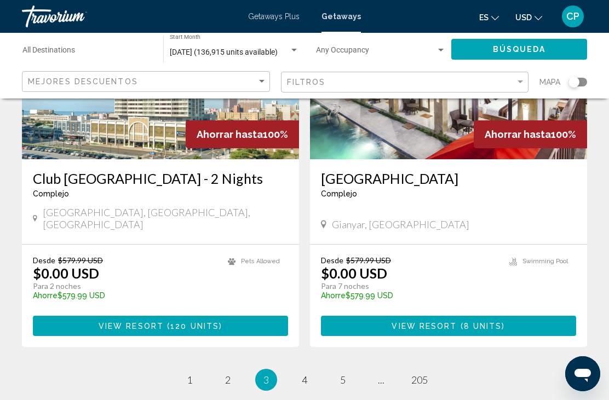
scroll to position [2184, 0]
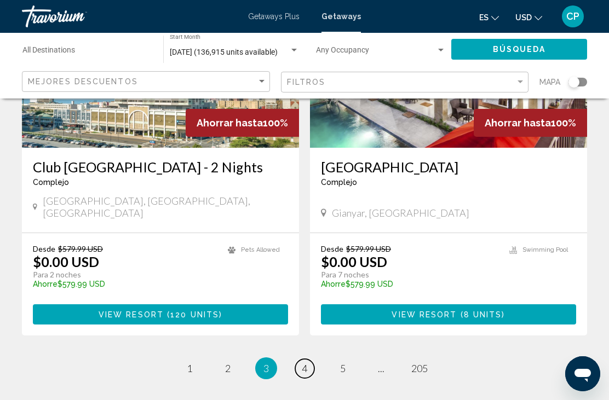
click at [312, 359] on link "page 4" at bounding box center [304, 368] width 19 height 19
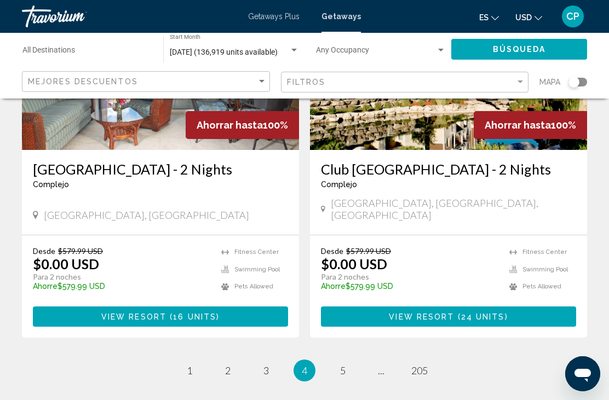
scroll to position [2179, 0]
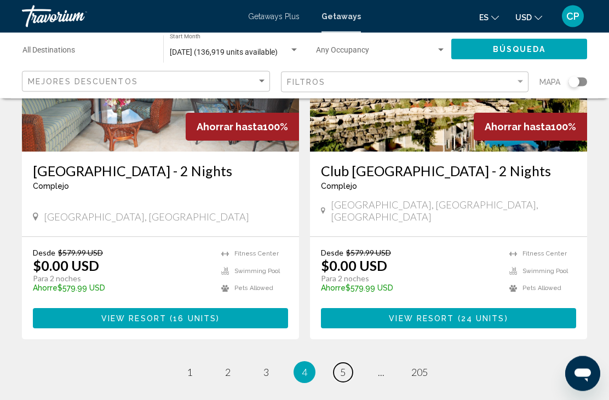
click at [347, 364] on link "page 5" at bounding box center [343, 373] width 19 height 19
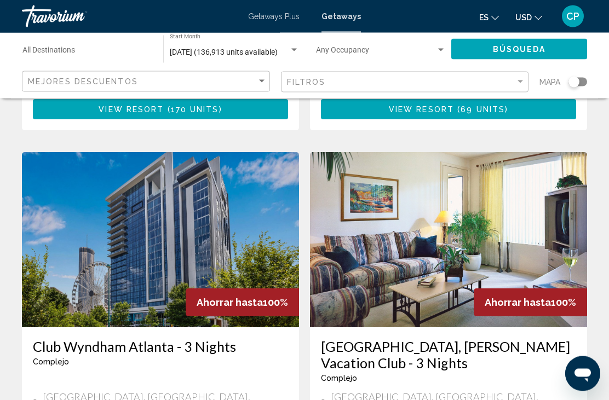
scroll to position [398, 0]
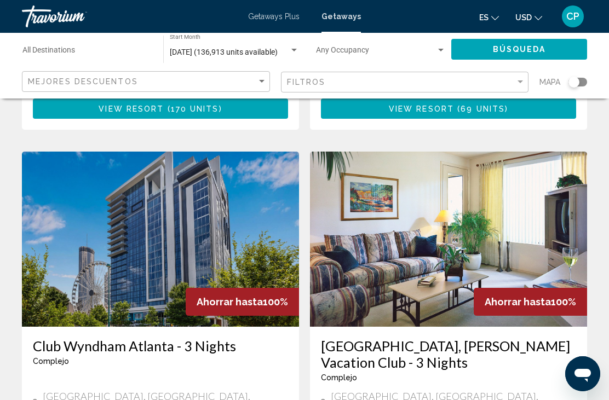
click at [575, 85] on div "Search widget" at bounding box center [574, 82] width 11 height 11
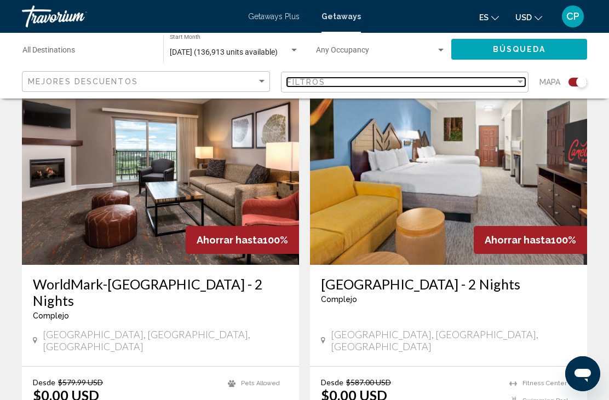
click at [511, 82] on div "Filtros" at bounding box center [401, 82] width 229 height 9
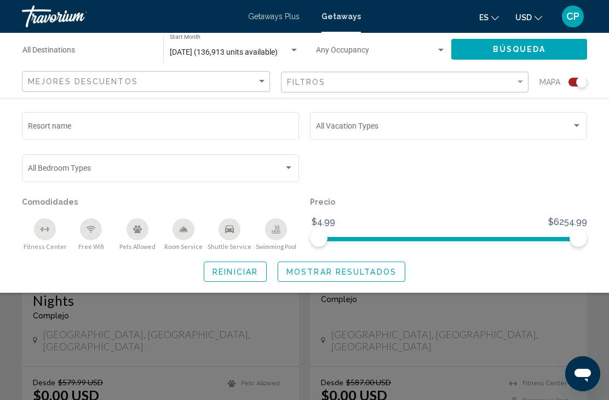
click at [285, 173] on div "Search widget" at bounding box center [289, 168] width 10 height 9
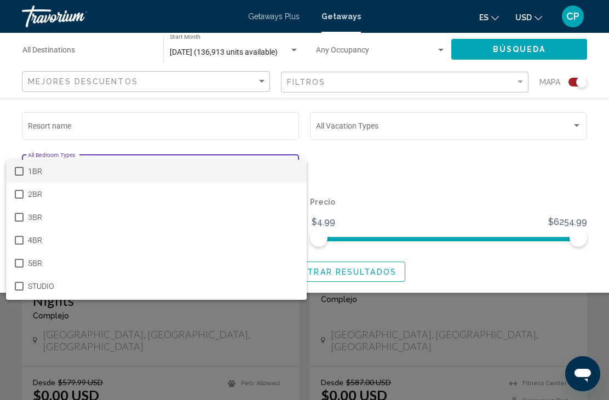
scroll to position [0, 0]
click at [417, 163] on div at bounding box center [304, 200] width 609 height 400
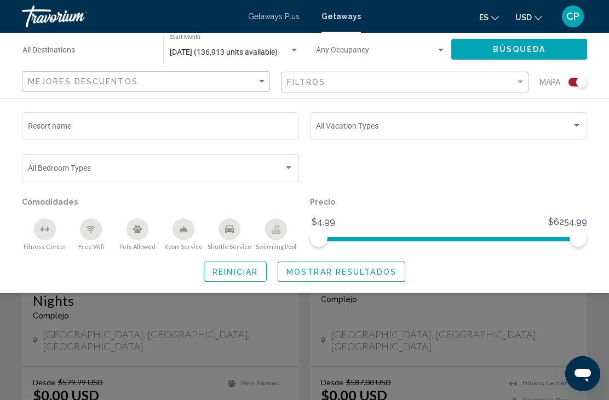
click at [579, 124] on div "Search widget" at bounding box center [577, 126] width 10 height 9
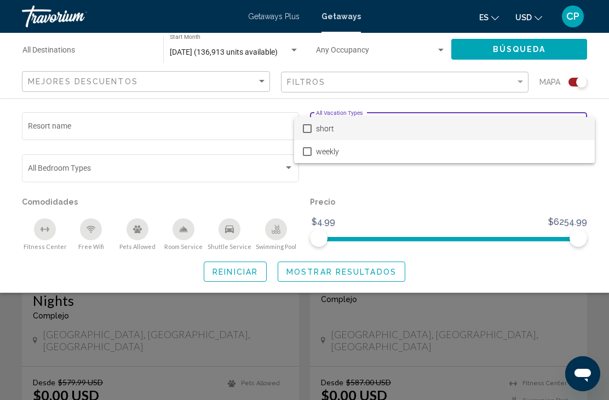
click at [506, 204] on div at bounding box center [304, 200] width 609 height 400
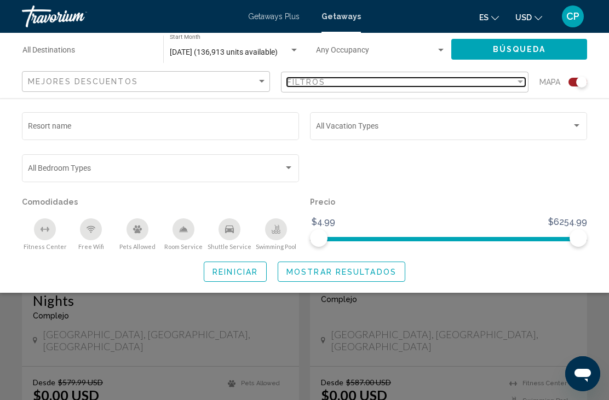
click at [512, 82] on div "Filtros" at bounding box center [401, 82] width 229 height 9
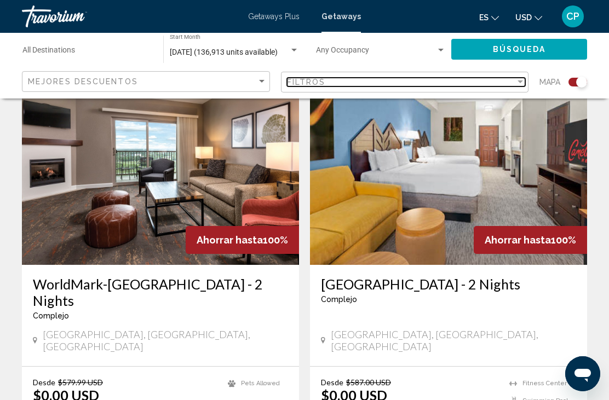
click at [519, 83] on div "Filter" at bounding box center [520, 82] width 5 height 3
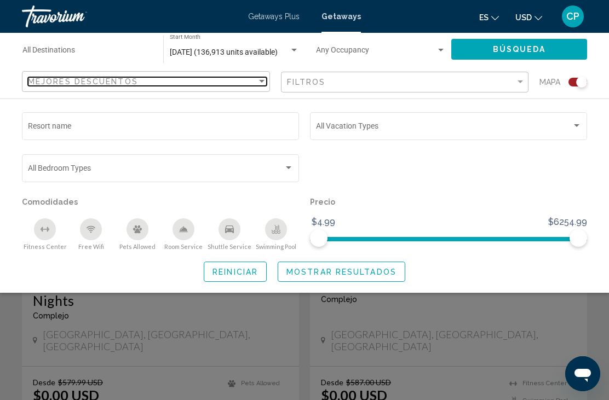
click at [241, 80] on div "Mejores descuentos" at bounding box center [142, 81] width 229 height 9
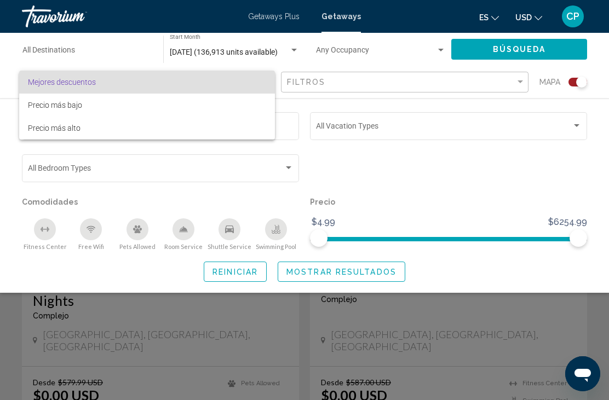
click at [215, 81] on span "Mejores descuentos" at bounding box center [147, 82] width 238 height 23
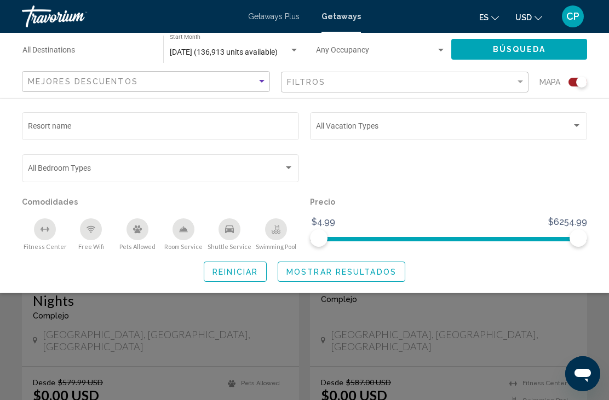
click at [536, 324] on div "Search widget" at bounding box center [304, 282] width 609 height 236
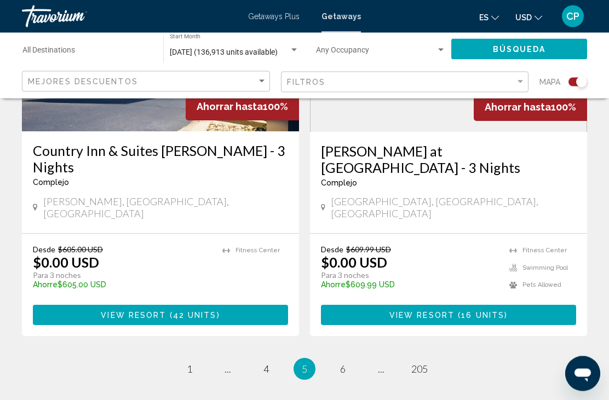
scroll to position [2540, 0]
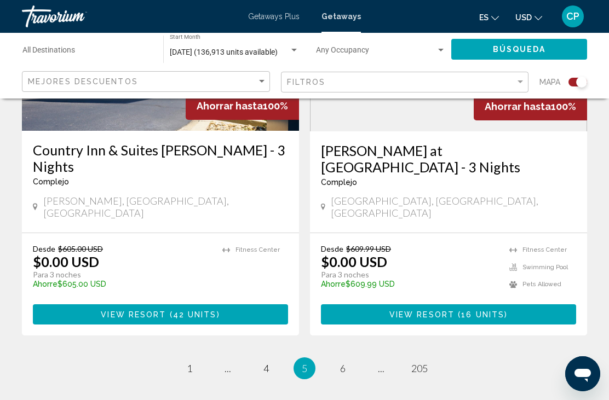
click at [334, 358] on li "page 6" at bounding box center [343, 369] width 22 height 22
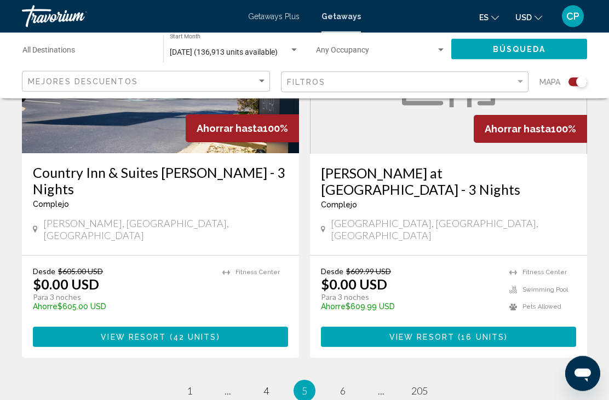
scroll to position [2518, 0]
click at [347, 382] on link "page 6" at bounding box center [343, 391] width 19 height 19
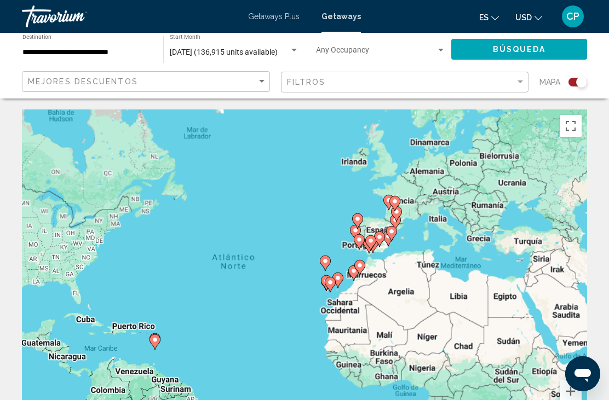
scroll to position [38, 0]
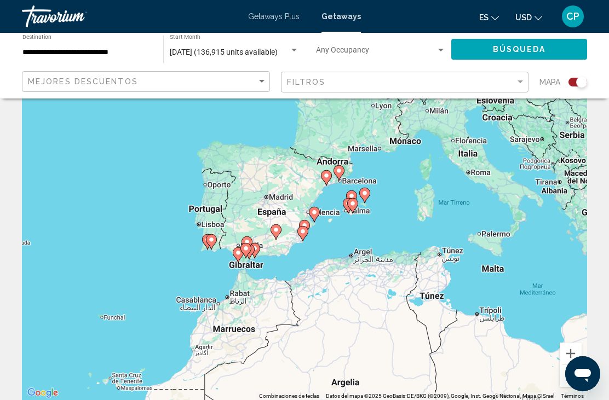
type input "**********"
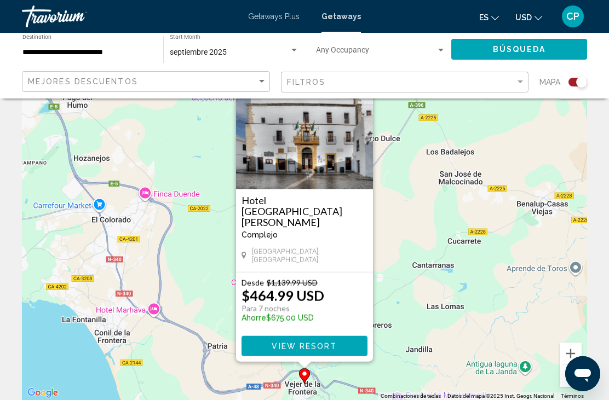
click at [327, 350] on span "View Resort" at bounding box center [304, 346] width 65 height 9
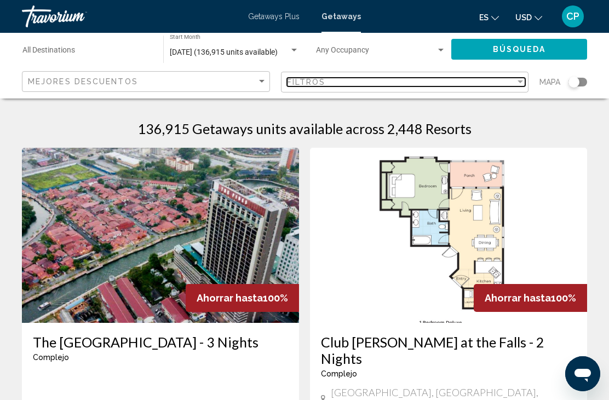
click at [518, 83] on div "Filter" at bounding box center [520, 82] width 5 height 3
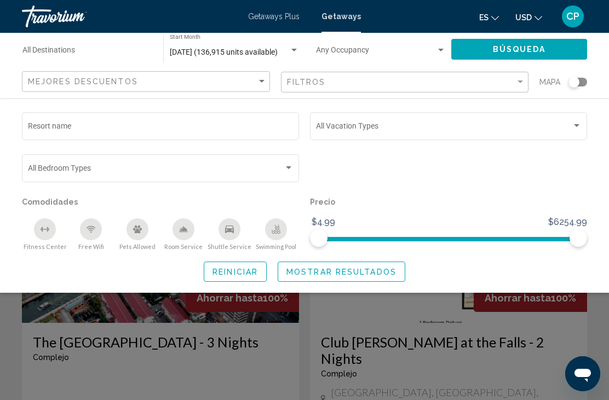
click at [422, 313] on div "Search widget" at bounding box center [304, 282] width 609 height 236
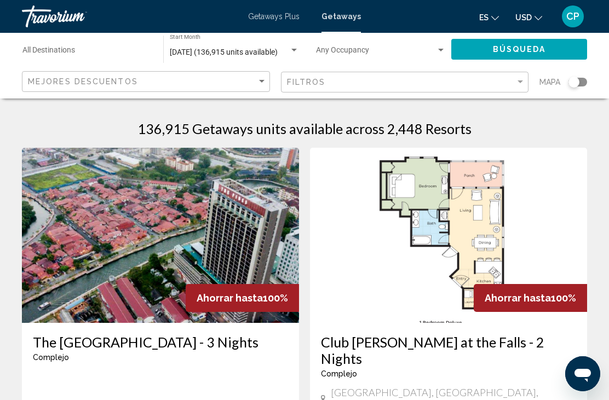
click at [570, 84] on div "Search widget" at bounding box center [574, 82] width 11 height 11
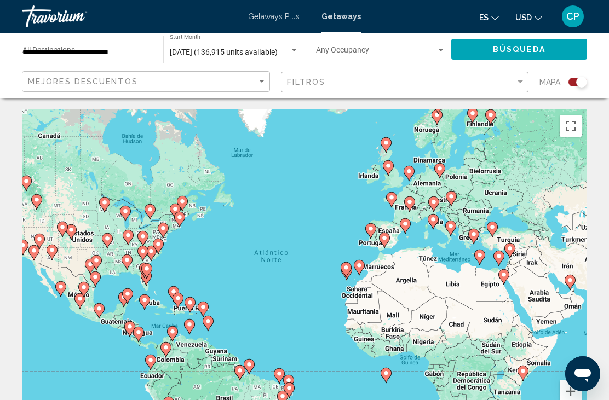
scroll to position [38, 0]
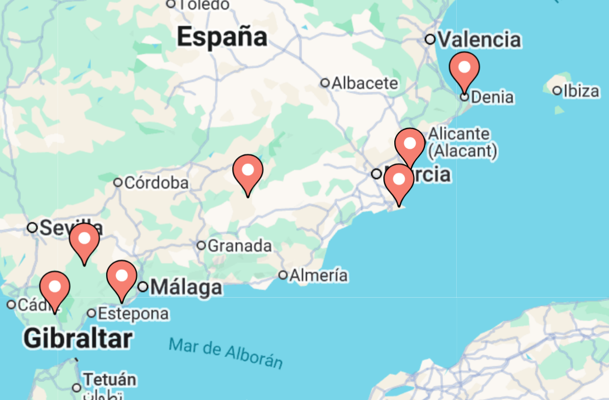
click at [66, 102] on div "Para desplazarte, pulsa las teclas [PERSON_NAME]. Para activar la función de ar…" at bounding box center [304, 236] width 565 height 329
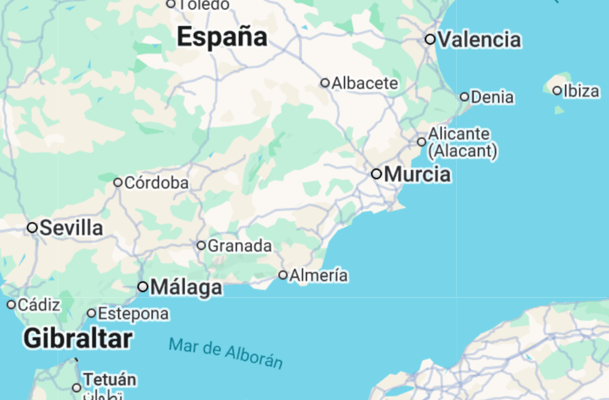
type input "**********"
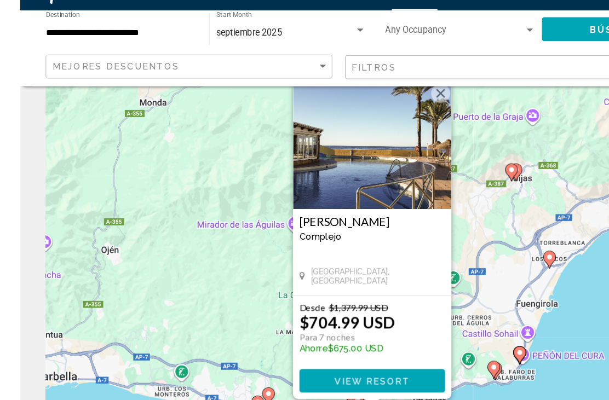
scroll to position [18, 0]
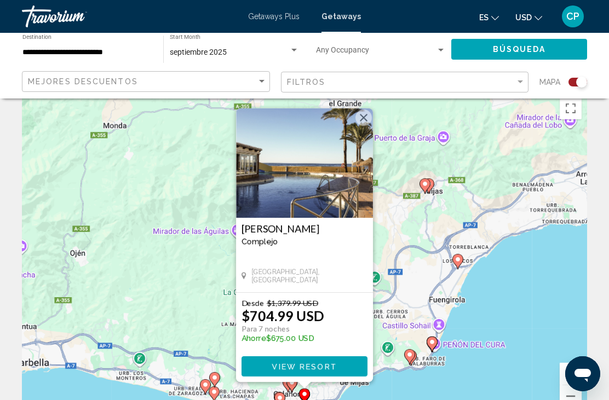
click at [366, 119] on button "Cerrar" at bounding box center [363, 118] width 16 height 16
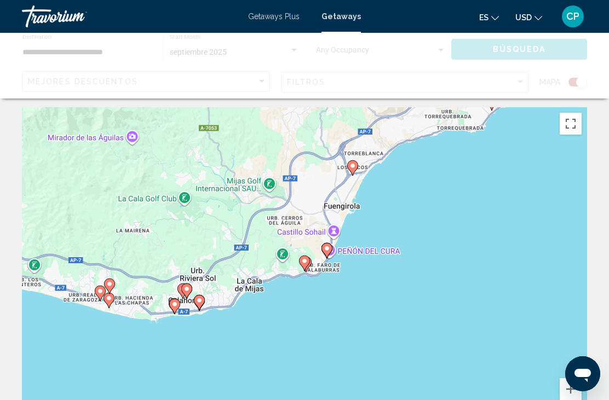
scroll to position [0, 0]
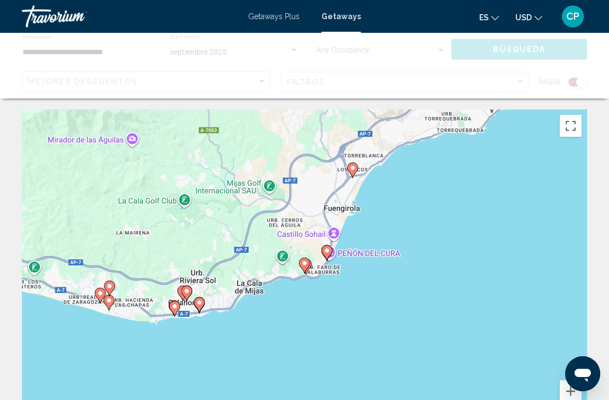
click at [295, 263] on div "Para activar la función de arrastre con el teclado, pulsa Alt + Intro. Cuando h…" at bounding box center [304, 274] width 565 height 329
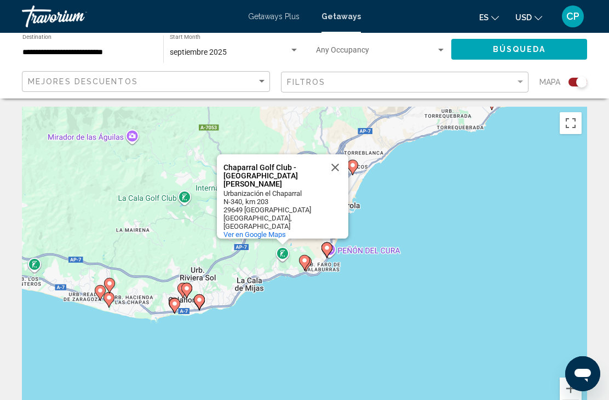
click at [337, 176] on button "Cerrar" at bounding box center [335, 167] width 26 height 26
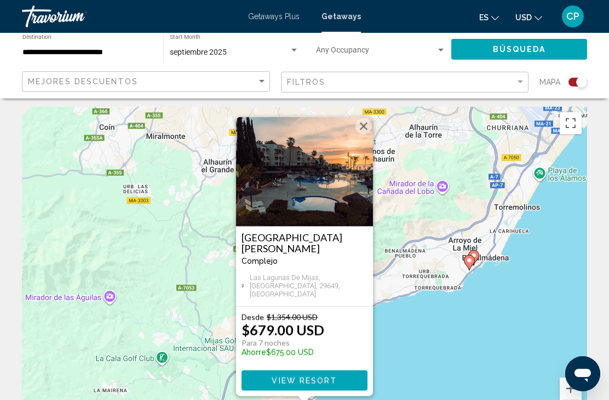
click at [363, 142] on img "Main content" at bounding box center [304, 172] width 137 height 110
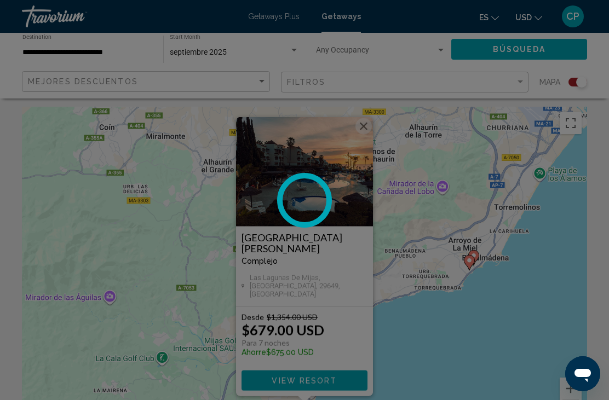
click at [359, 135] on div at bounding box center [304, 200] width 609 height 400
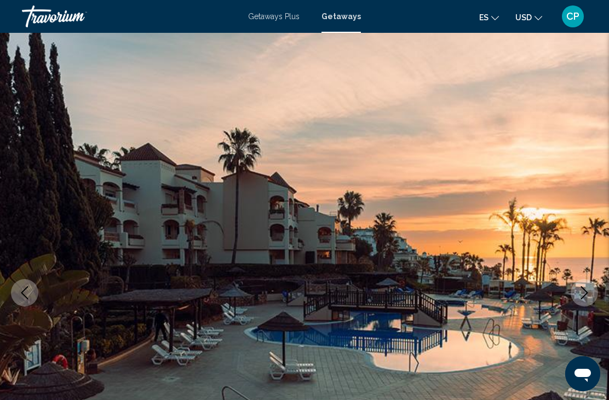
click at [361, 132] on img "Main content" at bounding box center [304, 293] width 609 height 520
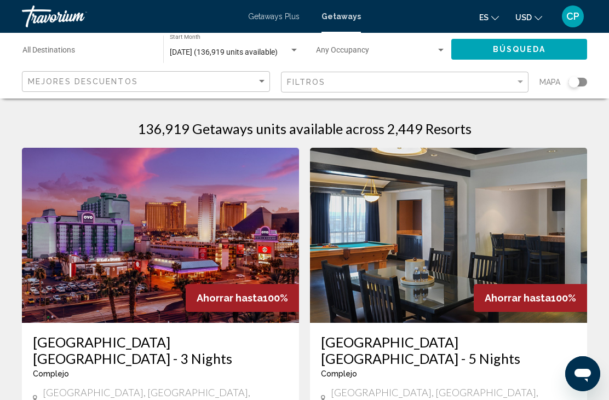
click at [576, 86] on div "Search widget" at bounding box center [574, 82] width 11 height 11
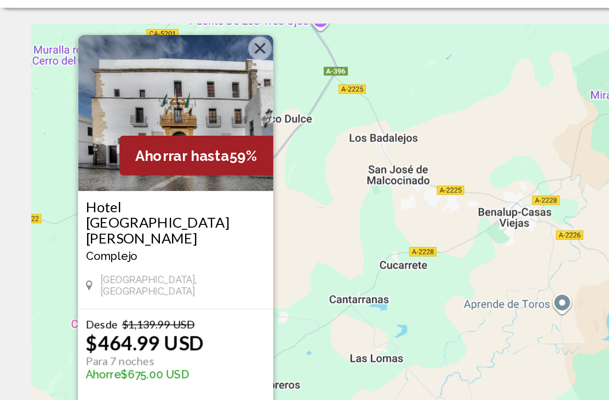
click at [183, 119] on button "Cerrar" at bounding box center [182, 127] width 16 height 16
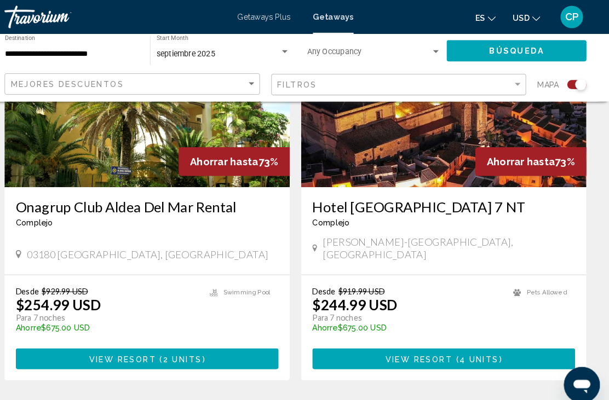
scroll to position [2407, 0]
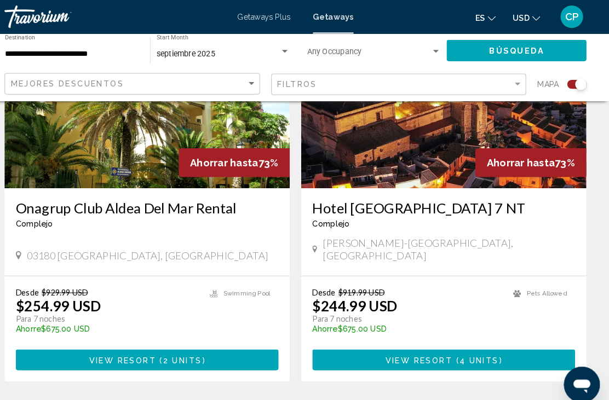
click at [238, 395] on link "page 2" at bounding box center [247, 404] width 19 height 19
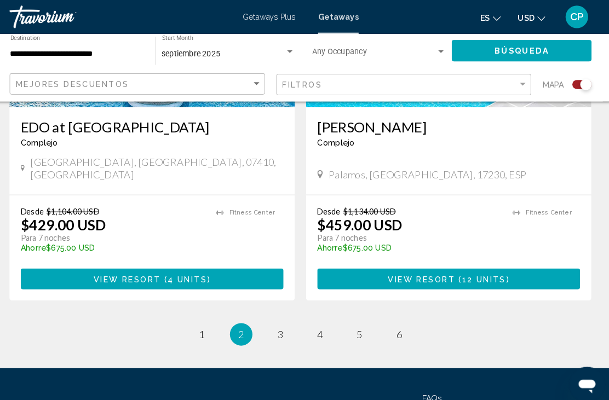
scroll to position [2486, 0]
click at [280, 315] on link "page 3" at bounding box center [285, 324] width 19 height 19
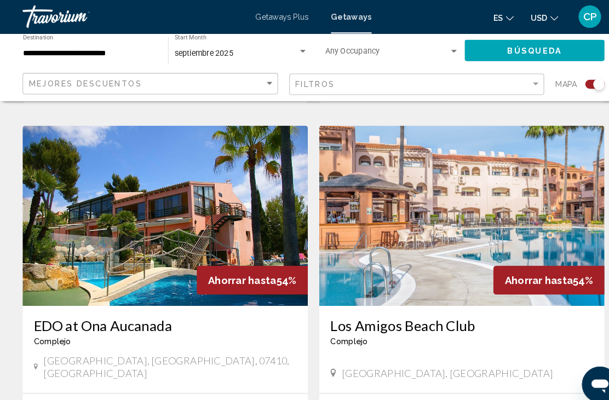
scroll to position [2346, 0]
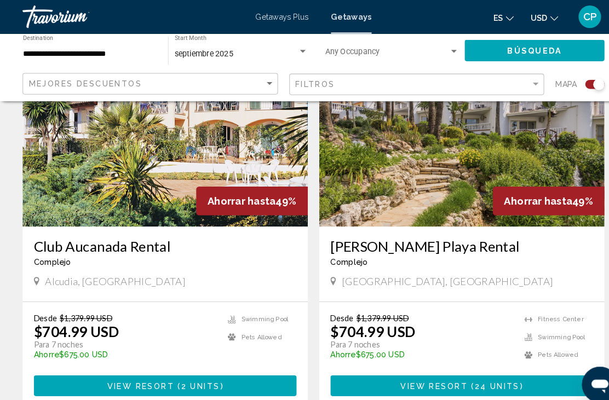
scroll to position [2370, 0]
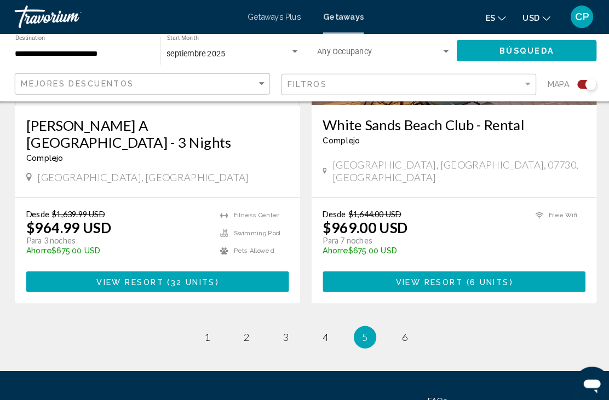
scroll to position [2504, 0]
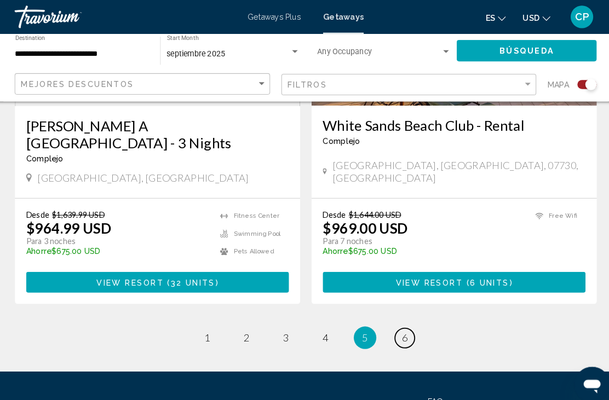
click at [398, 319] on link "page 6" at bounding box center [400, 328] width 19 height 19
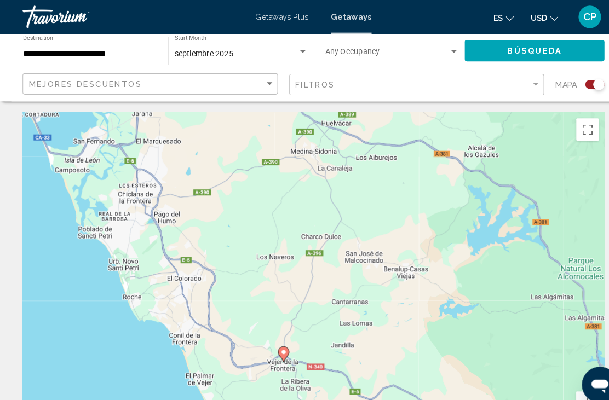
click at [564, 90] on div "Mapa" at bounding box center [564, 82] width 48 height 22
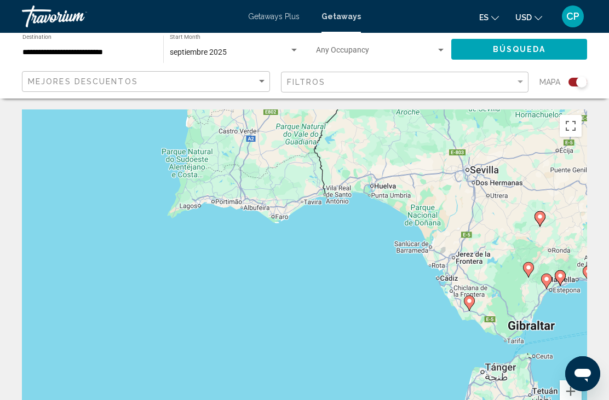
click at [256, 211] on div "Para activar la función de arrastre con el teclado, pulsa Alt + Intro. Cuando h…" at bounding box center [304, 274] width 565 height 329
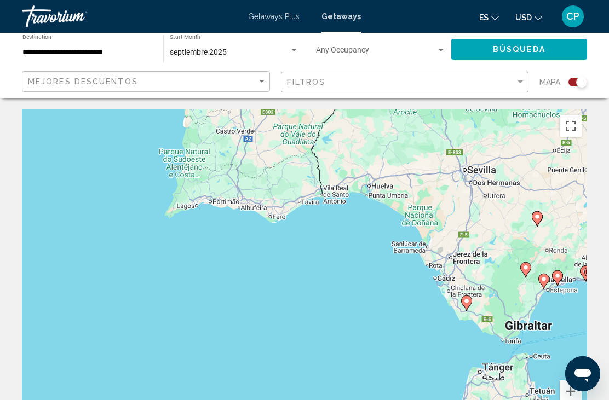
click at [521, 52] on span "Búsqueda" at bounding box center [519, 49] width 53 height 9
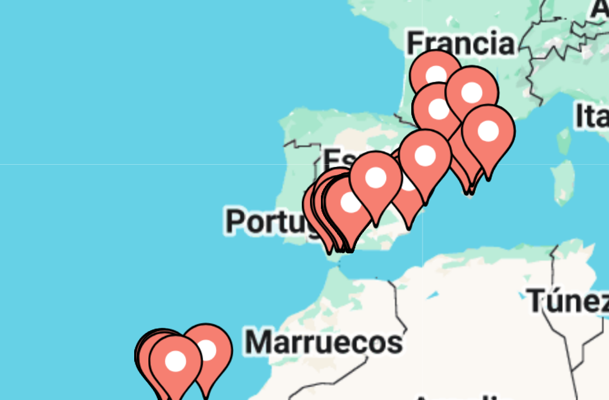
click at [60, 110] on div "Para activar la función de arrastre con el teclado, pulsa Alt + Intro. Cuando h…" at bounding box center [304, 274] width 565 height 329
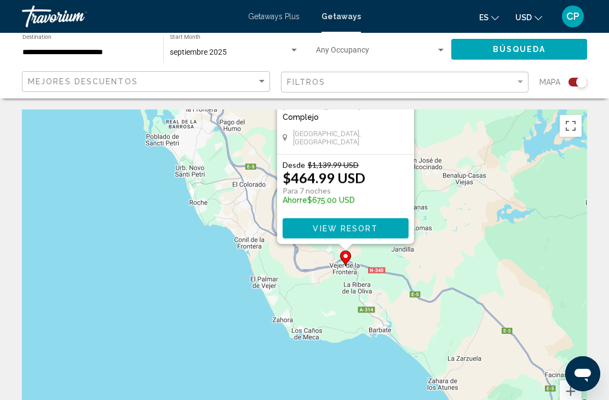
click at [108, 48] on input "**********" at bounding box center [87, 52] width 130 height 9
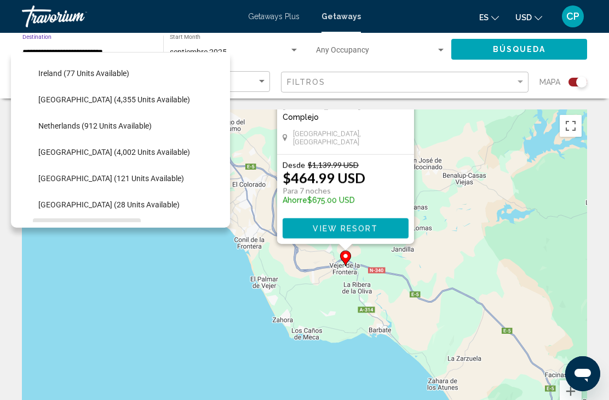
scroll to position [418, 0]
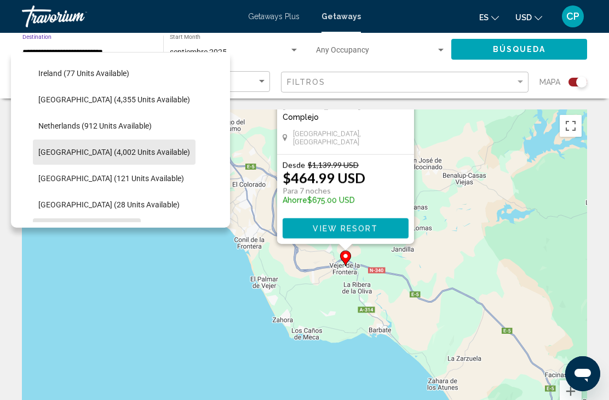
click at [117, 150] on span "[GEOGRAPHIC_DATA] (4,002 units available)" at bounding box center [114, 152] width 152 height 9
type input "**********"
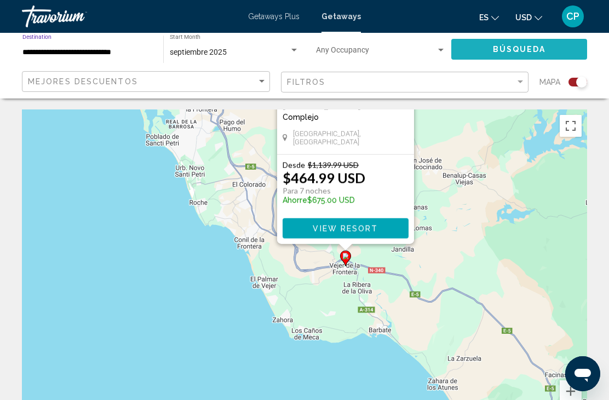
click at [536, 52] on span "Búsqueda" at bounding box center [519, 49] width 53 height 9
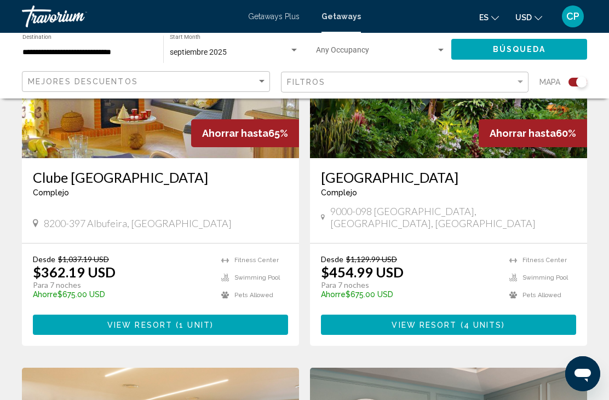
scroll to position [493, 0]
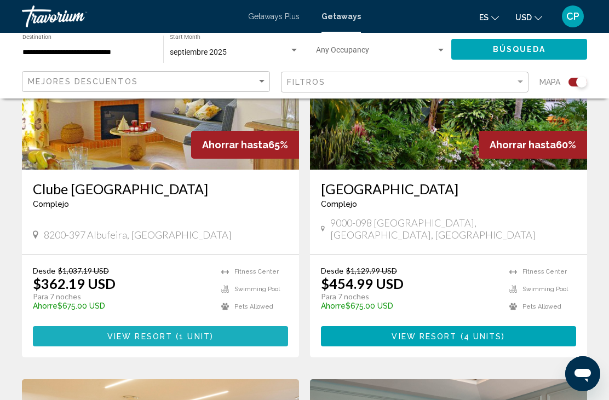
click at [190, 332] on span "1 unit" at bounding box center [194, 336] width 31 height 9
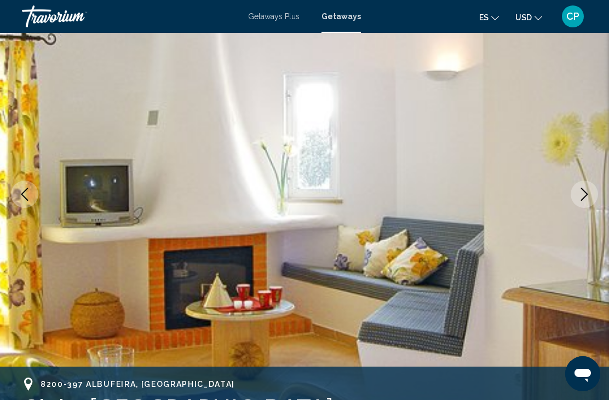
scroll to position [97, 0]
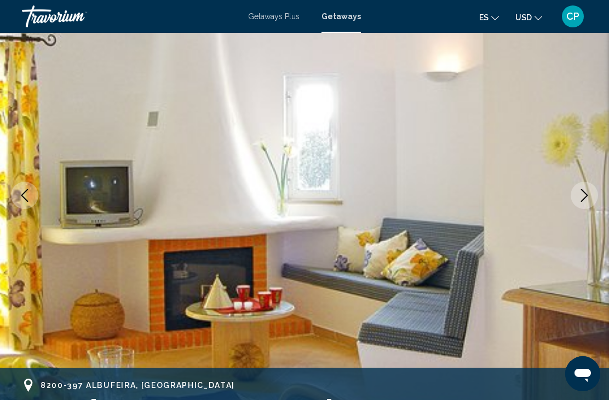
click at [586, 190] on icon "Next image" at bounding box center [584, 195] width 13 height 13
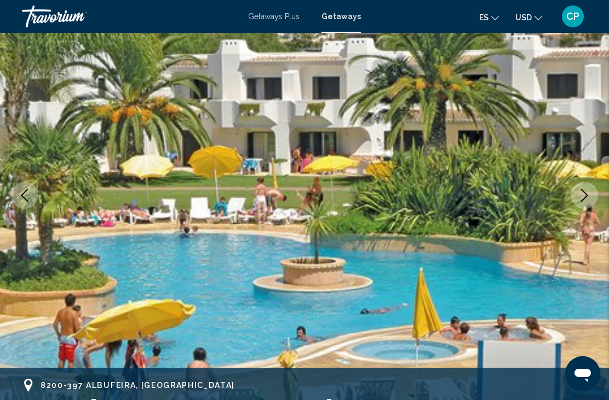
click at [584, 194] on icon "Next image" at bounding box center [584, 195] width 13 height 13
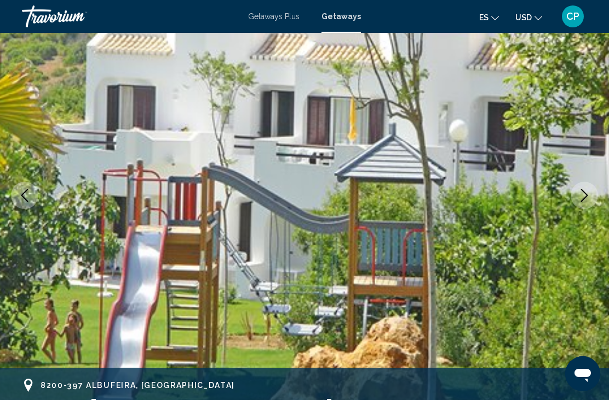
click at [587, 198] on icon "Next image" at bounding box center [584, 195] width 13 height 13
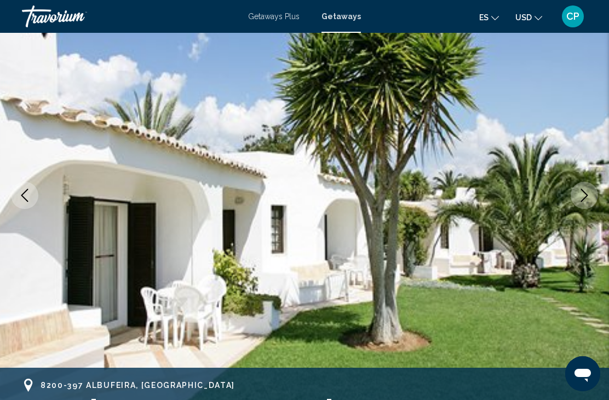
click at [583, 197] on icon "Next image" at bounding box center [584, 195] width 13 height 13
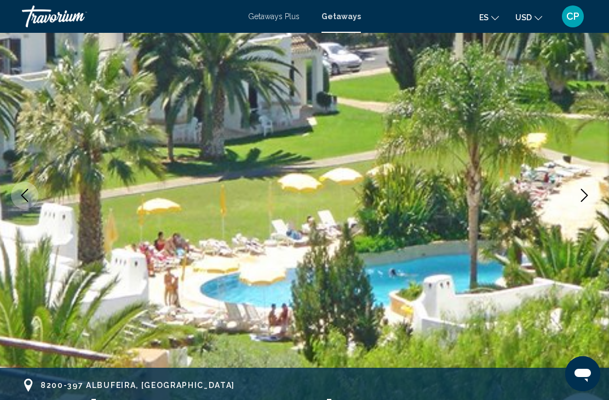
click at [581, 204] on button "Next image" at bounding box center [584, 195] width 27 height 27
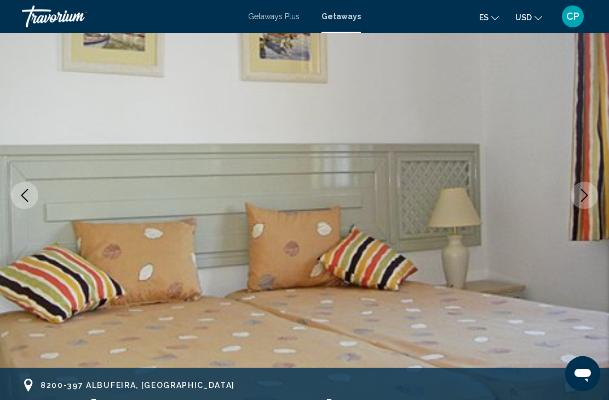
click at [583, 197] on icon "Next image" at bounding box center [584, 195] width 13 height 13
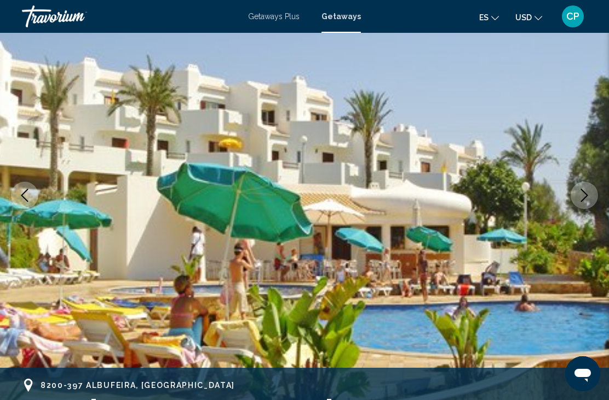
click at [585, 202] on icon "Next image" at bounding box center [584, 195] width 13 height 13
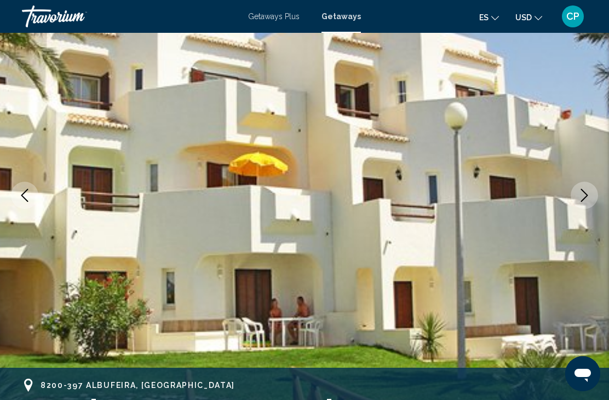
click at [583, 199] on icon "Next image" at bounding box center [584, 195] width 7 height 13
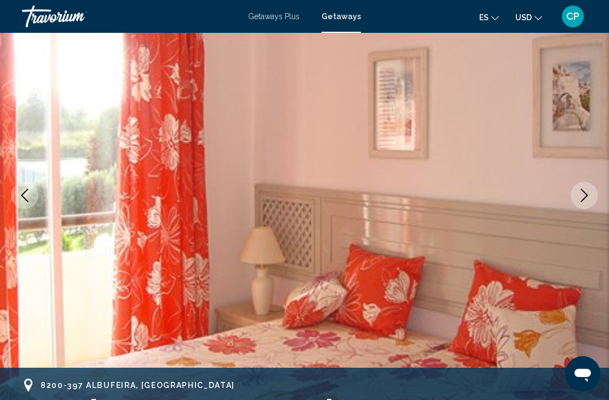
click at [583, 199] on icon "Next image" at bounding box center [584, 195] width 13 height 13
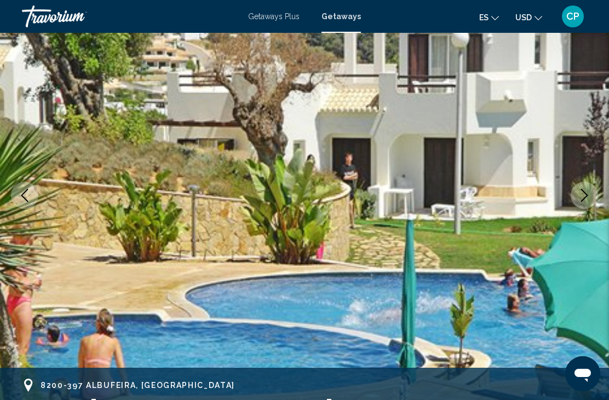
click at [586, 202] on button "Next image" at bounding box center [584, 195] width 27 height 27
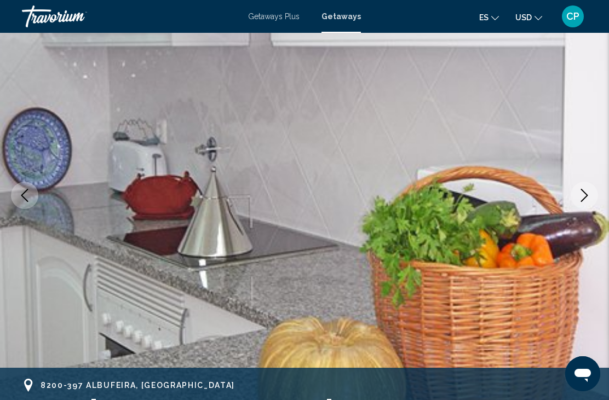
click at [584, 199] on icon "Next image" at bounding box center [584, 195] width 7 height 13
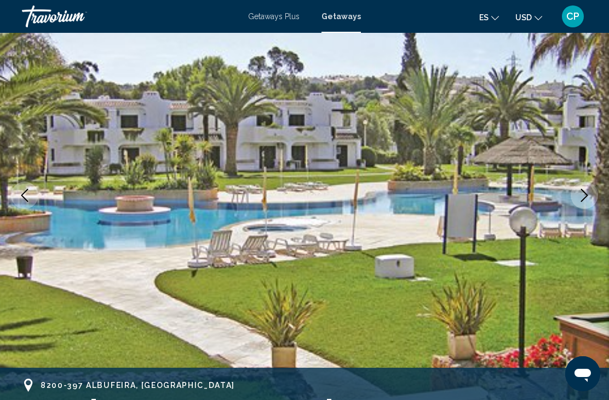
click at [581, 207] on button "Next image" at bounding box center [584, 195] width 27 height 27
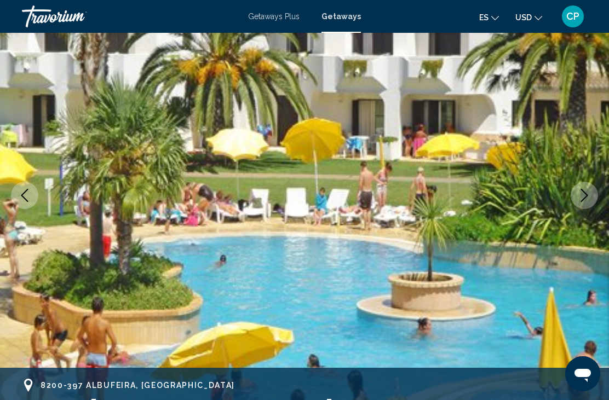
click at [580, 193] on icon "Next image" at bounding box center [584, 195] width 13 height 13
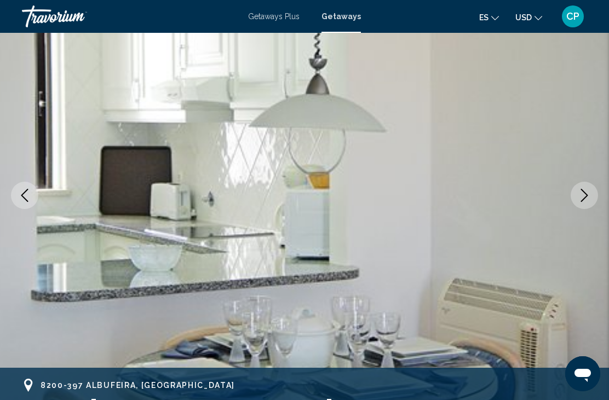
click at [583, 208] on button "Next image" at bounding box center [584, 195] width 27 height 27
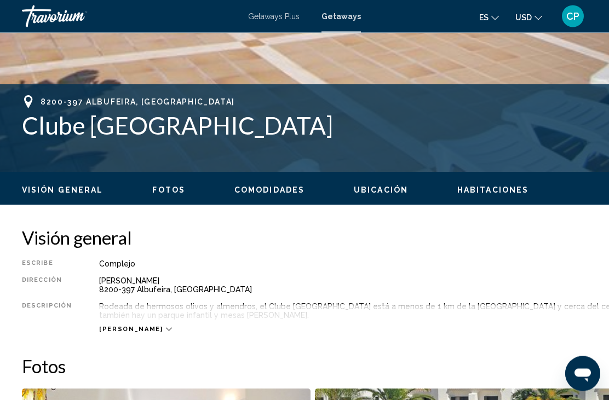
click at [135, 326] on div "[PERSON_NAME]" at bounding box center [135, 329] width 72 height 7
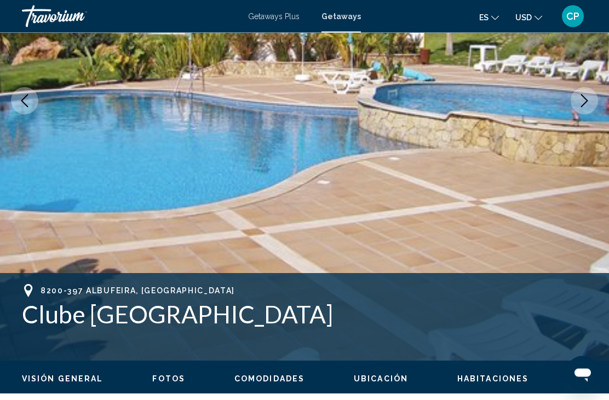
scroll to position [0, 0]
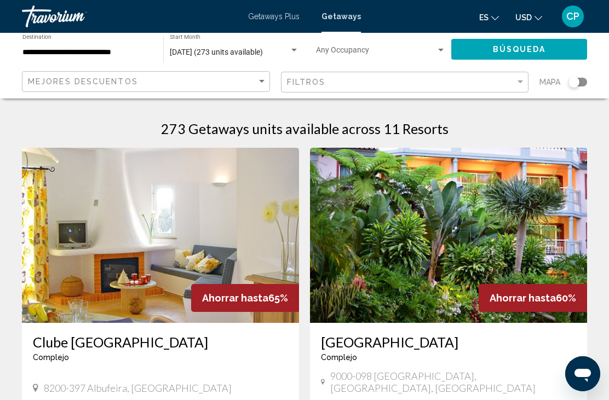
click at [284, 18] on span "Getaways Plus" at bounding box center [273, 16] width 51 height 9
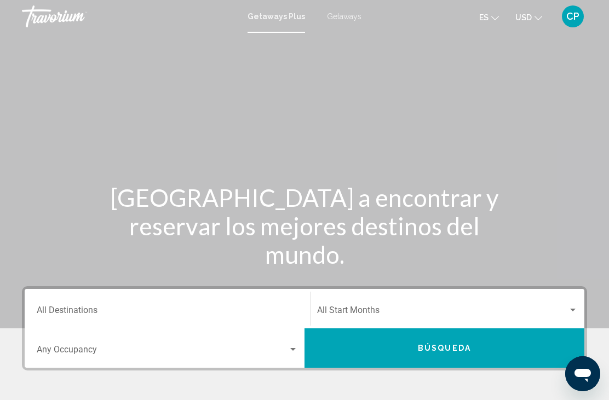
click at [348, 16] on span "Getaways" at bounding box center [344, 16] width 35 height 9
click at [119, 296] on div "Destination All Destinations" at bounding box center [167, 309] width 261 height 35
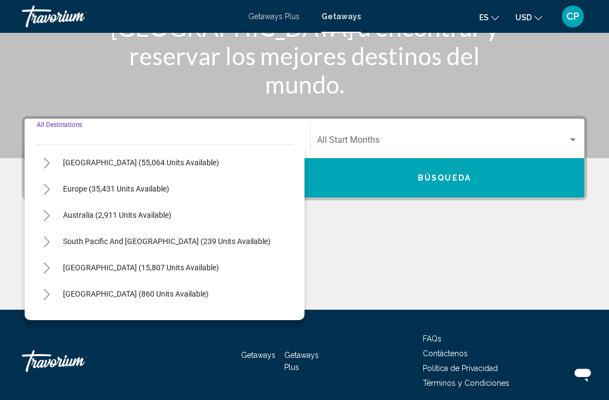
scroll to position [96, 0]
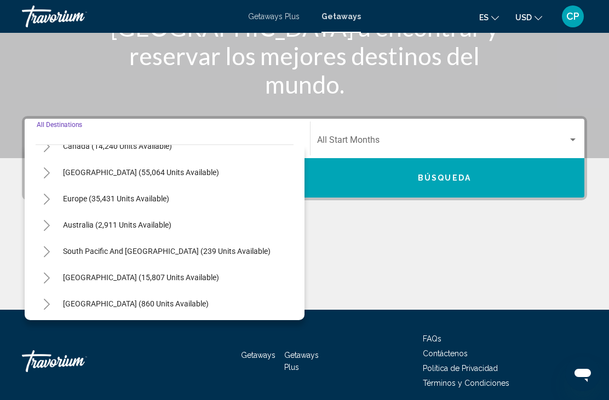
click at [141, 191] on button "Europe (35,431 units available)" at bounding box center [116, 198] width 117 height 25
type input "**********"
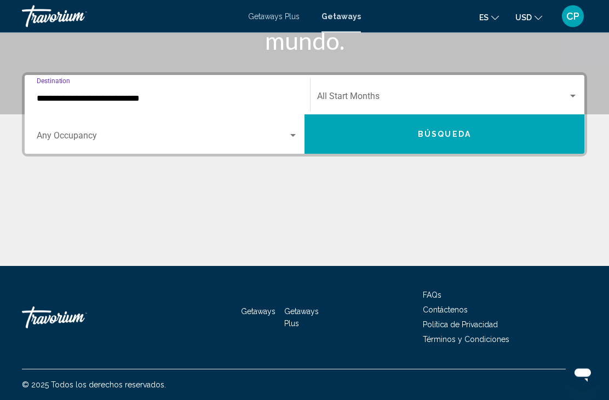
scroll to position [214, 0]
click at [441, 145] on button "Búsqueda" at bounding box center [445, 133] width 280 height 39
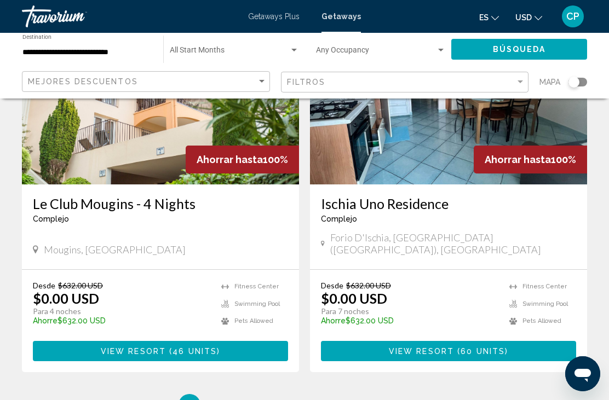
scroll to position [2051, 0]
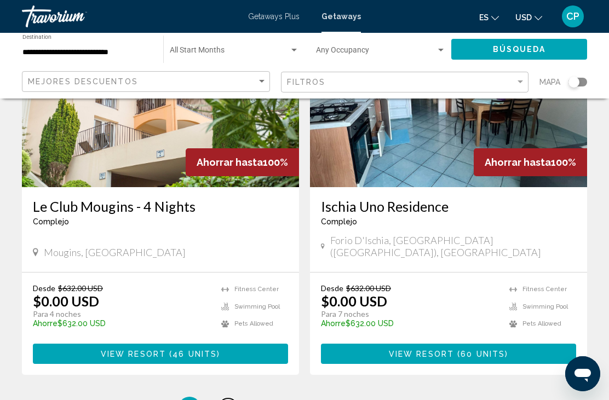
click at [233, 399] on link "page 2" at bounding box center [228, 408] width 19 height 19
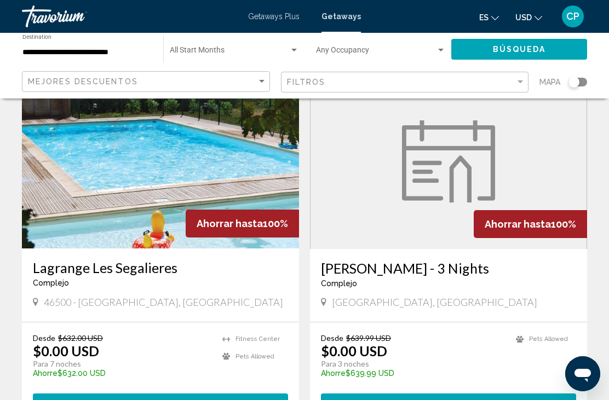
scroll to position [74, 0]
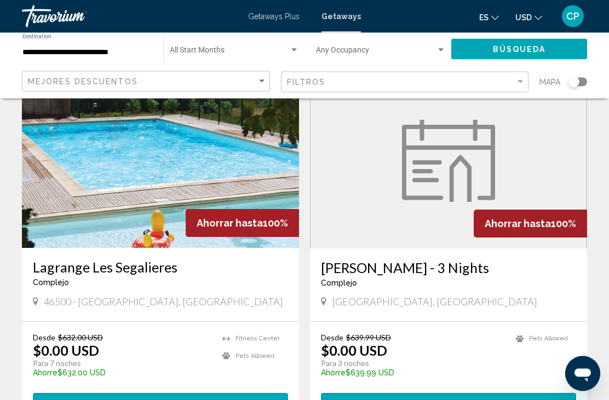
click at [179, 400] on span "27 units" at bounding box center [195, 404] width 43 height 9
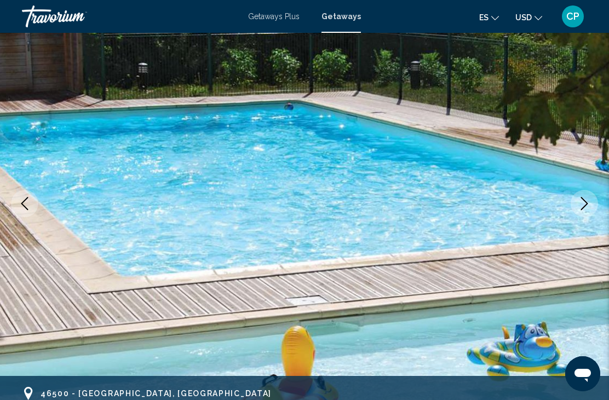
scroll to position [87, 0]
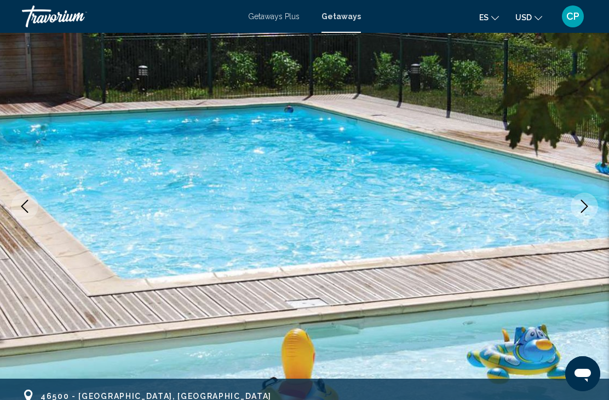
click at [581, 208] on icon "Next image" at bounding box center [584, 206] width 13 height 13
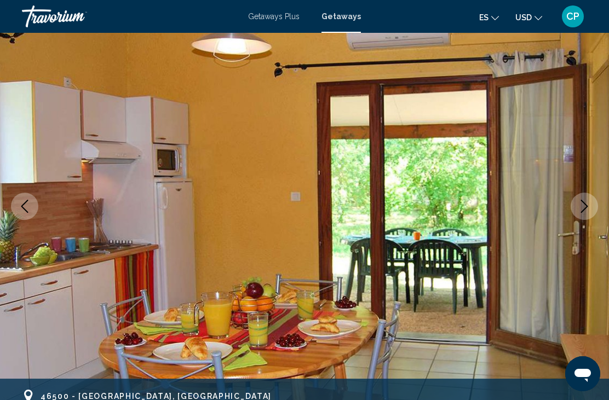
click at [590, 211] on icon "Next image" at bounding box center [584, 206] width 13 height 13
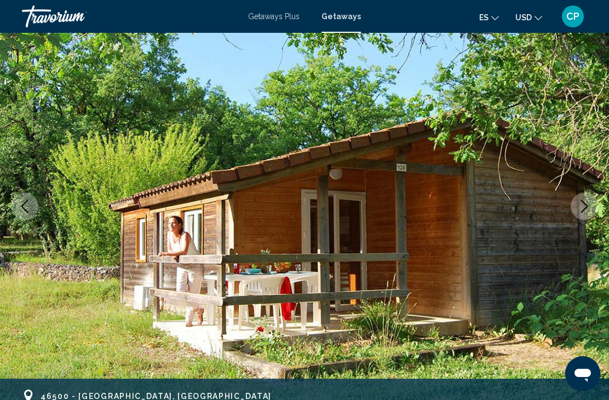
click at [585, 203] on icon "Next image" at bounding box center [584, 206] width 13 height 13
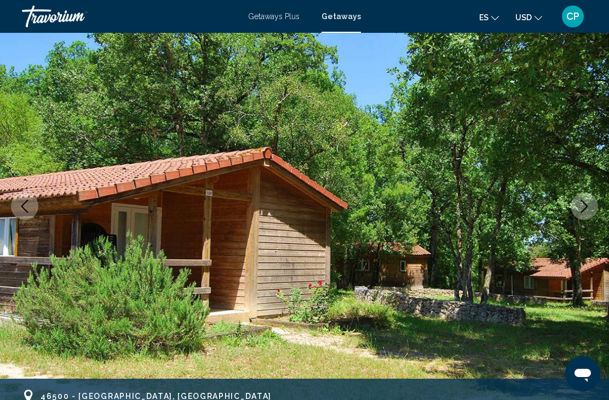
click at [581, 215] on button "Next image" at bounding box center [584, 206] width 27 height 27
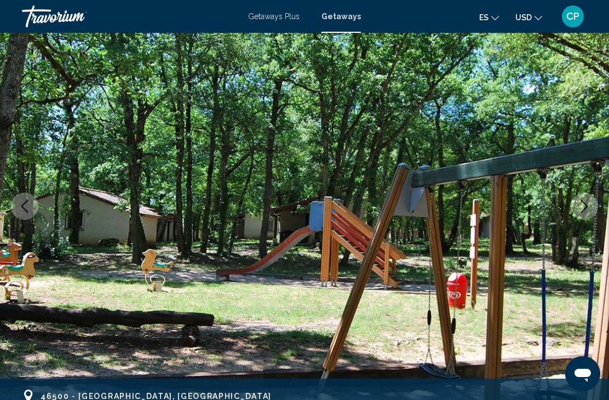
click at [588, 211] on icon "Next image" at bounding box center [584, 206] width 13 height 13
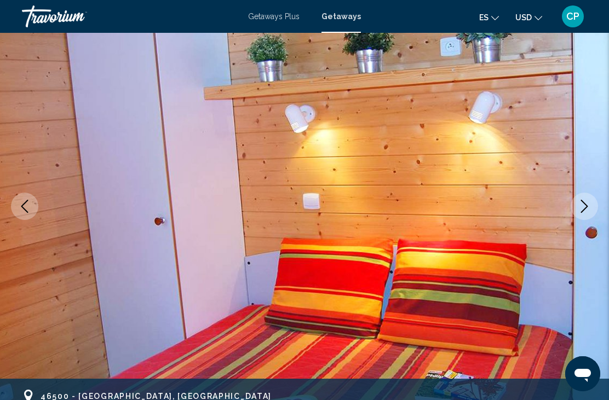
click at [581, 215] on button "Next image" at bounding box center [584, 206] width 27 height 27
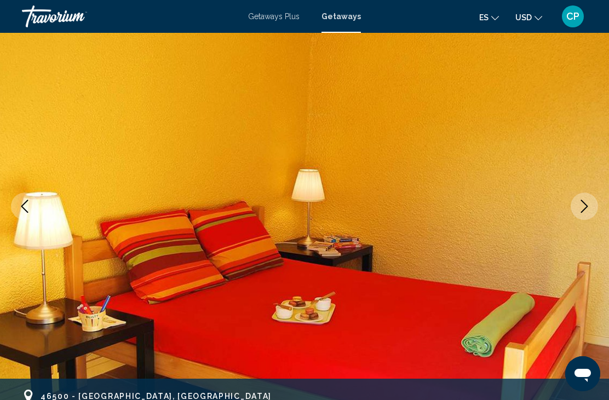
click at [580, 217] on button "Next image" at bounding box center [584, 206] width 27 height 27
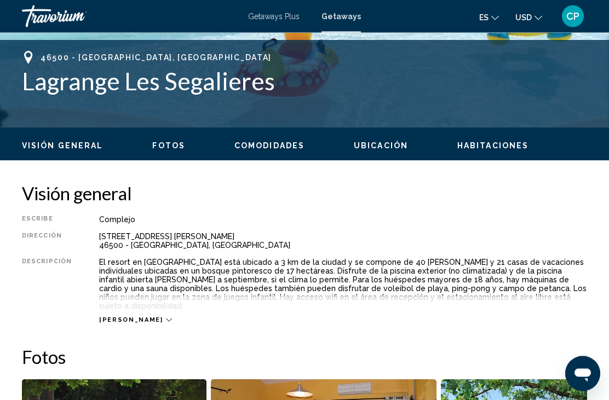
scroll to position [427, 0]
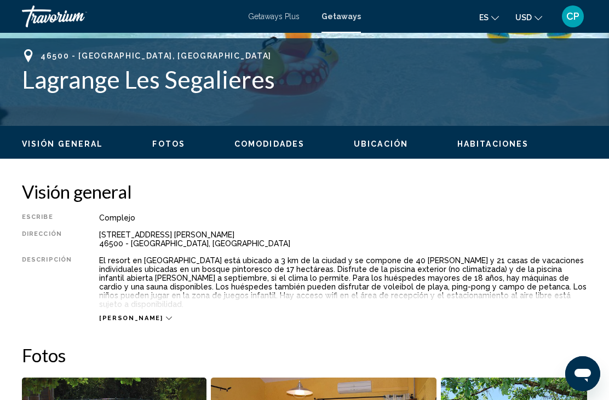
click at [166, 315] on icon "Main content" at bounding box center [169, 318] width 6 height 6
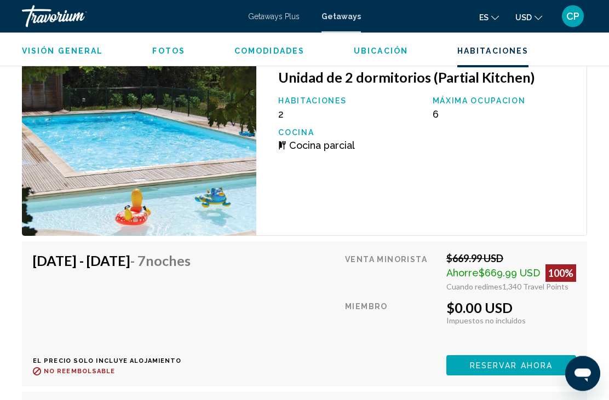
scroll to position [2196, 0]
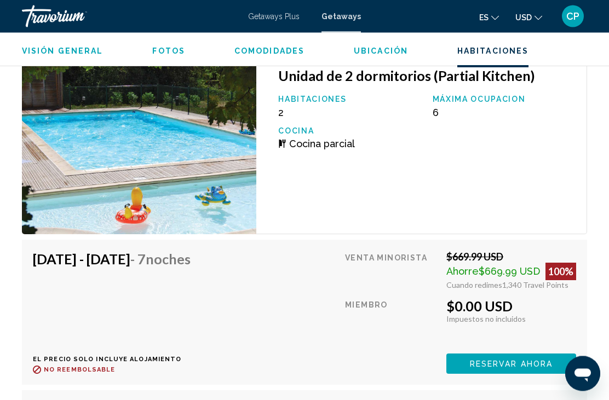
click at [531, 354] on button "Reservar ahora" at bounding box center [511, 364] width 130 height 20
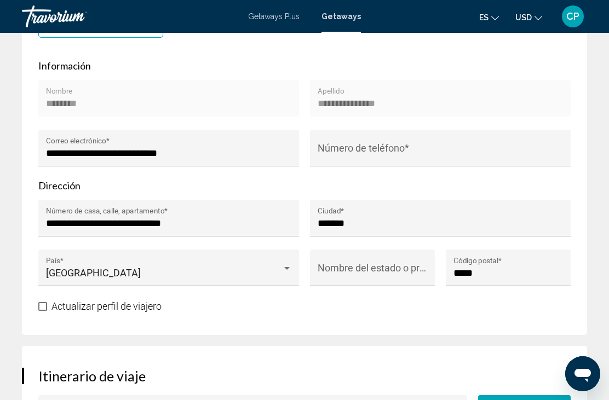
scroll to position [570, 0]
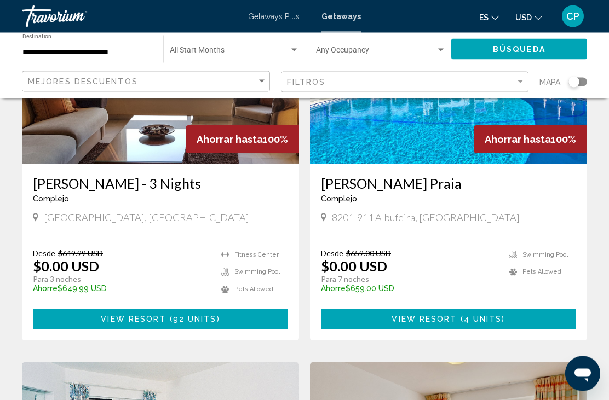
scroll to position [532, 0]
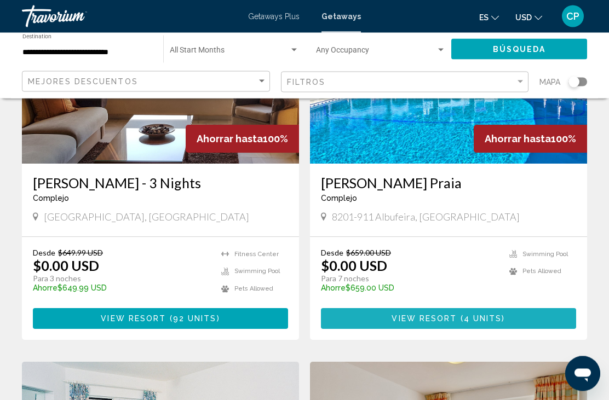
click at [492, 315] on span "4 units" at bounding box center [483, 319] width 38 height 9
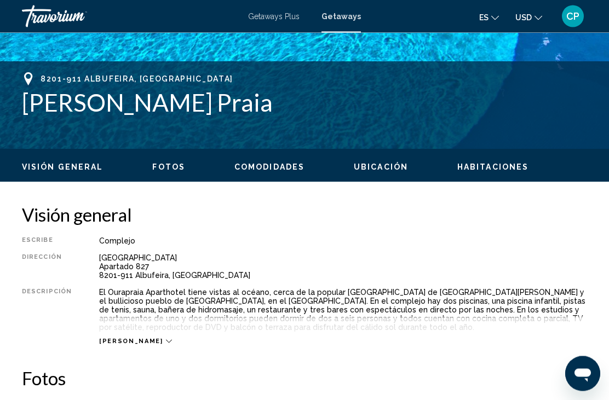
scroll to position [405, 0]
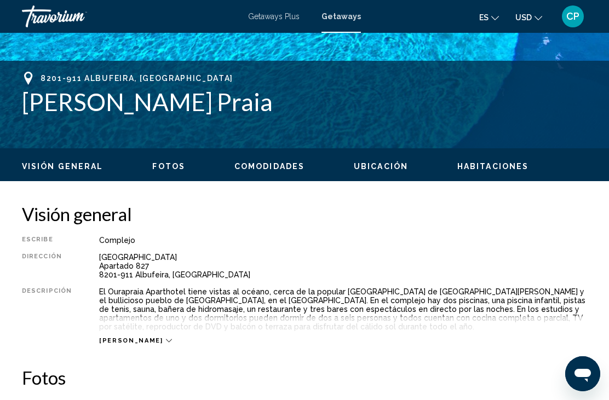
click at [130, 339] on div "[PERSON_NAME]" at bounding box center [135, 340] width 72 height 7
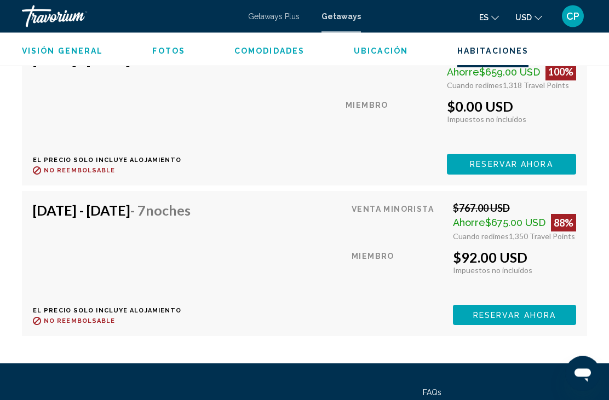
scroll to position [2466, 0]
